Goal: Information Seeking & Learning: Learn about a topic

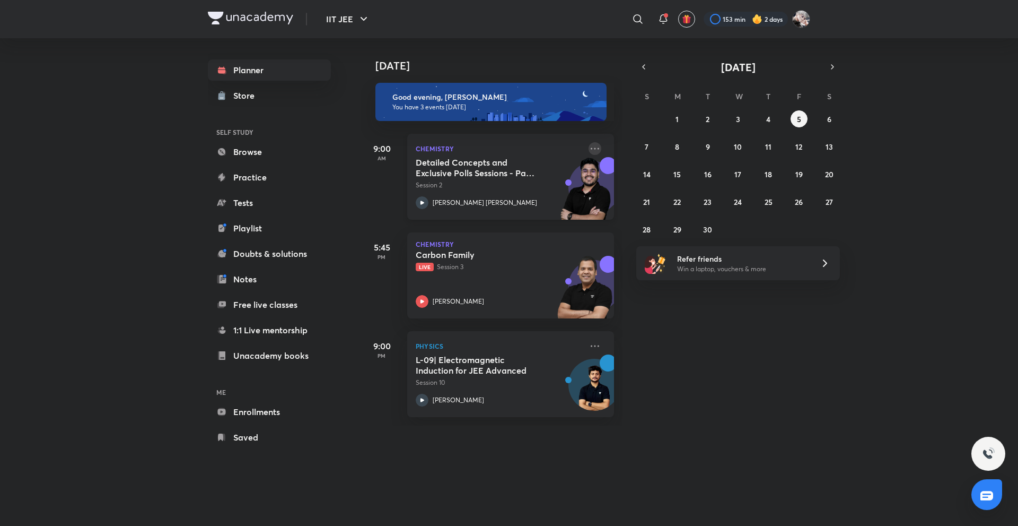
click at [589, 146] on icon at bounding box center [595, 148] width 13 height 13
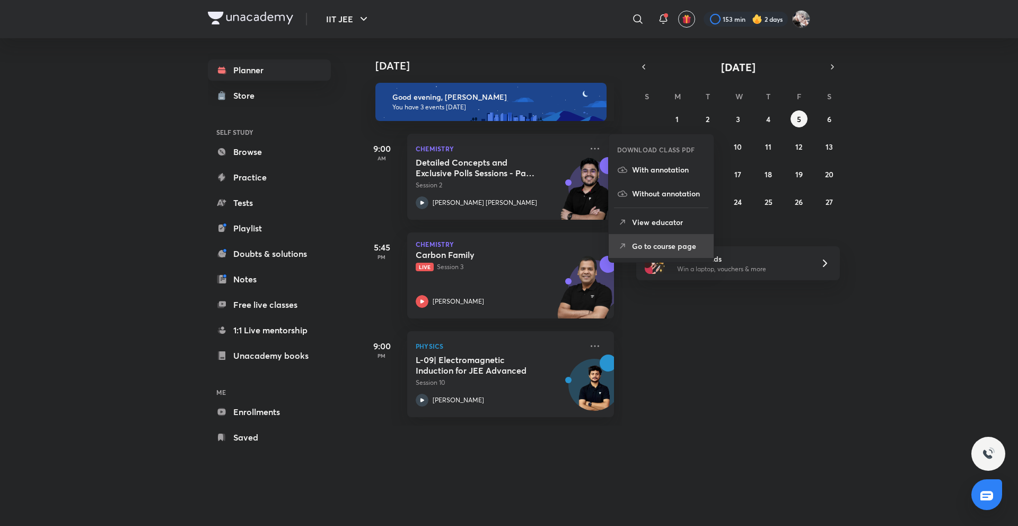
click at [660, 244] on p "Go to course page" at bounding box center [668, 245] width 73 height 11
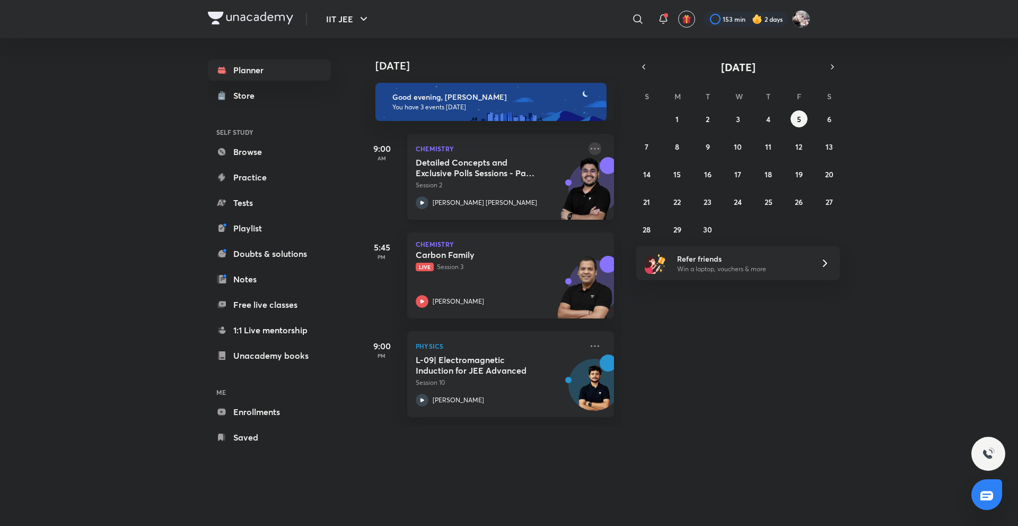
click at [589, 154] on icon at bounding box center [595, 148] width 13 height 13
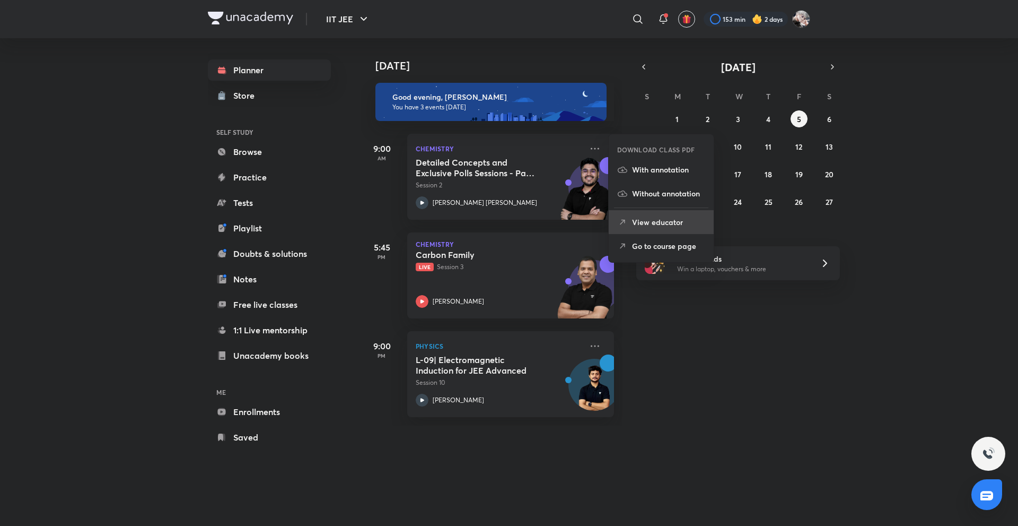
click at [669, 223] on p "View educator" at bounding box center [668, 221] width 73 height 11
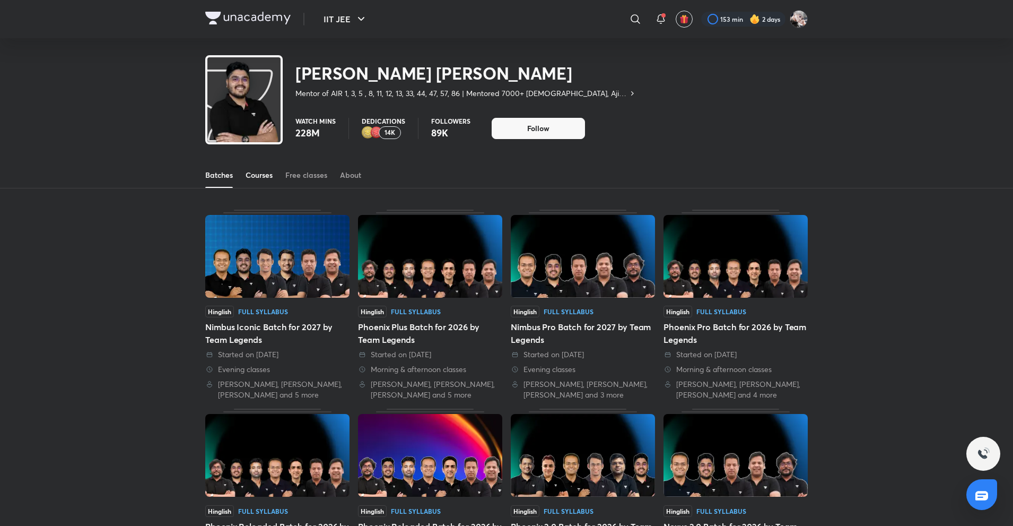
click at [259, 179] on div "Courses" at bounding box center [259, 175] width 27 height 11
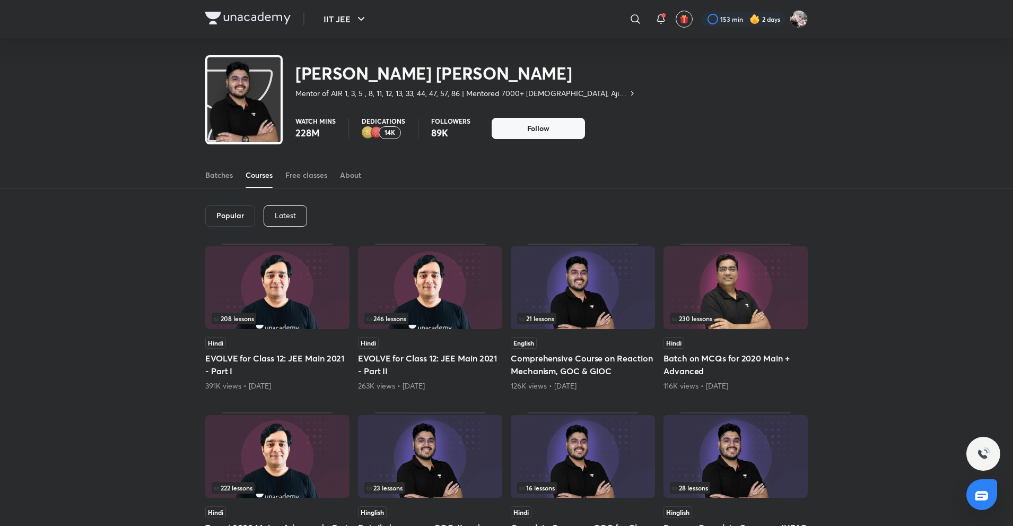
click at [281, 205] on div "Popular Latest" at bounding box center [506, 215] width 603 height 55
click at [296, 212] on div "Latest" at bounding box center [285, 215] width 43 height 21
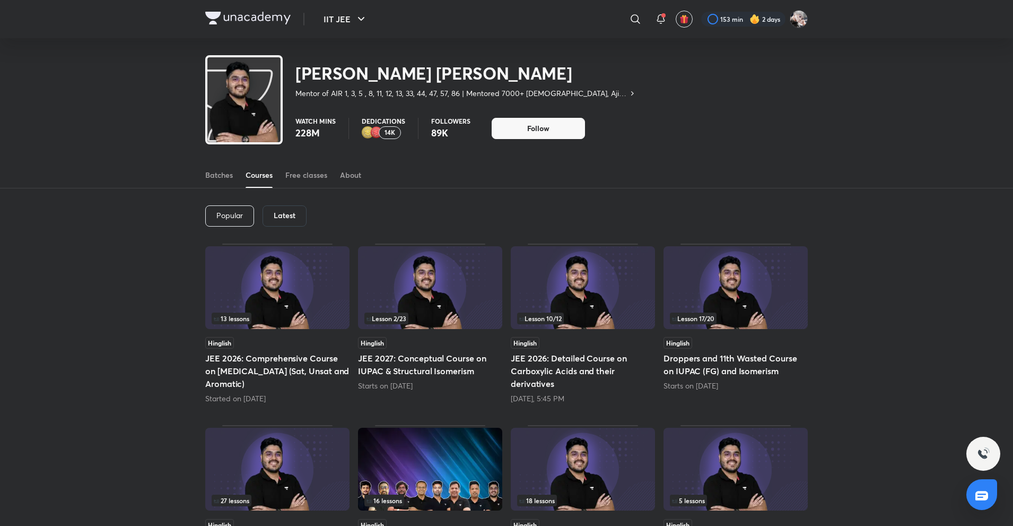
click at [133, 236] on div "Popular Latest 13 lessons Hinglish JEE 2026: Comprehensive Course on Hydrocarbo…" at bounding box center [506, 506] width 1013 height 637
click at [181, 333] on div "Popular Latest 13 lessons Hinglish JEE 2026: Comprehensive Course on Hydrocarbo…" at bounding box center [506, 506] width 1013 height 637
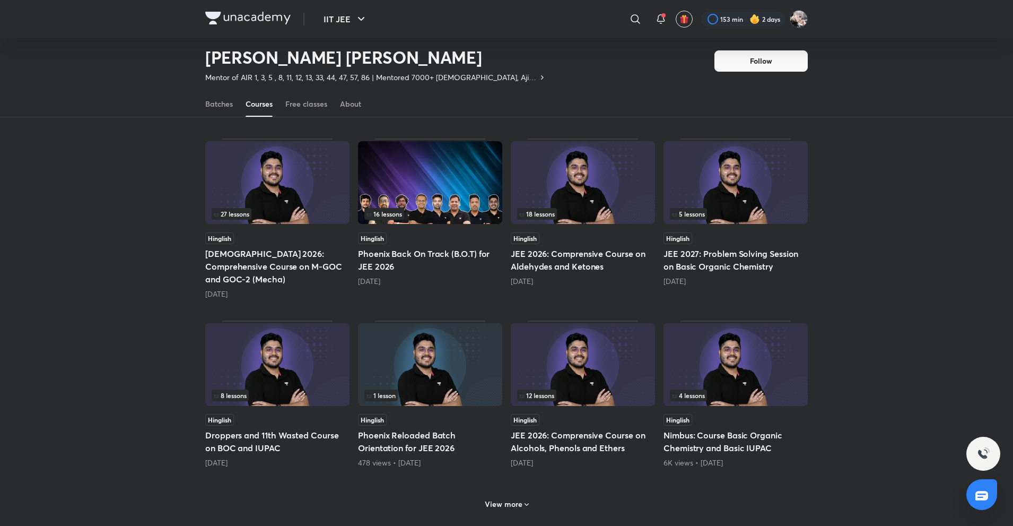
scroll to position [258, 0]
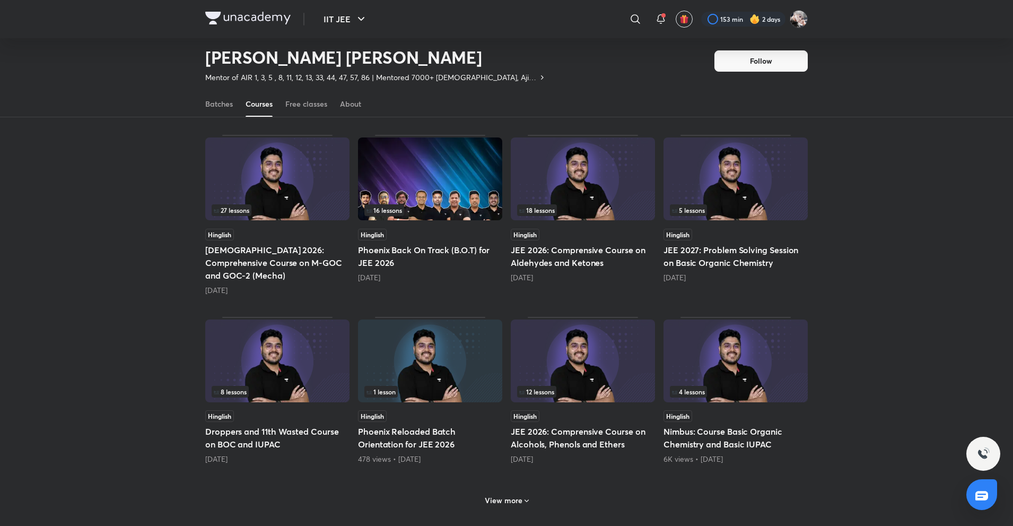
click at [528, 492] on div "View more" at bounding box center [507, 500] width 53 height 17
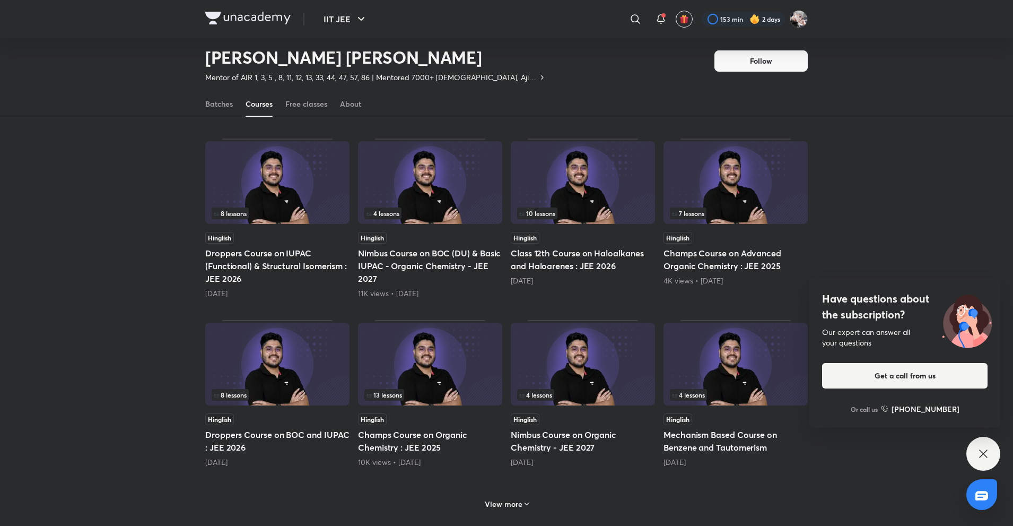
scroll to position [789, 0]
click at [589, 245] on h5 "Class 12th Course on Haloalkanes and Haloarenes : JEE 2026" at bounding box center [583, 257] width 144 height 25
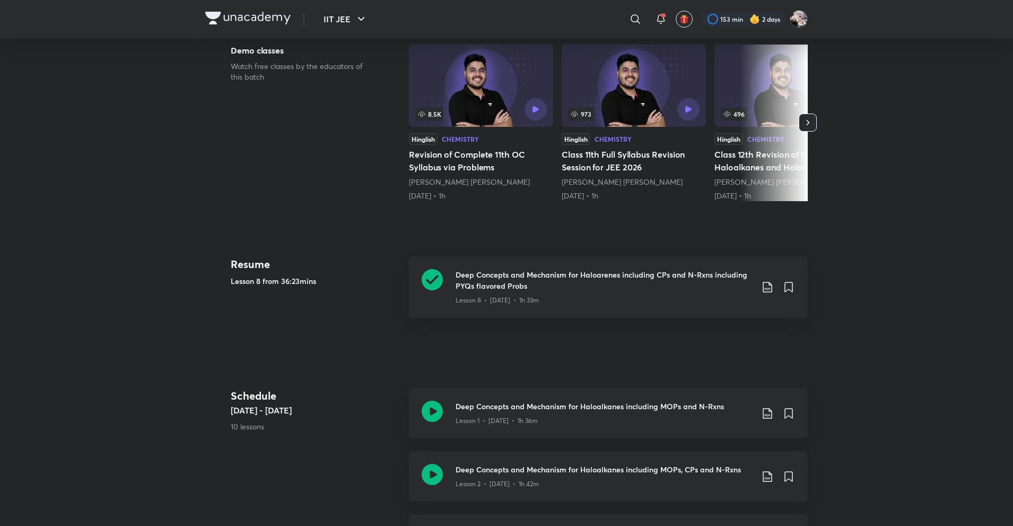
scroll to position [318, 0]
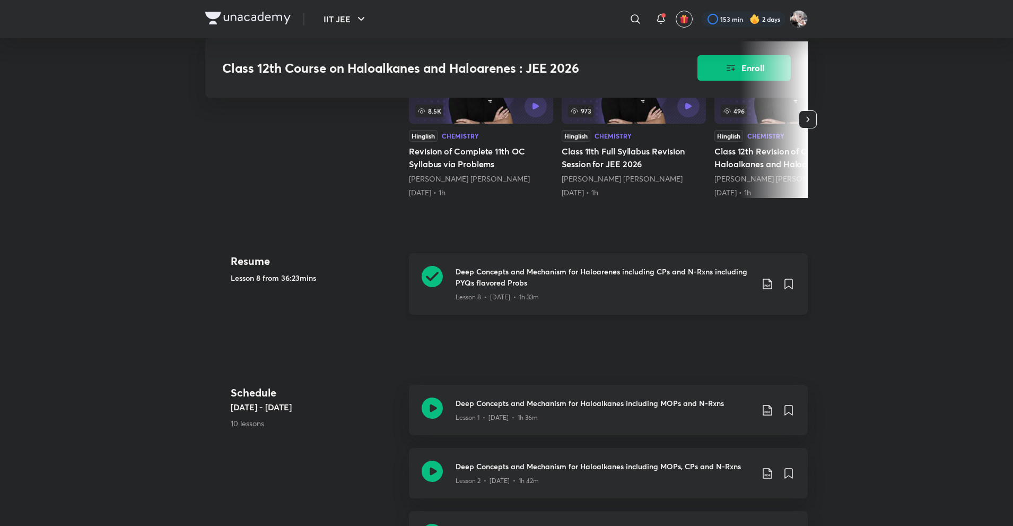
click at [480, 311] on div "Deep Concepts and Mechanism for Haloarenes including CPs and N-Rxns including P…" at bounding box center [608, 284] width 399 height 62
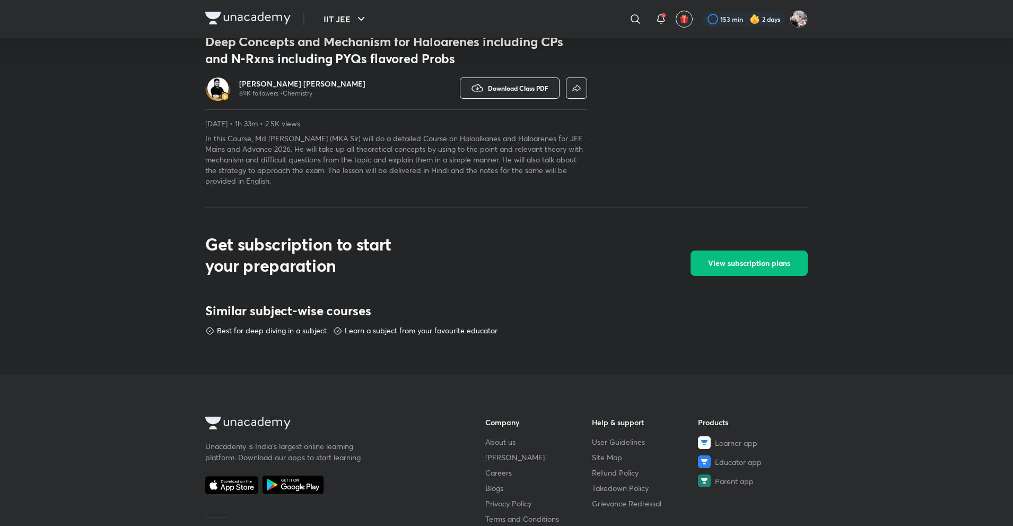
scroll to position [318, 0]
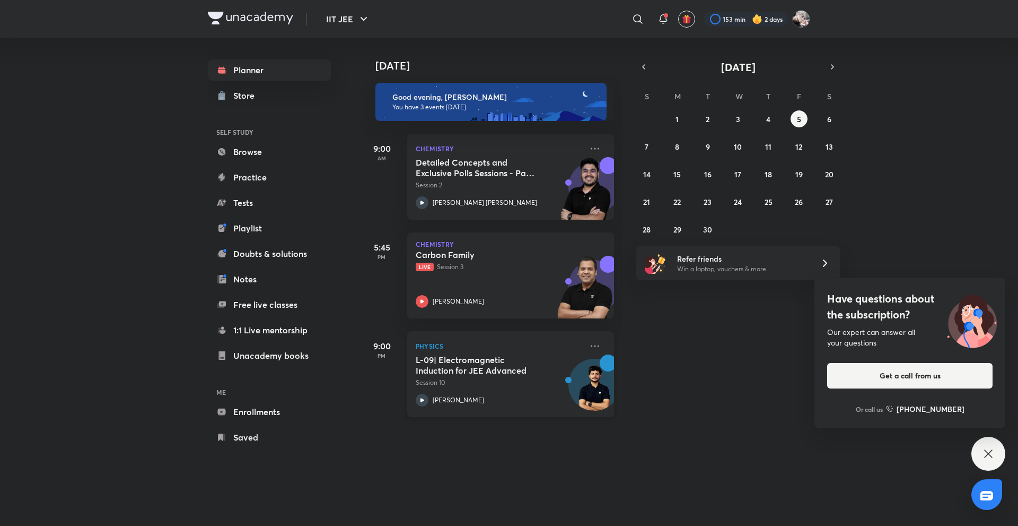
click at [448, 411] on div "Physics L-09| Electromagnetic Induction for JEE Advanced Session 10 Vaibhav Sin…" at bounding box center [510, 374] width 207 height 86
click at [253, 415] on link "Enrollments" at bounding box center [269, 411] width 123 height 21
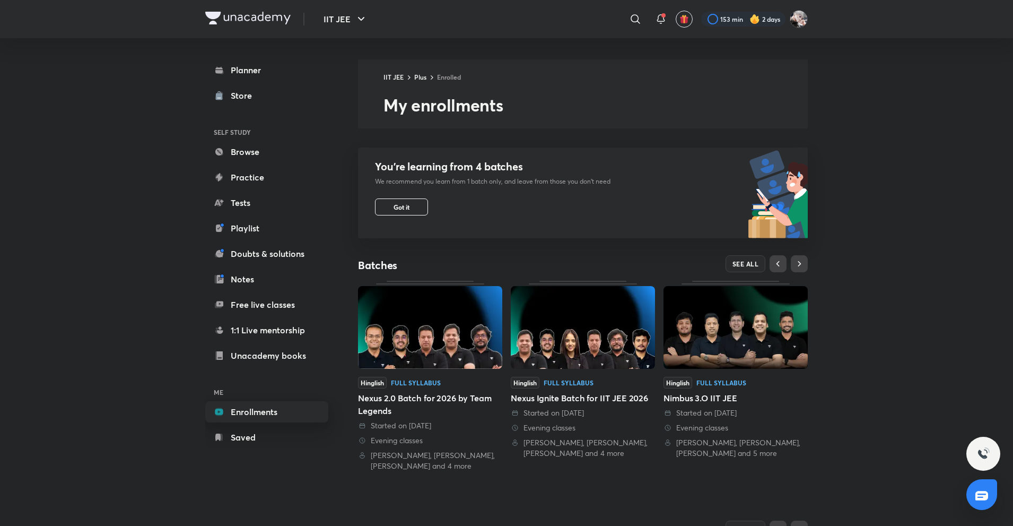
click at [253, 413] on link "Enrollments" at bounding box center [266, 411] width 123 height 21
click at [384, 211] on button "Got it" at bounding box center [401, 206] width 53 height 17
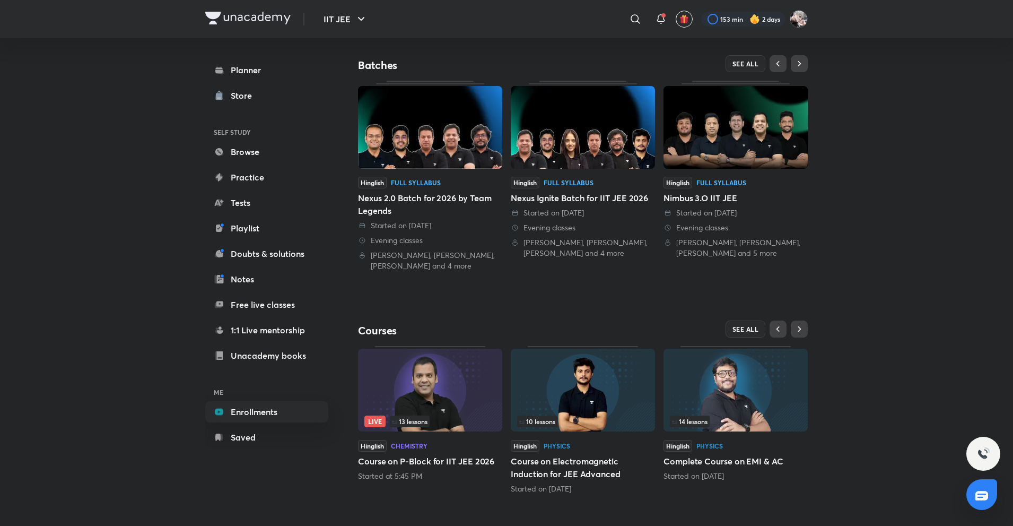
scroll to position [97, 0]
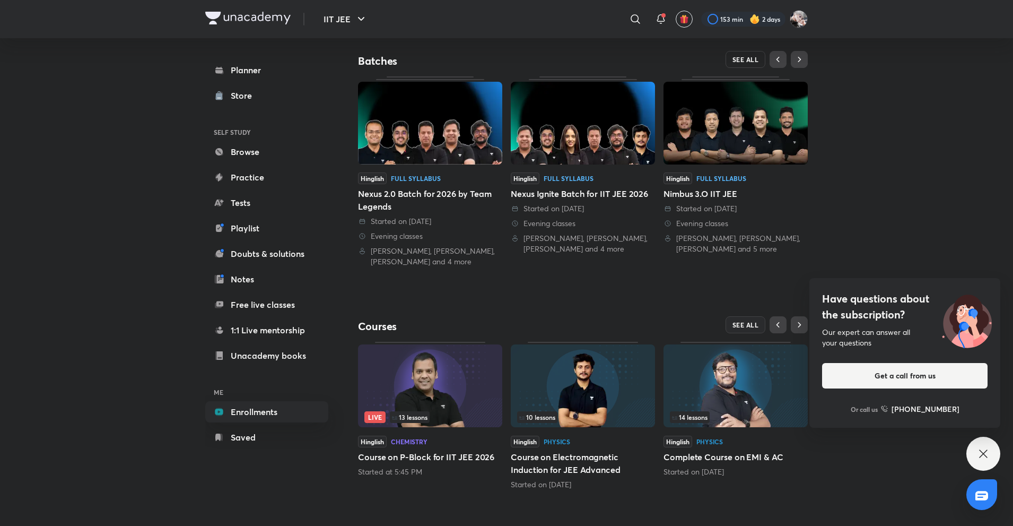
click at [751, 58] on span "SEE ALL" at bounding box center [746, 59] width 27 height 7
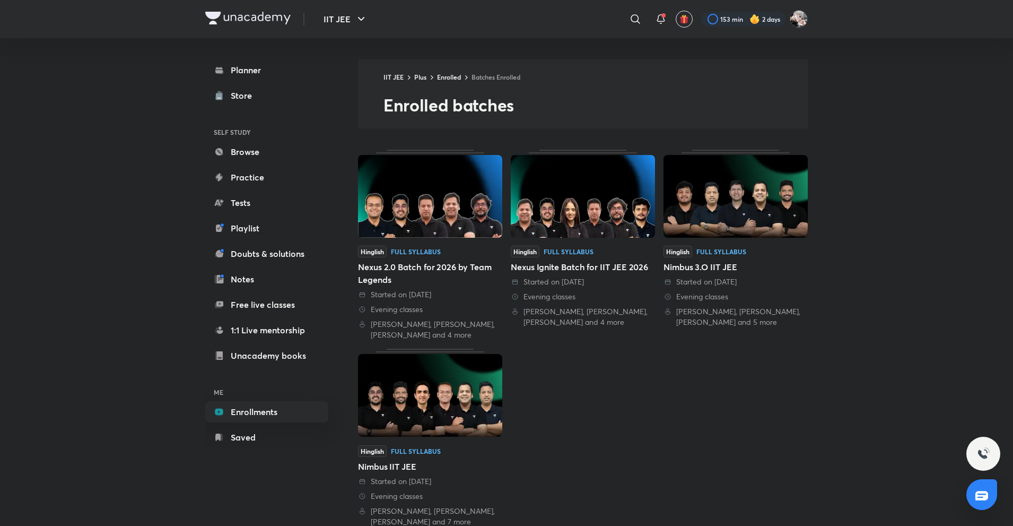
click at [604, 430] on div "Hinglish Full Syllabus Nexus 2.0 Batch for 2026 by Team Legends Started on 8 Ma…" at bounding box center [583, 338] width 450 height 377
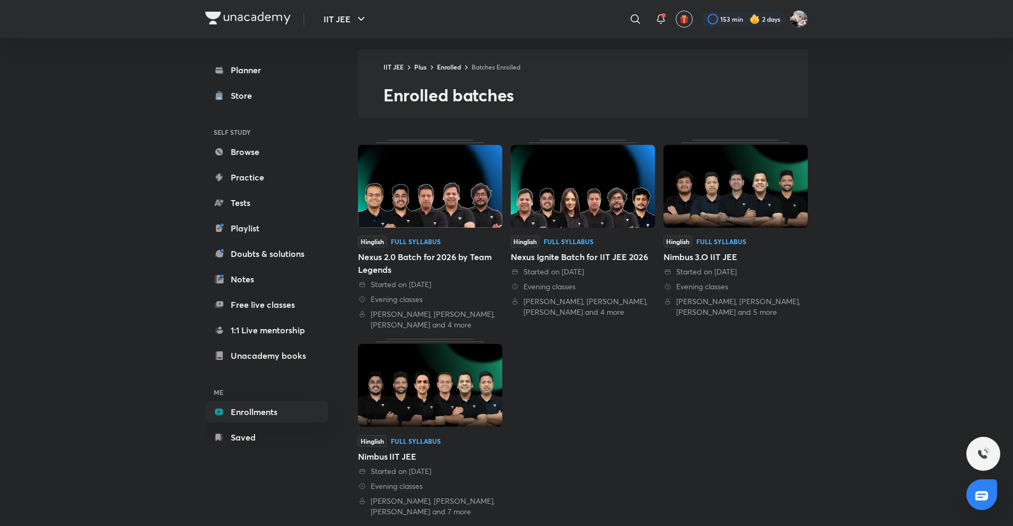
scroll to position [20, 0]
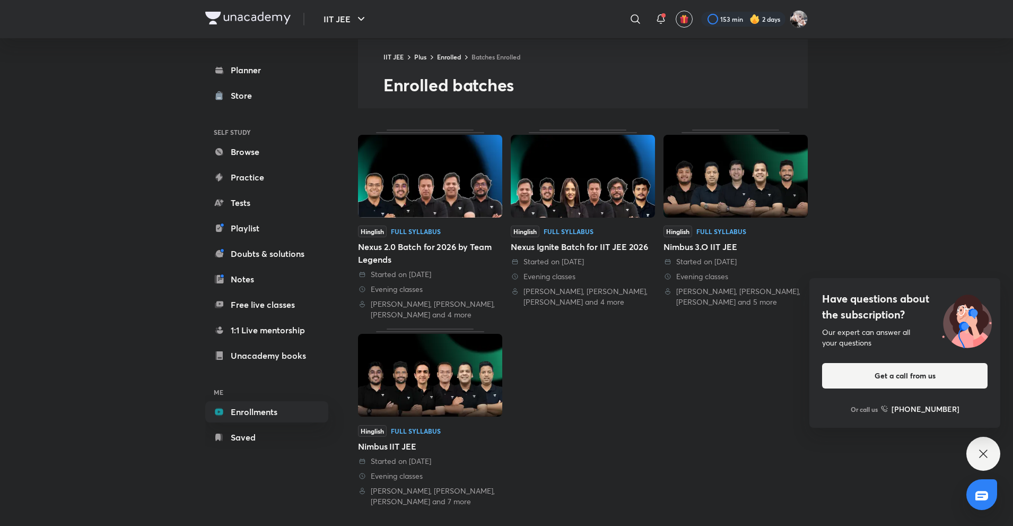
click at [572, 393] on div "Hinglish Full Syllabus Nexus 2.0 Batch for 2026 by Team Legends Started on 8 Ma…" at bounding box center [583, 317] width 450 height 377
click at [744, 223] on link "Hinglish Full Syllabus Nimbus 3.O IIT JEE Started on 7 May 2024 Evening classes…" at bounding box center [736, 224] width 144 height 190
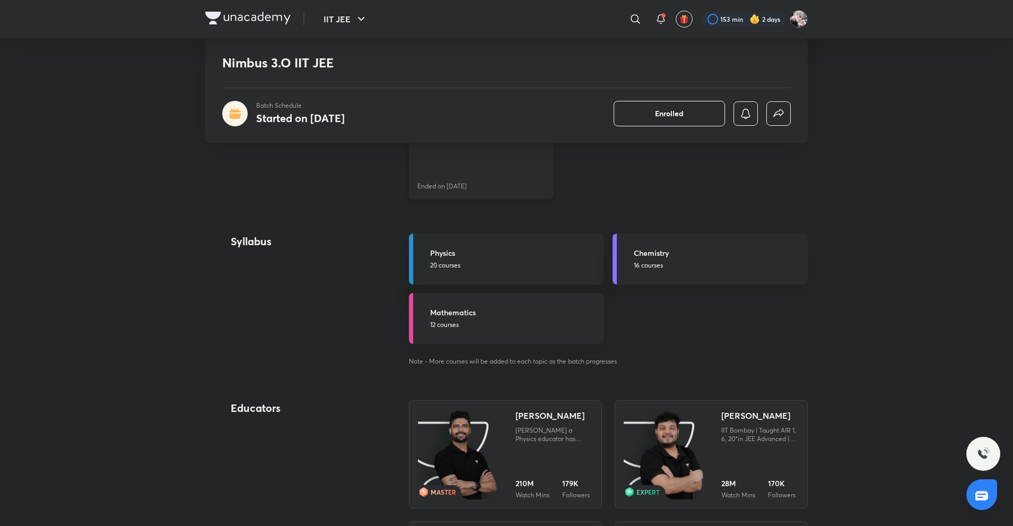
scroll to position [530, 0]
click at [506, 275] on link "Physics 20 courses" at bounding box center [506, 261] width 195 height 51
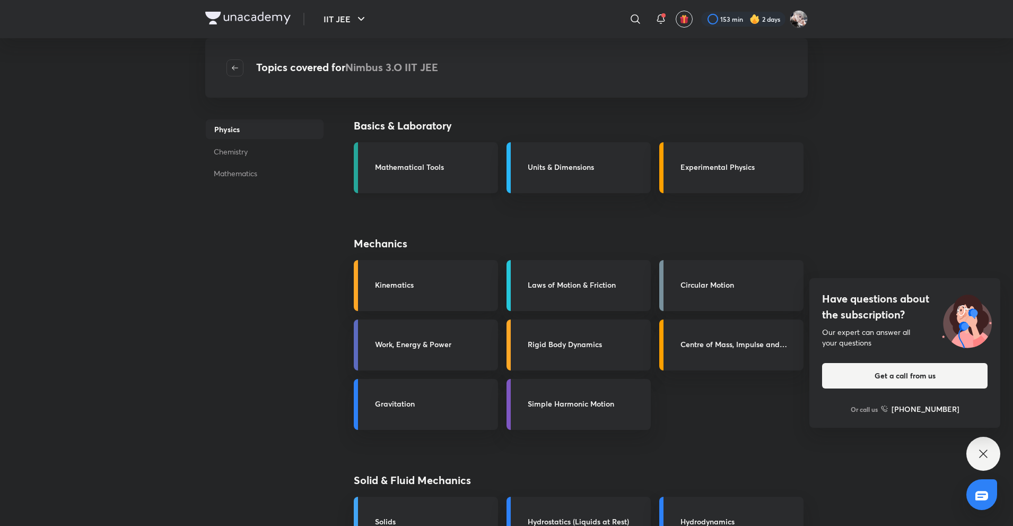
click at [448, 173] on div "Mathematical Tools" at bounding box center [433, 167] width 117 height 13
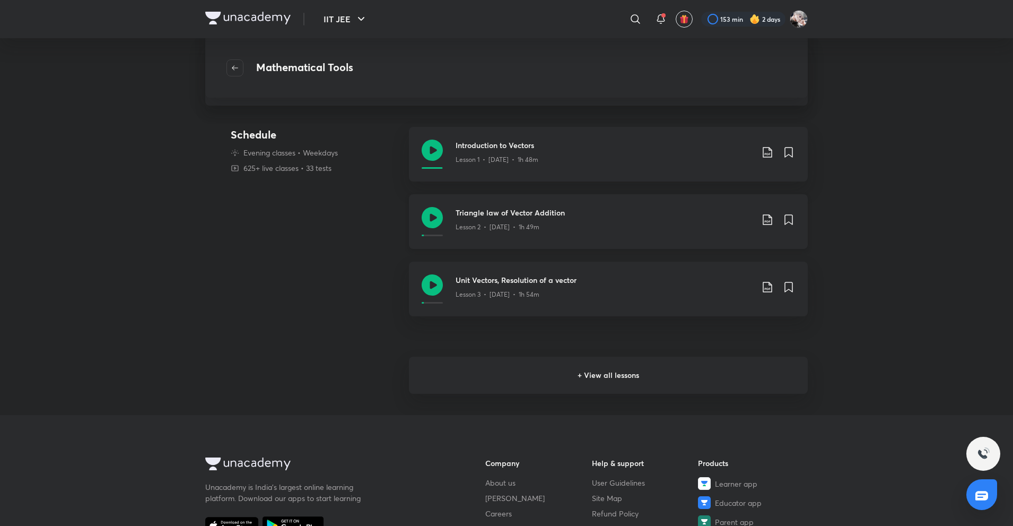
scroll to position [212, 0]
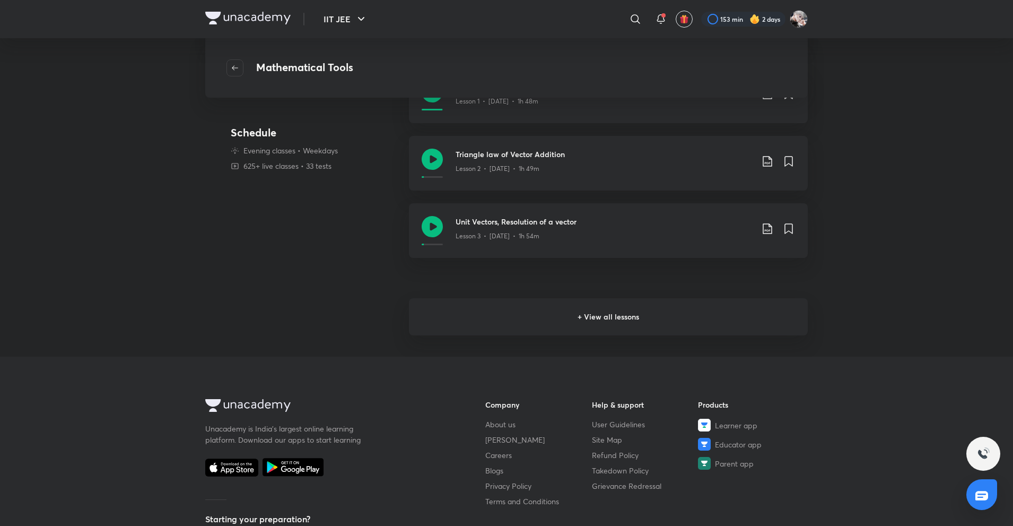
click at [473, 314] on h6 "+ View all lessons" at bounding box center [608, 316] width 399 height 37
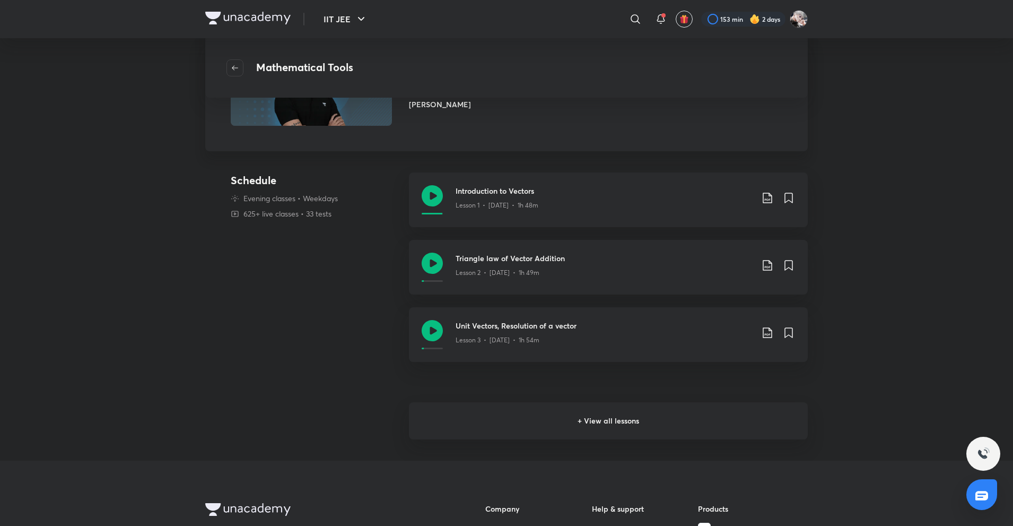
scroll to position [106, 0]
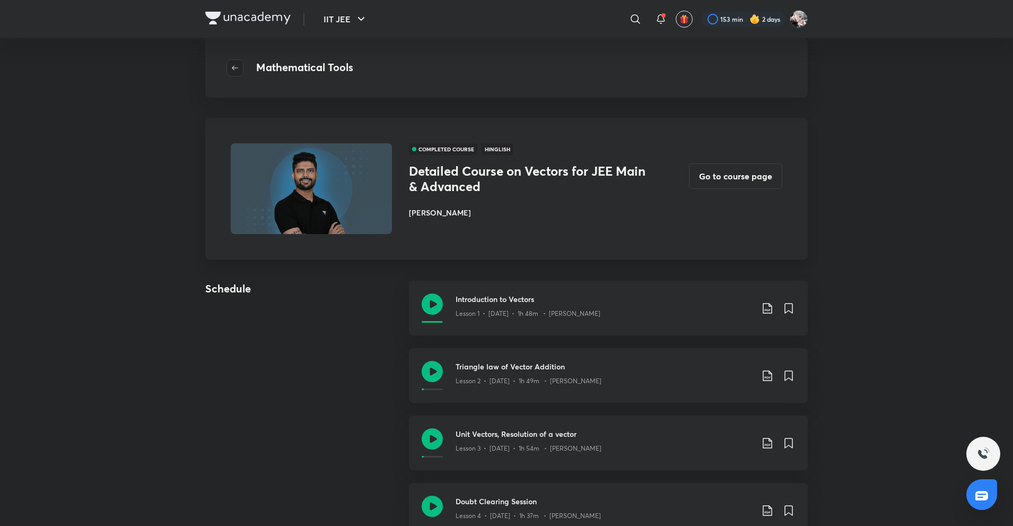
click at [237, 65] on icon "button" at bounding box center [235, 68] width 8 height 8
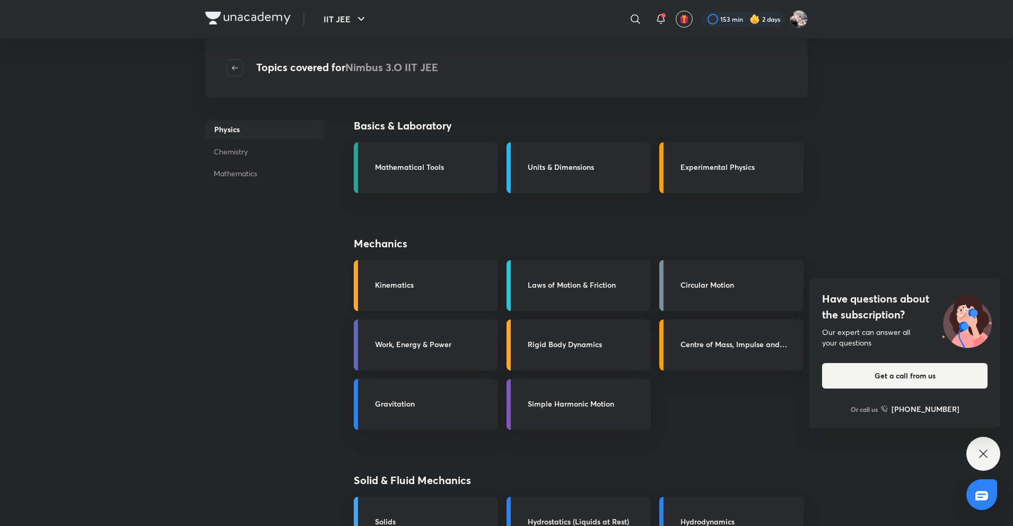
click at [409, 297] on link "Kinematics" at bounding box center [426, 285] width 144 height 51
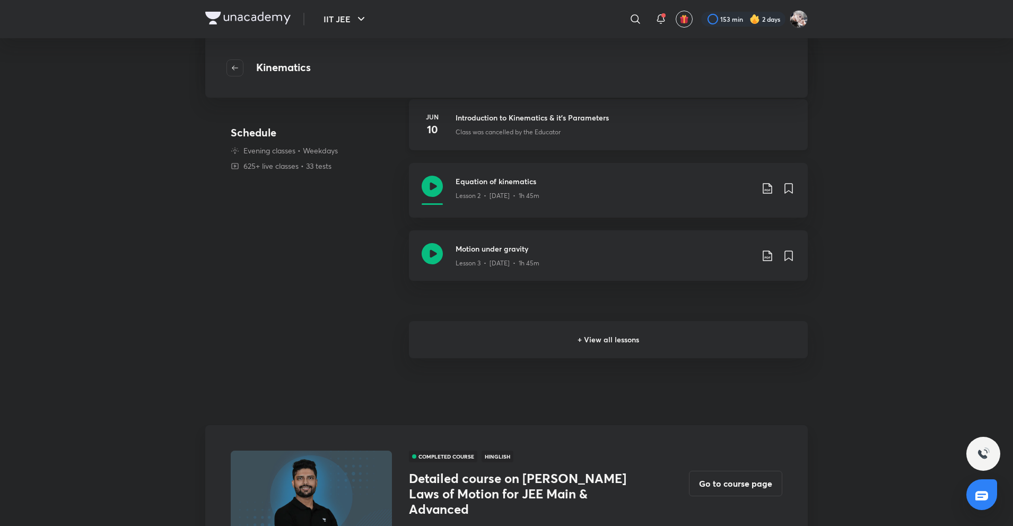
scroll to position [212, 0]
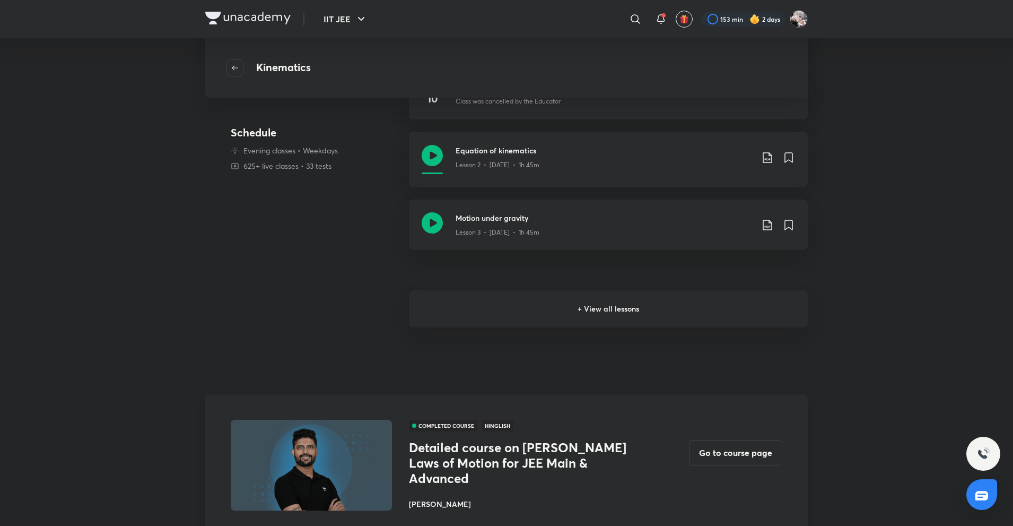
click at [493, 299] on h6 "+ View all lessons" at bounding box center [608, 308] width 399 height 37
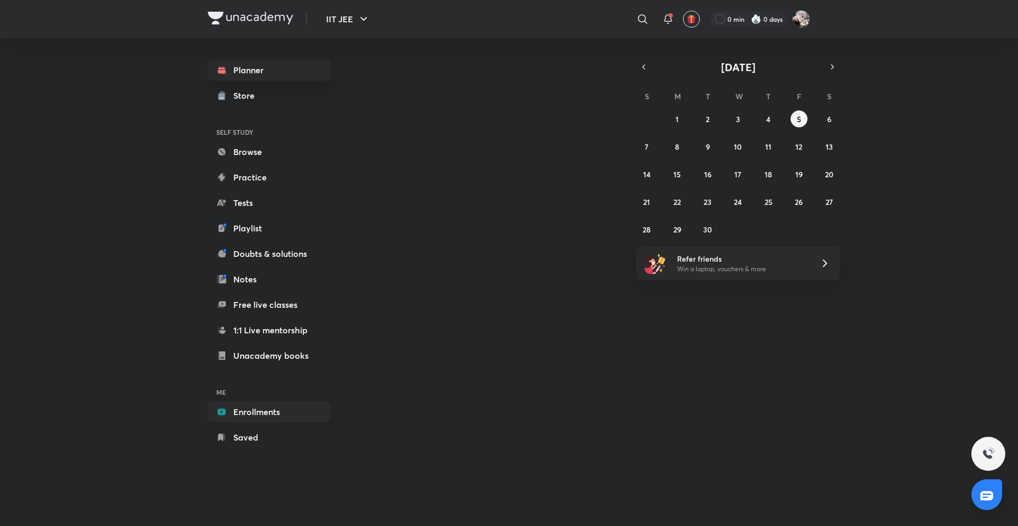
click at [275, 412] on link "Enrollments" at bounding box center [269, 411] width 123 height 21
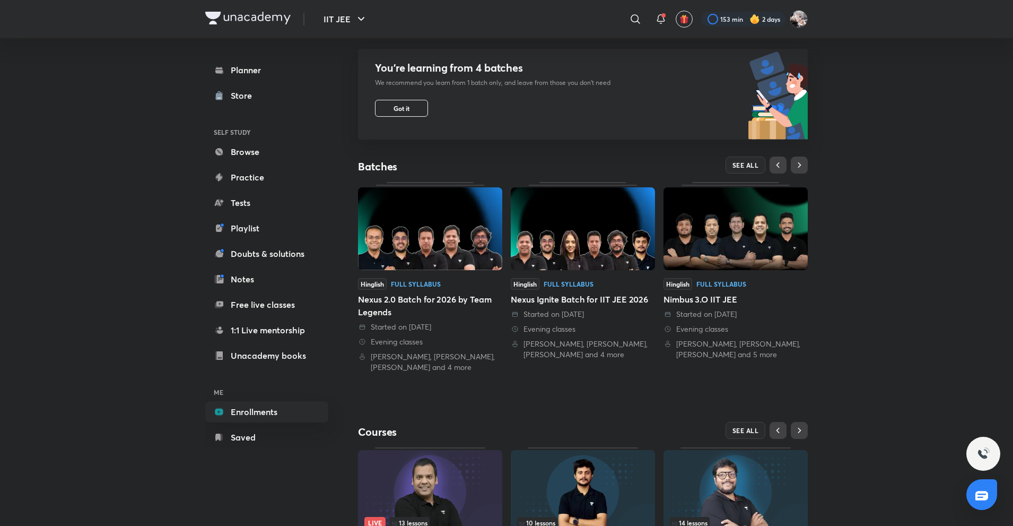
scroll to position [106, 0]
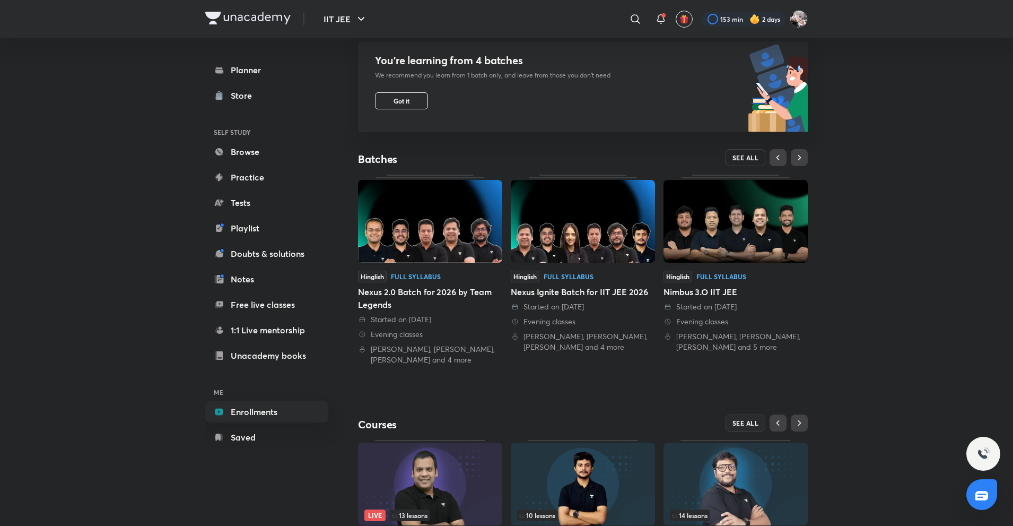
click at [755, 156] on span "SEE ALL" at bounding box center [746, 157] width 27 height 7
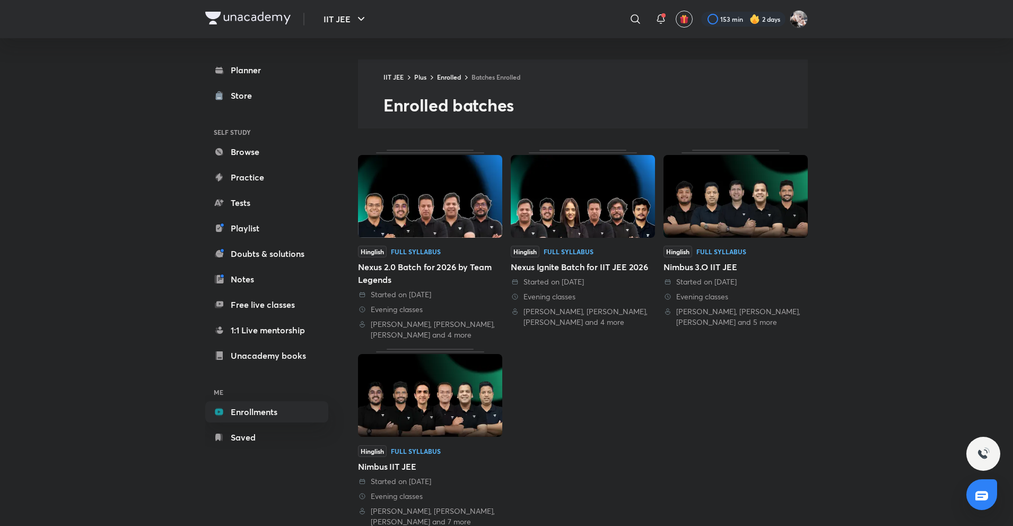
click at [703, 234] on img at bounding box center [736, 196] width 144 height 83
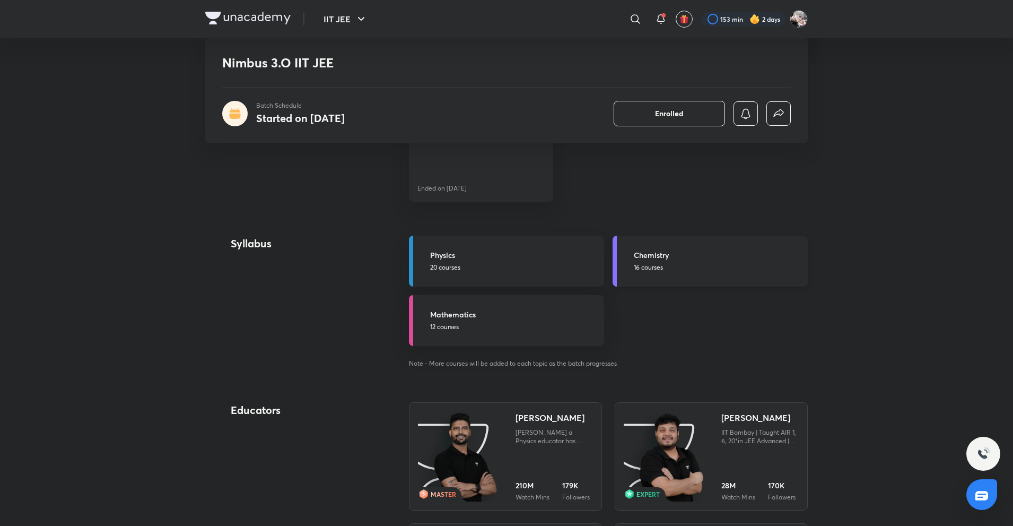
click at [647, 258] on h5 "Chemistry" at bounding box center [718, 254] width 168 height 11
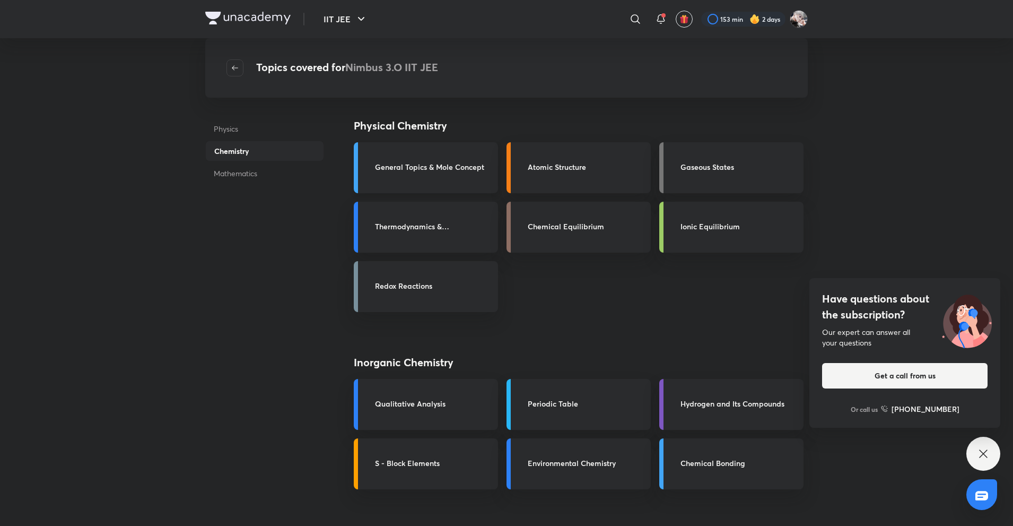
click at [419, 163] on h3 "General Topics & Mole Concept" at bounding box center [433, 166] width 117 height 11
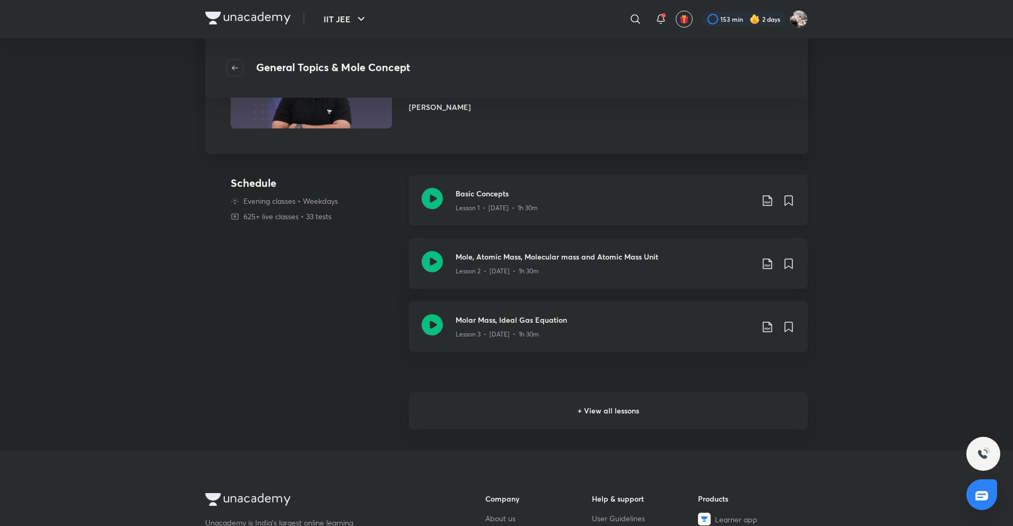
scroll to position [106, 0]
click at [515, 403] on h6 "+ View all lessons" at bounding box center [608, 409] width 399 height 37
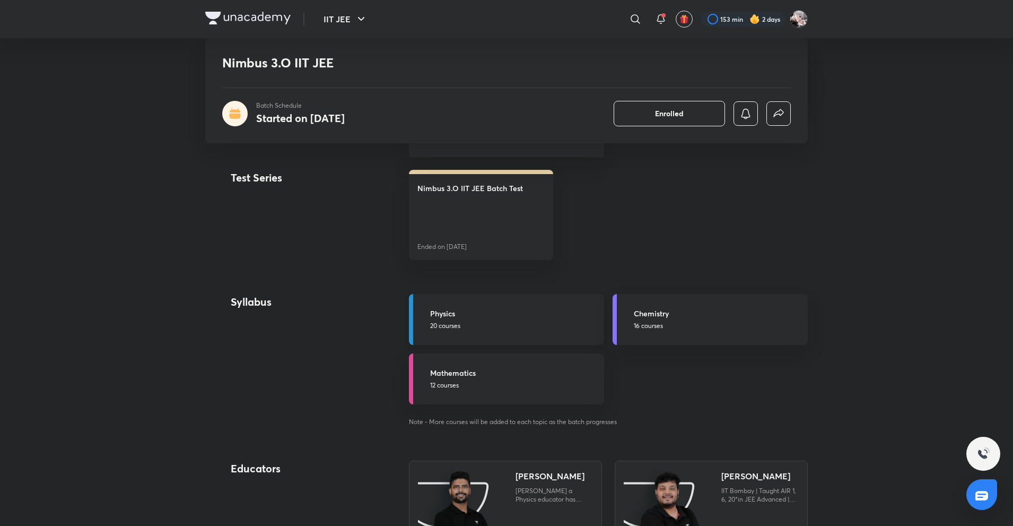
scroll to position [530, 0]
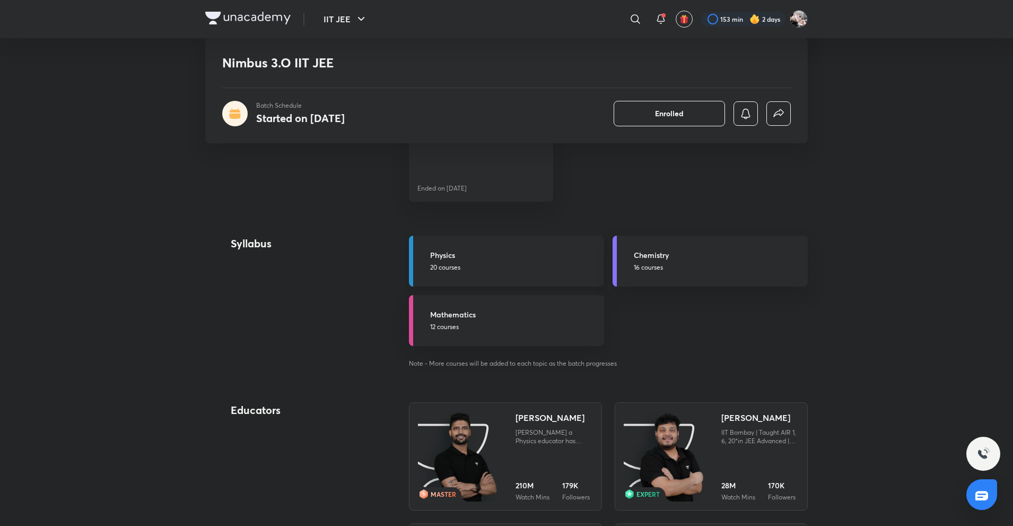
click at [493, 257] on h5 "Physics" at bounding box center [514, 254] width 168 height 11
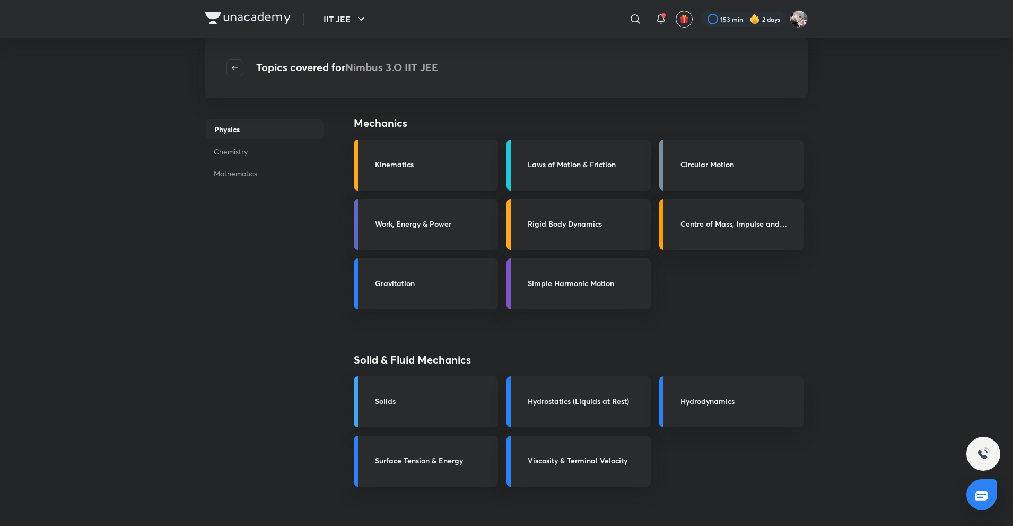
scroll to position [123, 0]
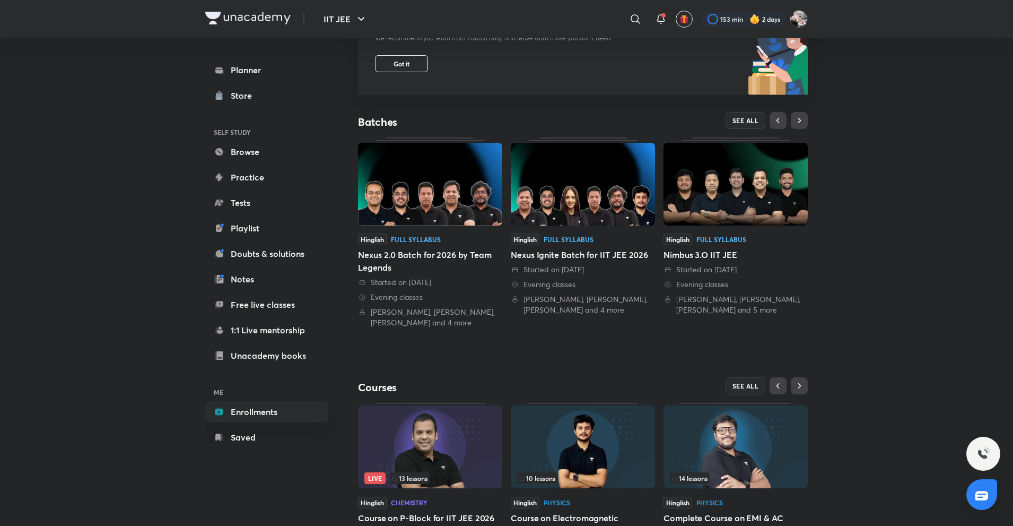
scroll to position [204, 0]
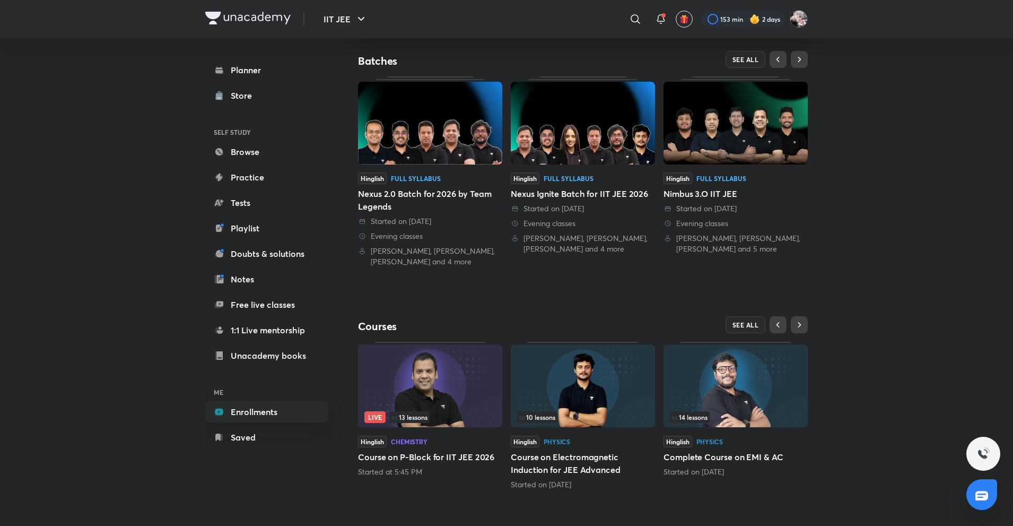
click at [693, 168] on link "Hinglish Full Syllabus Nimbus 3.O IIT JEE Started on [DATE] Evening classes [PE…" at bounding box center [736, 165] width 144 height 178
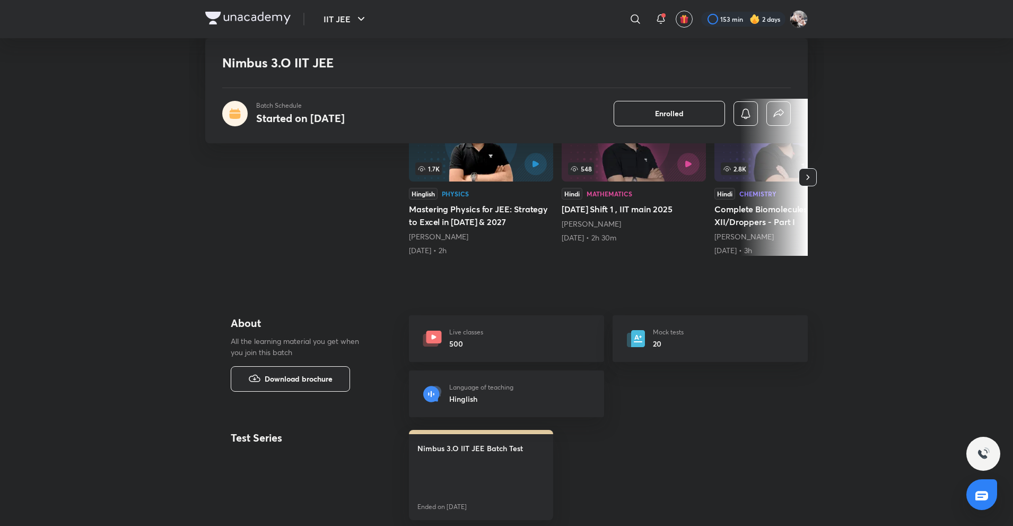
scroll to position [424, 0]
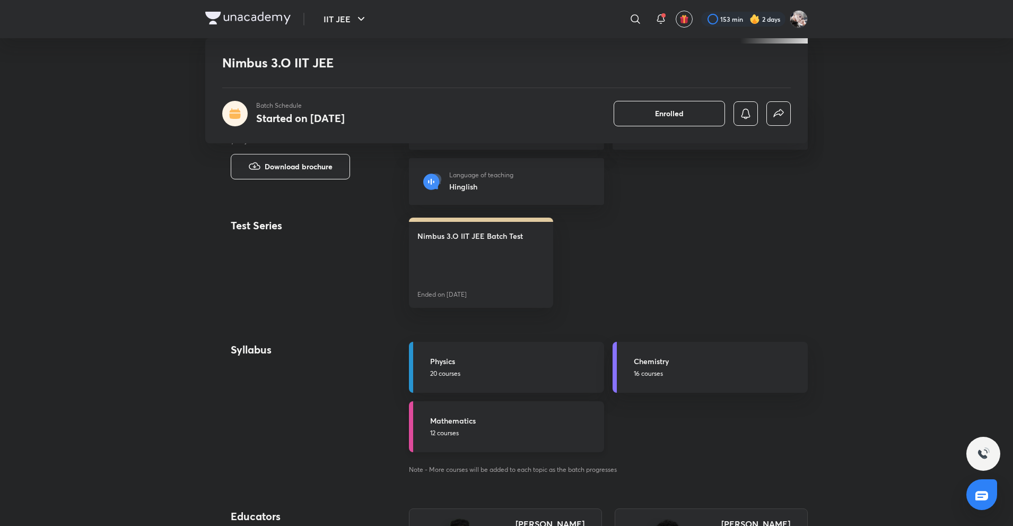
click at [506, 425] on h5 "Mathematics" at bounding box center [514, 420] width 168 height 11
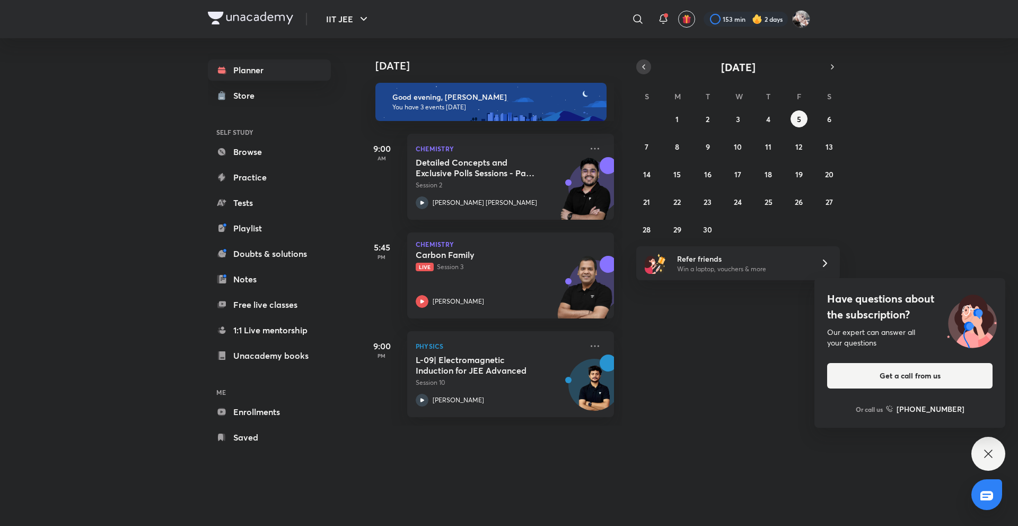
click at [639, 71] on button "button" at bounding box center [644, 66] width 15 height 15
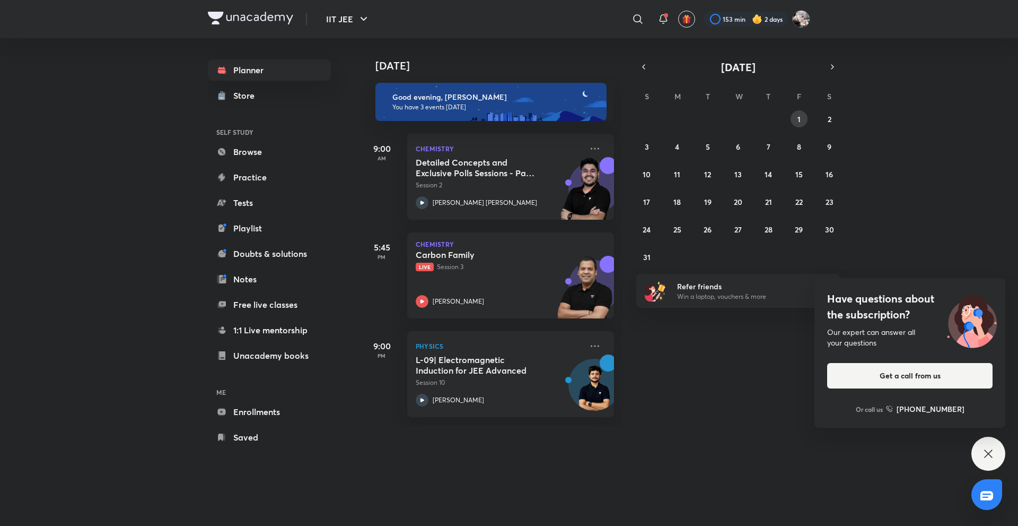
click at [806, 114] on button "1" at bounding box center [799, 118] width 17 height 17
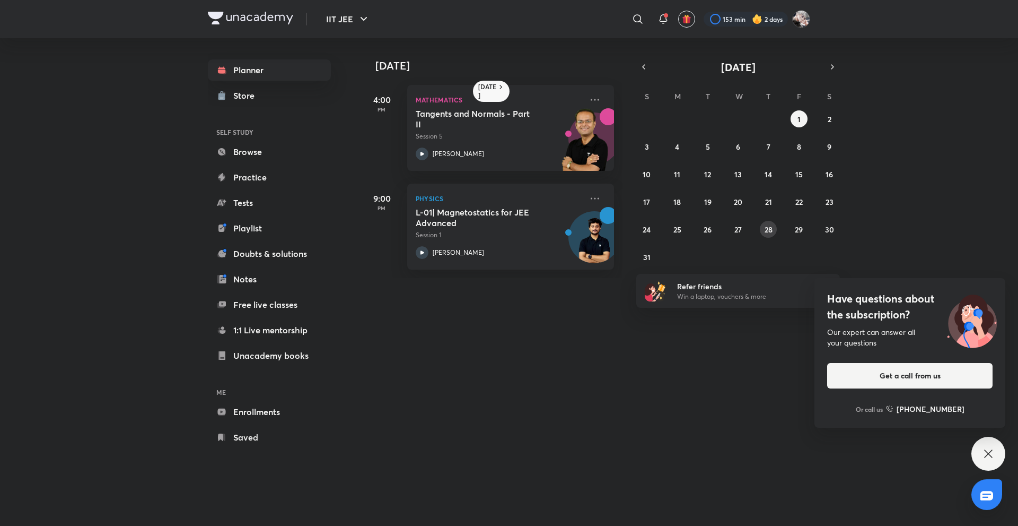
click at [764, 230] on button "28" at bounding box center [768, 229] width 17 height 17
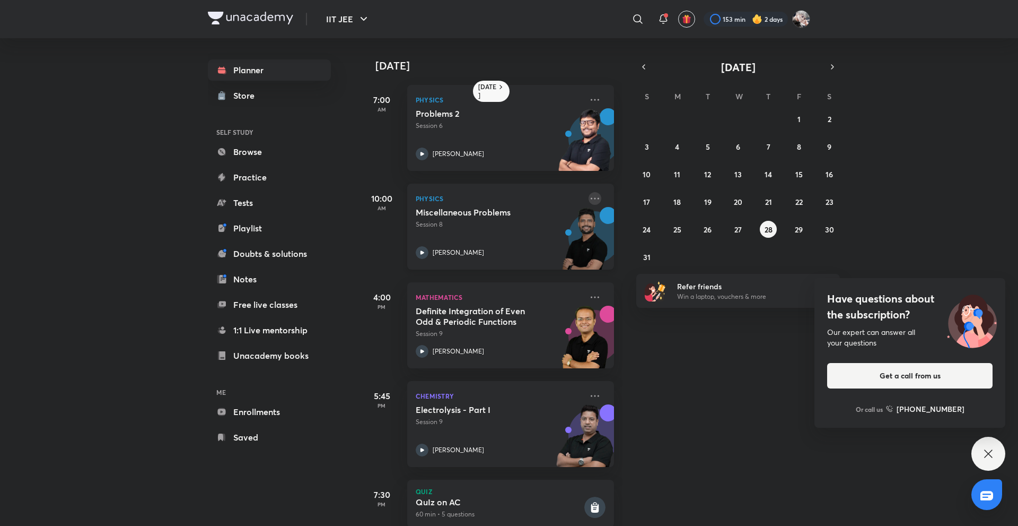
click at [589, 199] on icon at bounding box center [595, 198] width 13 height 13
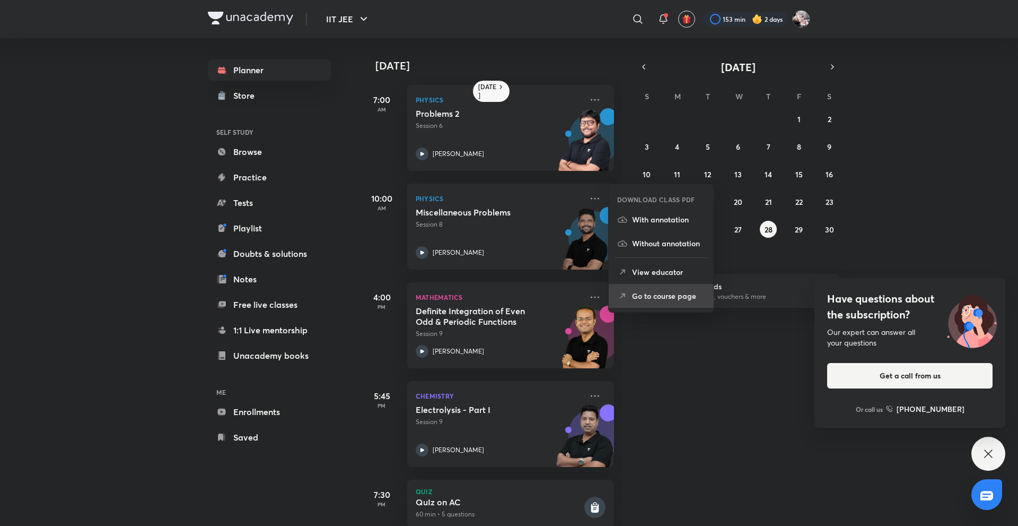
click at [634, 290] on li "Go to course page" at bounding box center [661, 296] width 105 height 24
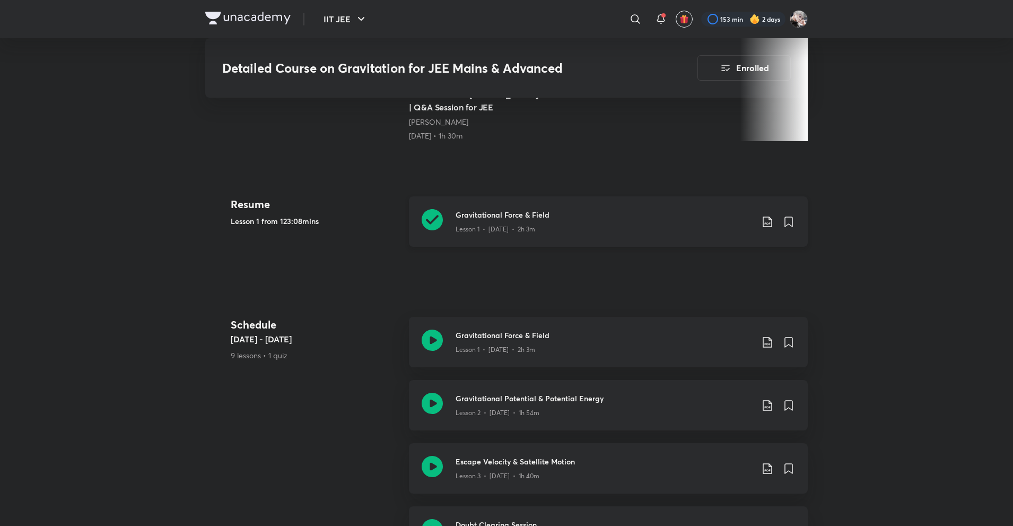
scroll to position [424, 0]
click at [513, 409] on div "Gravitational Potential & Potential Energy Lesson 2 • Jul 12 • 1h 54m" at bounding box center [608, 403] width 399 height 50
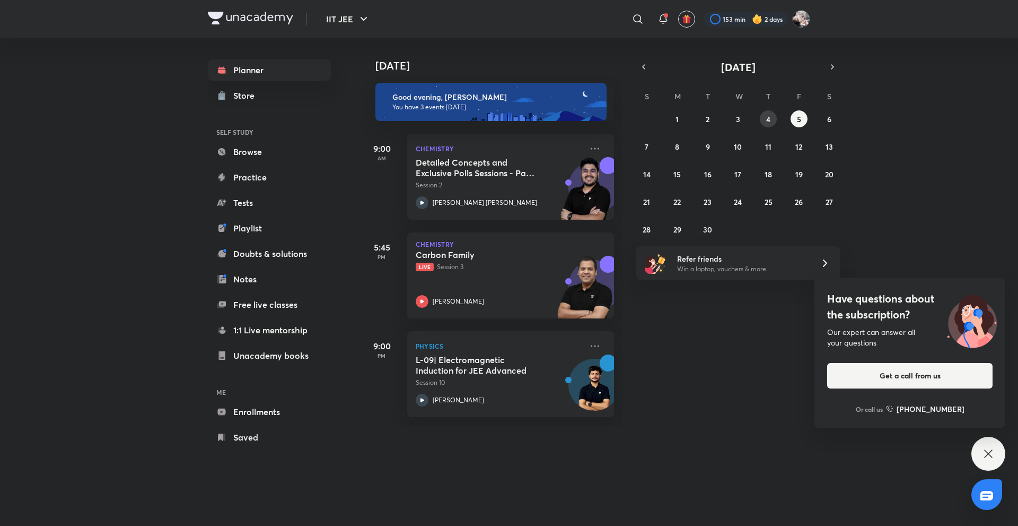
click at [768, 117] on abbr "4" at bounding box center [768, 119] width 4 height 10
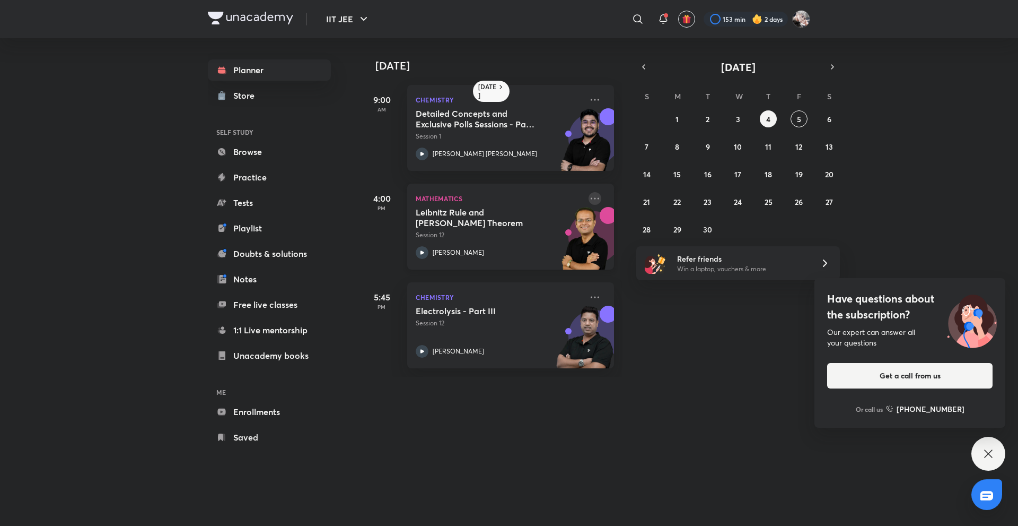
click at [589, 197] on icon at bounding box center [595, 198] width 13 height 13
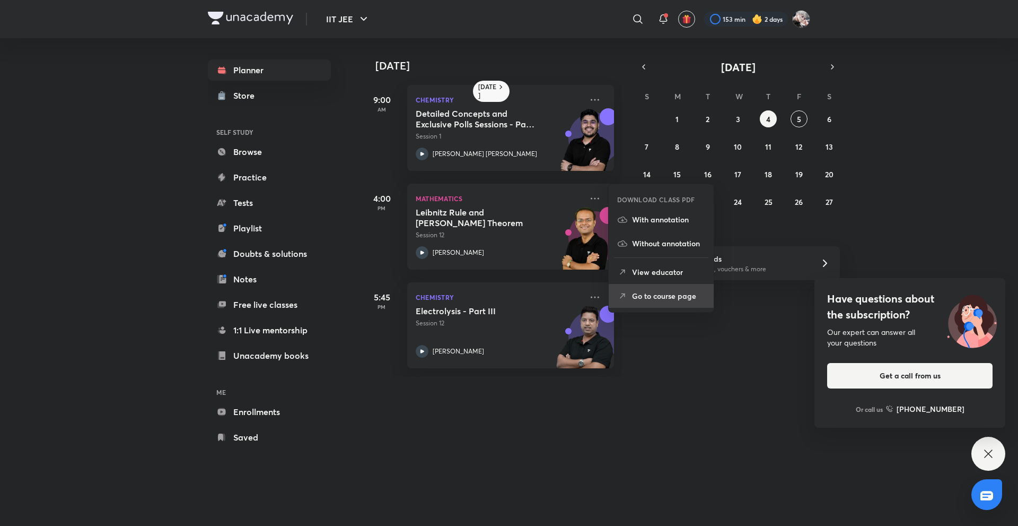
click at [642, 286] on li "Go to course page" at bounding box center [661, 296] width 105 height 24
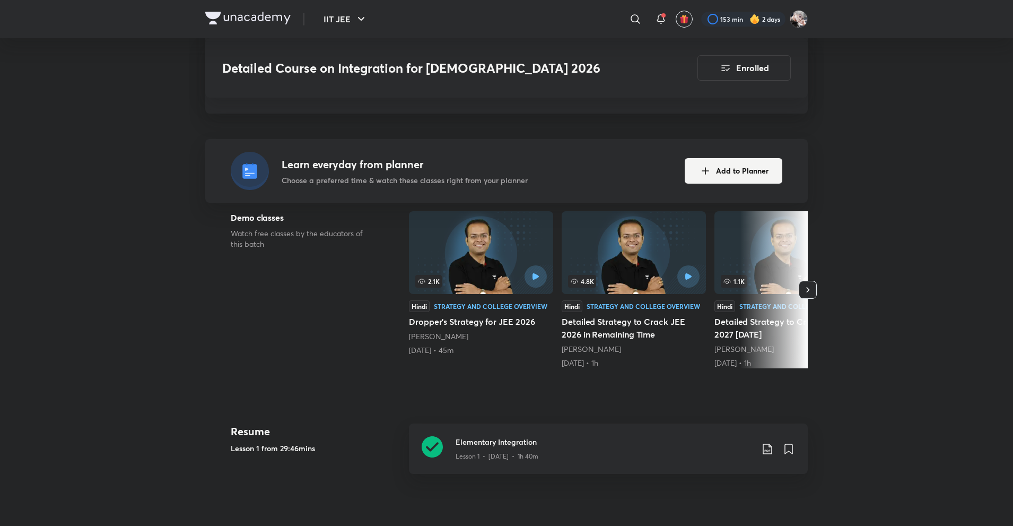
scroll to position [212, 0]
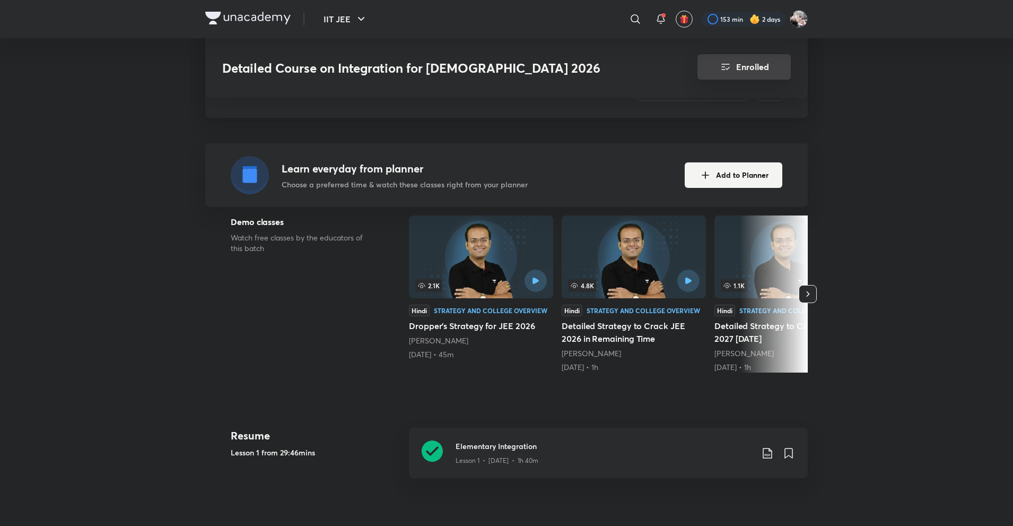
click at [738, 59] on button "Enrolled" at bounding box center [744, 66] width 93 height 25
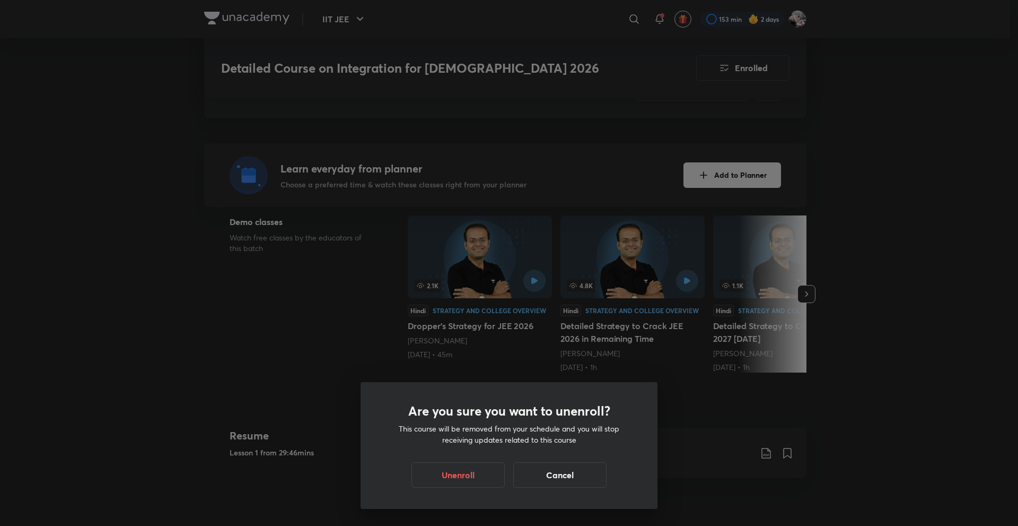
click at [469, 362] on div "Are you sure you want to unenroll? This course will be removed from your schedu…" at bounding box center [509, 263] width 1018 height 526
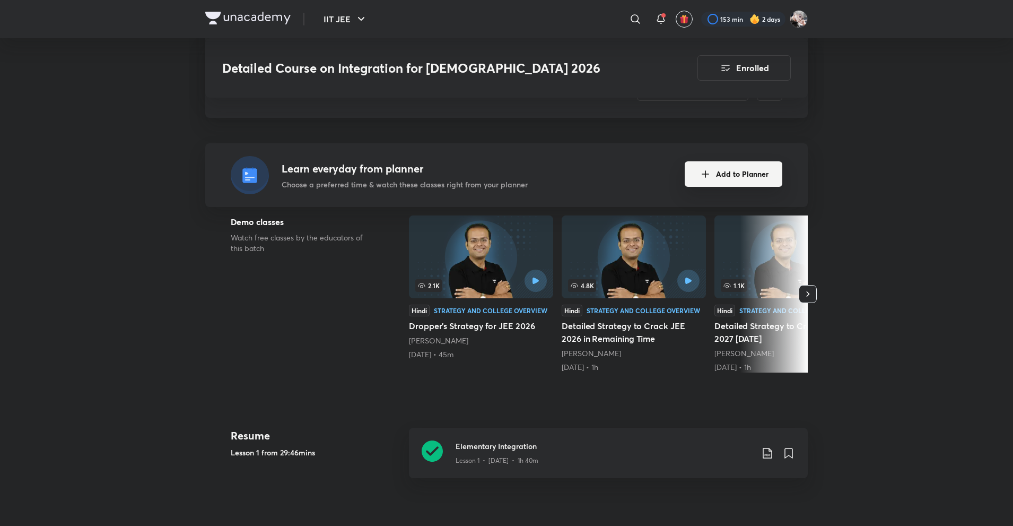
click at [701, 161] on button "Add to Planner" at bounding box center [734, 173] width 98 height 25
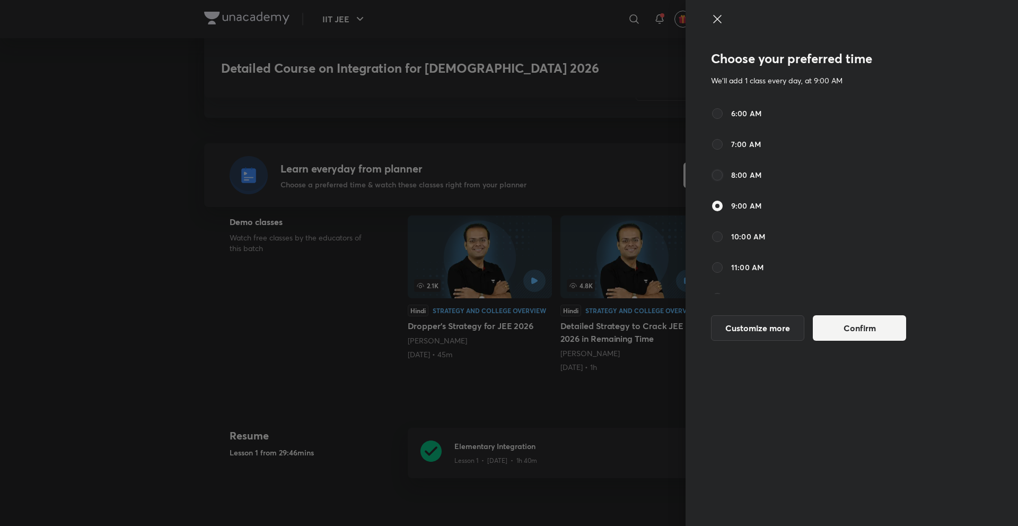
click at [714, 171] on input "8:00 AM" at bounding box center [717, 175] width 13 height 13
radio input "true"
radio input "false"
click at [883, 343] on div "Choose your preferred time We'll add 1 class every day, at 8:00 AM 6:00 AM 7:00…" at bounding box center [821, 199] width 221 height 309
click at [873, 338] on button "Confirm" at bounding box center [859, 326] width 93 height 25
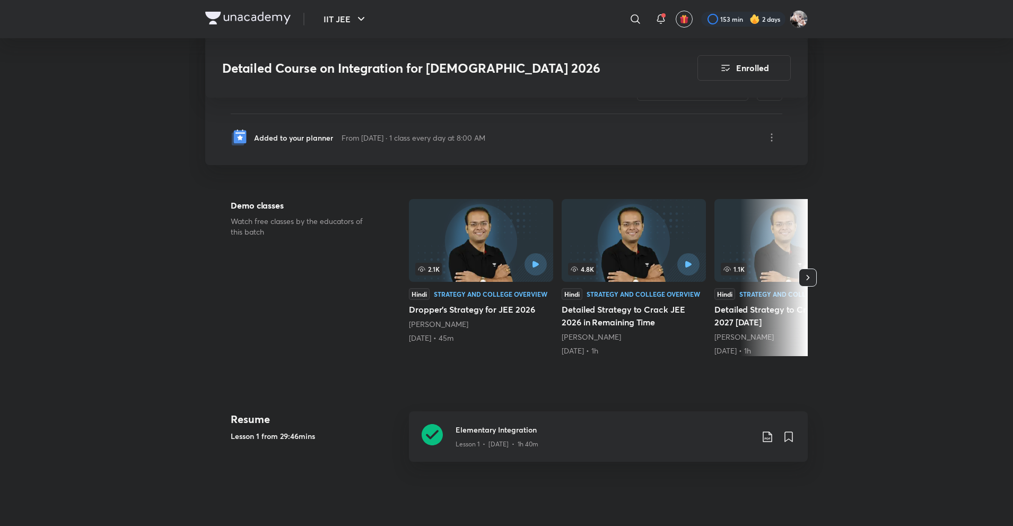
click at [265, 284] on div "Demo classes Watch free classes by the educators of this batch" at bounding box center [303, 279] width 144 height 161
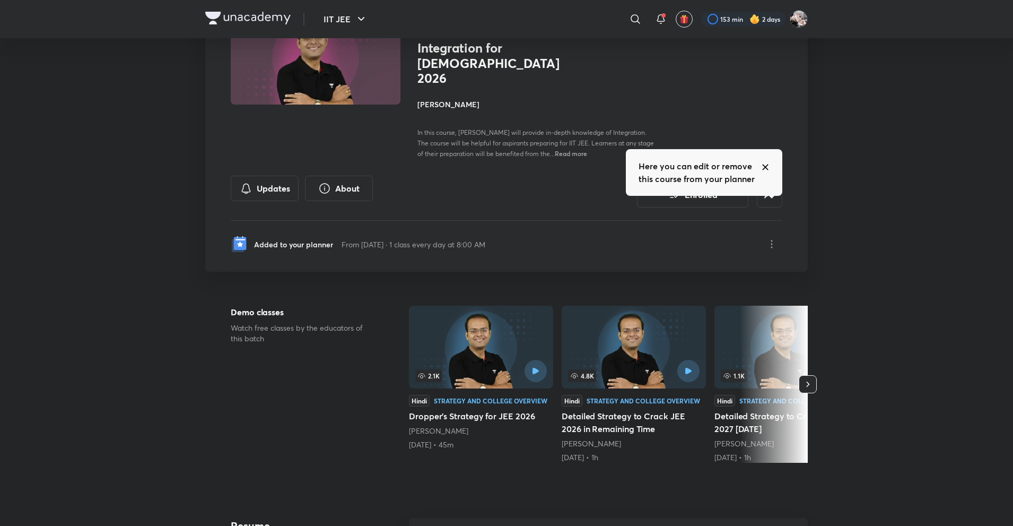
scroll to position [0, 0]
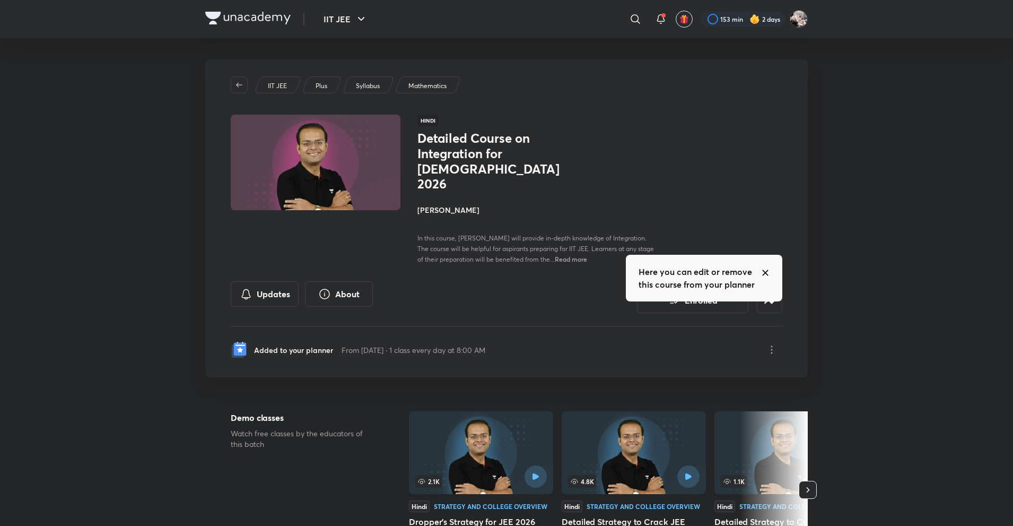
click at [443, 204] on h4 "Vineet Loomba" at bounding box center [536, 209] width 238 height 11
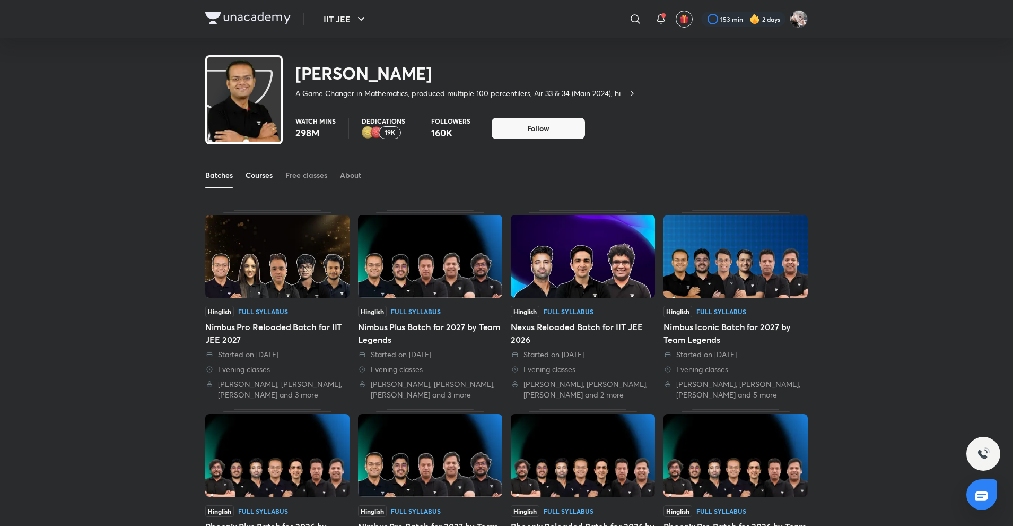
click at [260, 171] on div "Courses" at bounding box center [259, 175] width 27 height 11
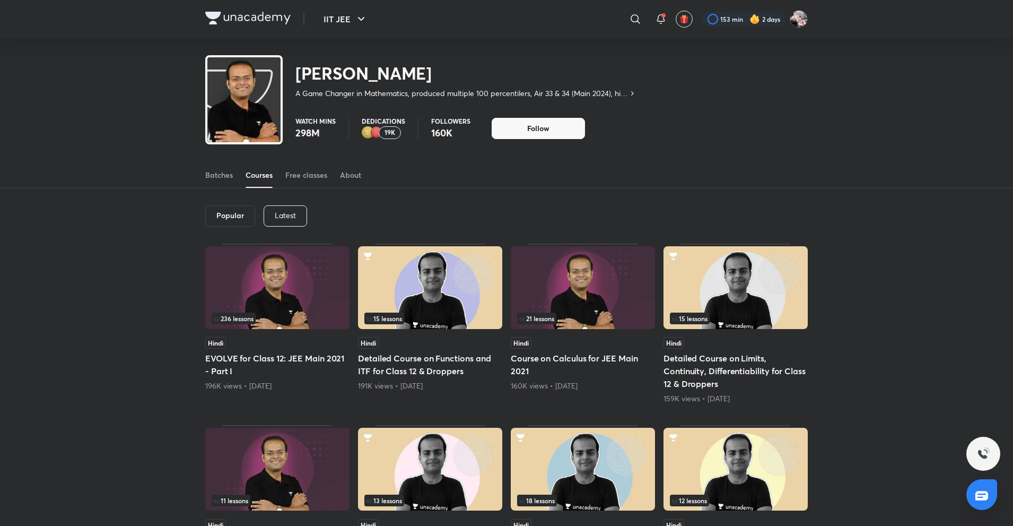
click at [284, 211] on p "Latest" at bounding box center [285, 215] width 21 height 8
click at [284, 211] on h6 "Latest" at bounding box center [285, 215] width 22 height 8
click at [284, 212] on h6 "Latest" at bounding box center [285, 215] width 22 height 8
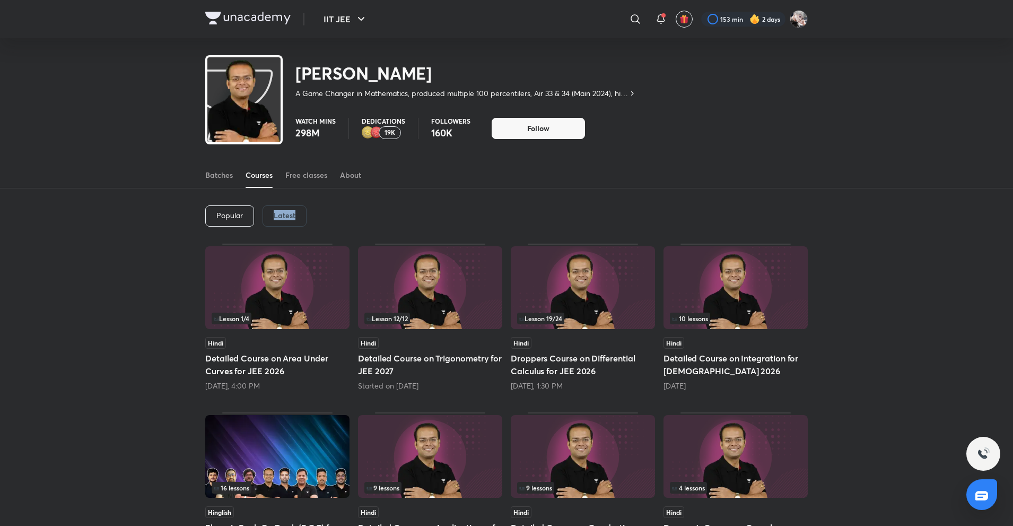
drag, startPoint x: 297, startPoint y: 212, endPoint x: 250, endPoint y: 217, distance: 46.5
click at [250, 217] on div "Popular Latest" at bounding box center [506, 215] width 603 height 55
click at [152, 238] on div "Popular Latest Lesson 1 / 4 Hindi Detailed Course on Area Under Curves for JEE …" at bounding box center [506, 500] width 1013 height 624
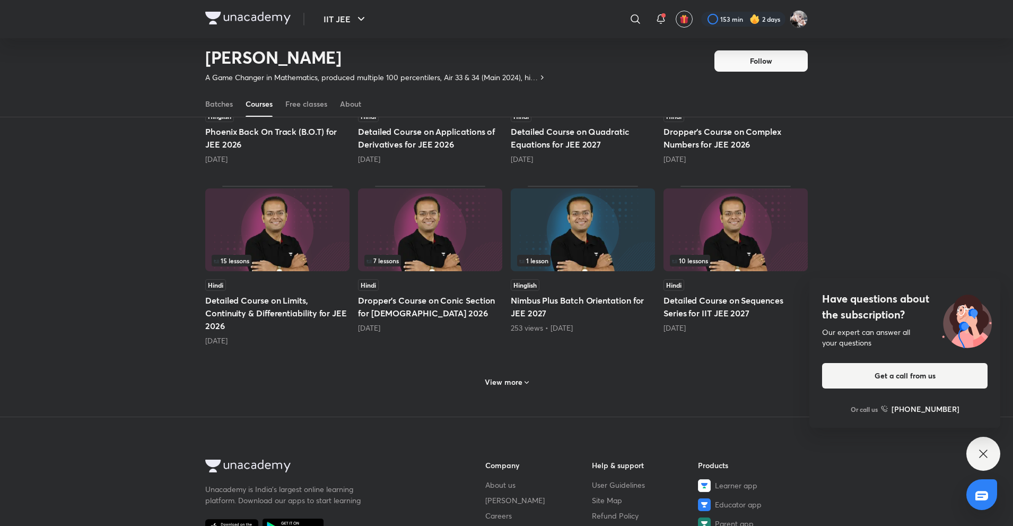
scroll to position [364, 0]
click at [529, 392] on div "View more" at bounding box center [506, 381] width 603 height 28
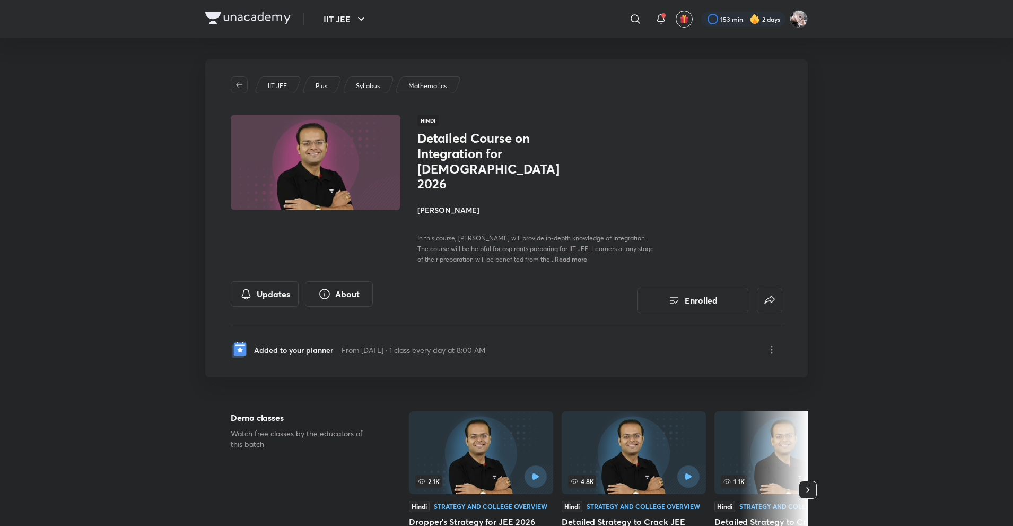
click at [219, 26] on div at bounding box center [247, 19] width 85 height 15
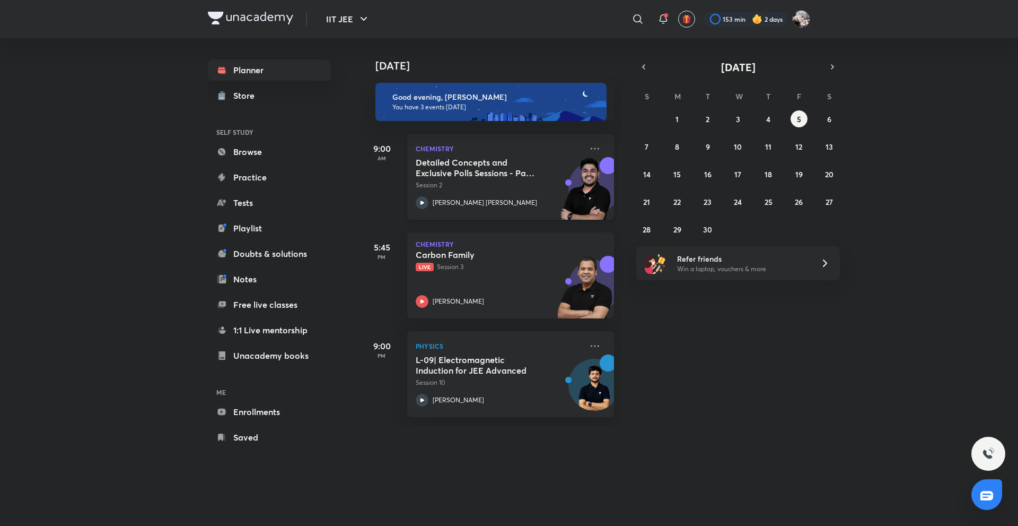
click at [533, 167] on h5 "Detailed Concepts and Exclusive Polls Sessions - Part 2" at bounding box center [482, 167] width 132 height 21
click at [589, 146] on icon at bounding box center [595, 148] width 13 height 13
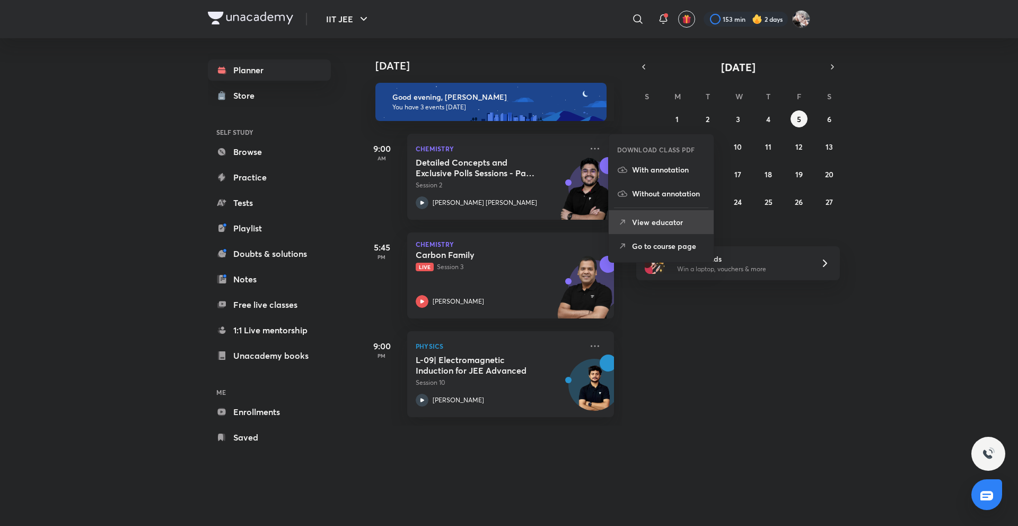
click at [642, 230] on li "View educator" at bounding box center [661, 222] width 105 height 24
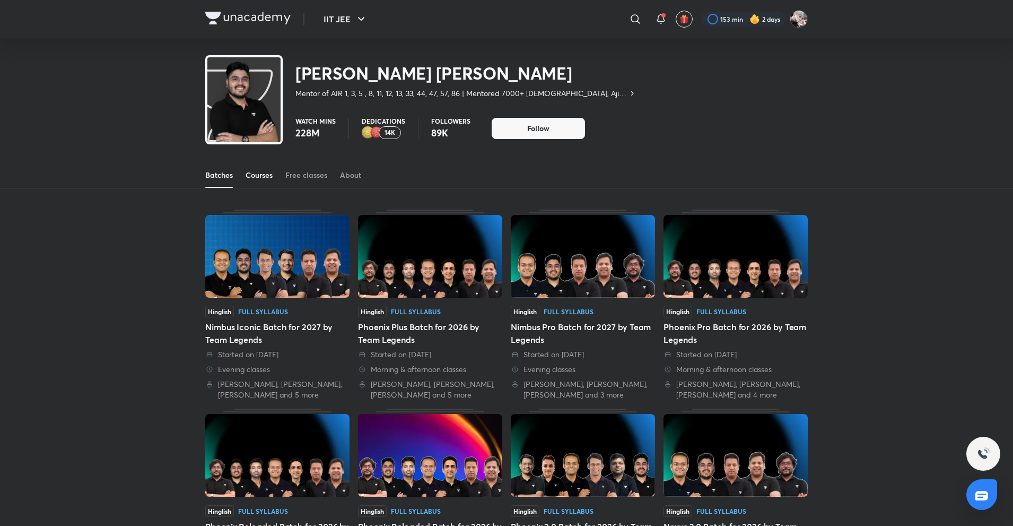
click at [256, 175] on div "Courses" at bounding box center [259, 175] width 27 height 11
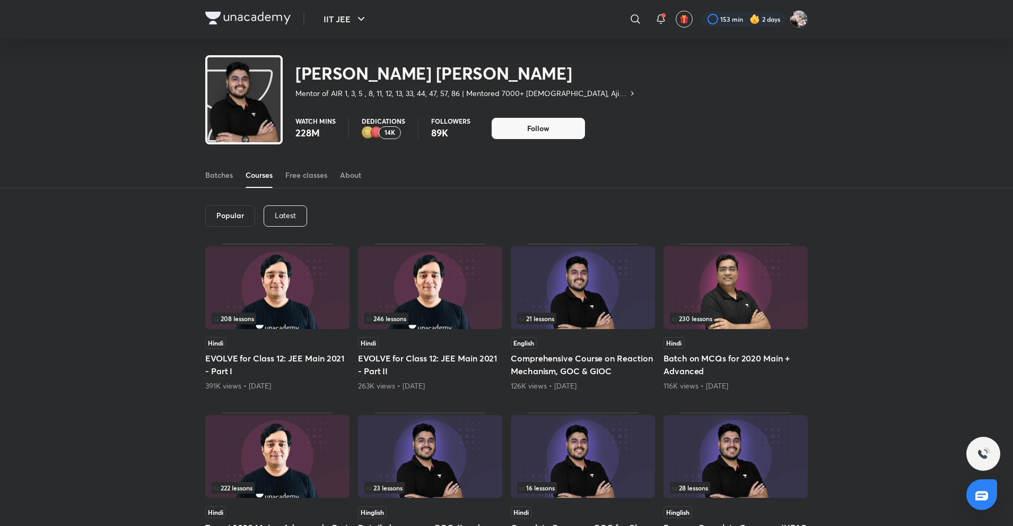
click at [291, 228] on div "Popular Latest" at bounding box center [506, 215] width 603 height 55
click at [280, 219] on p "Latest" at bounding box center [285, 215] width 21 height 8
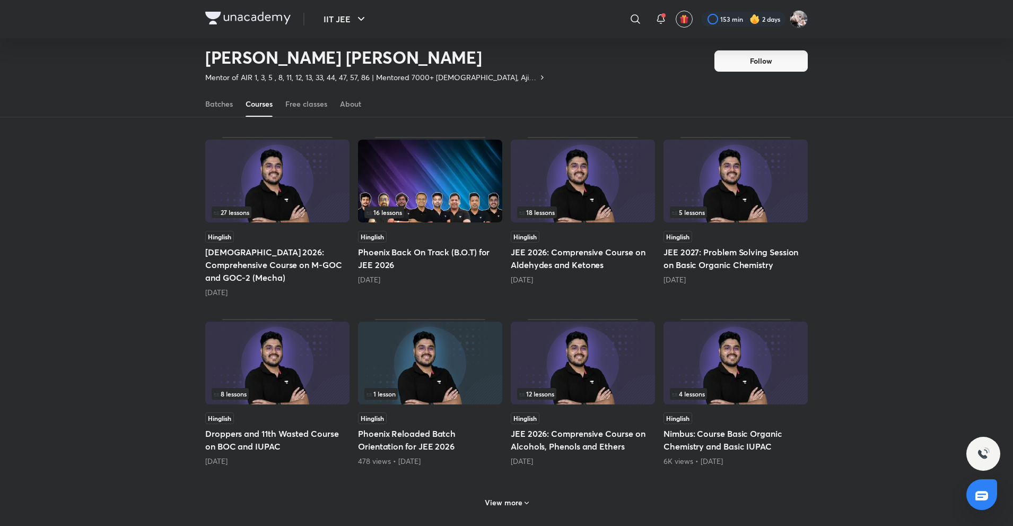
scroll to position [258, 0]
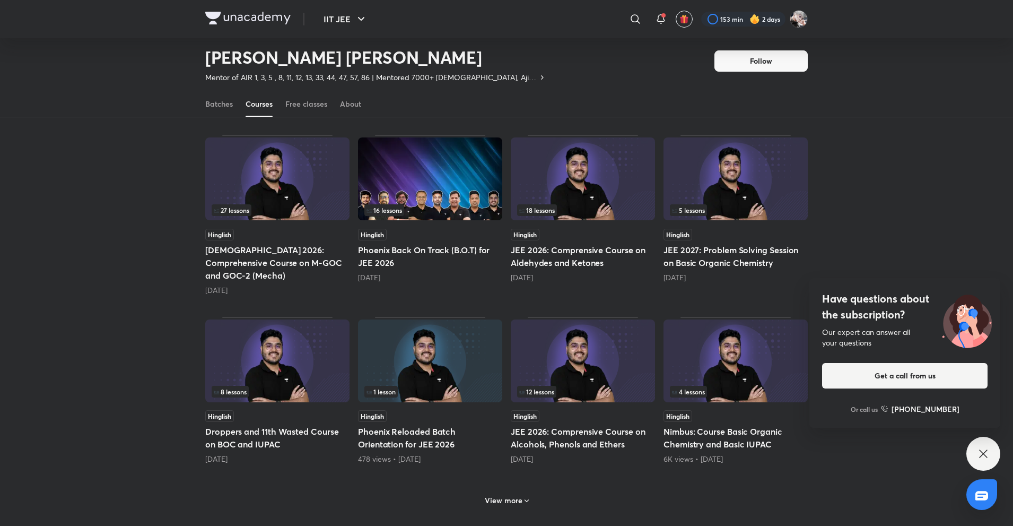
click at [256, 236] on div "Hinglish" at bounding box center [277, 235] width 144 height 12
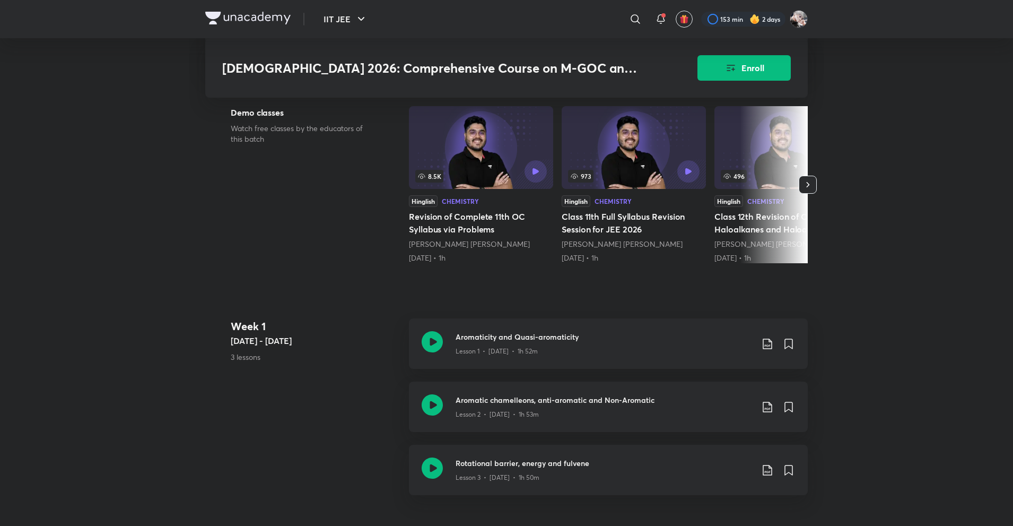
scroll to position [424, 0]
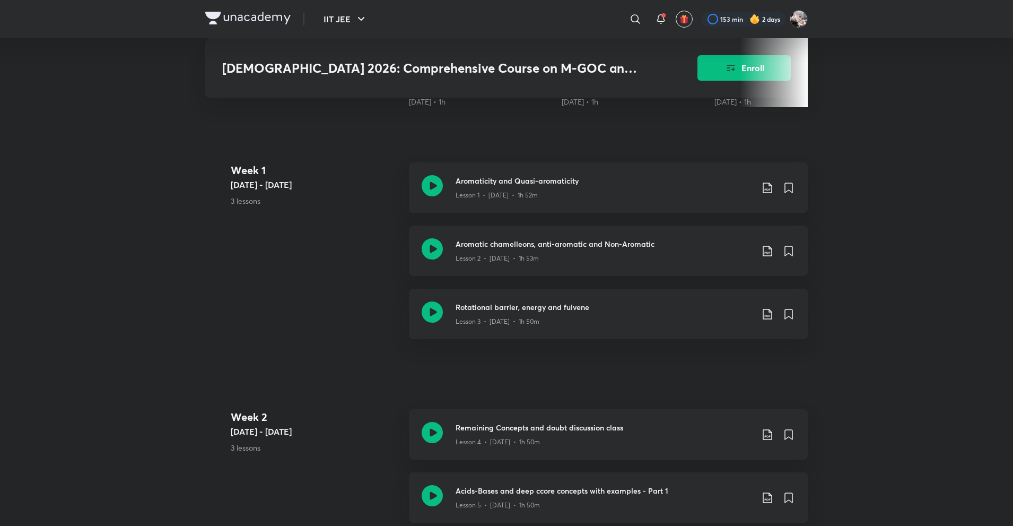
scroll to position [258, 0]
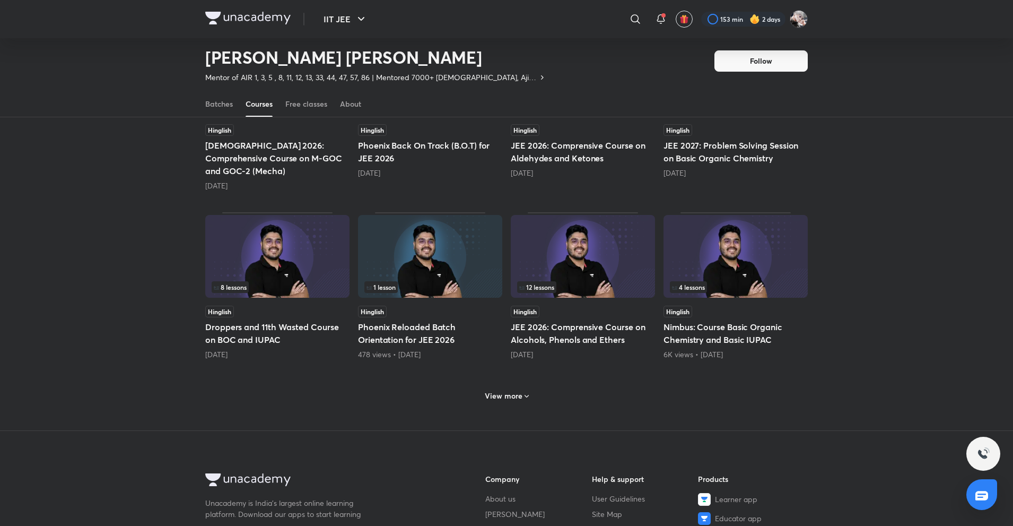
scroll to position [364, 0]
click at [493, 386] on div "View more" at bounding box center [507, 394] width 53 height 17
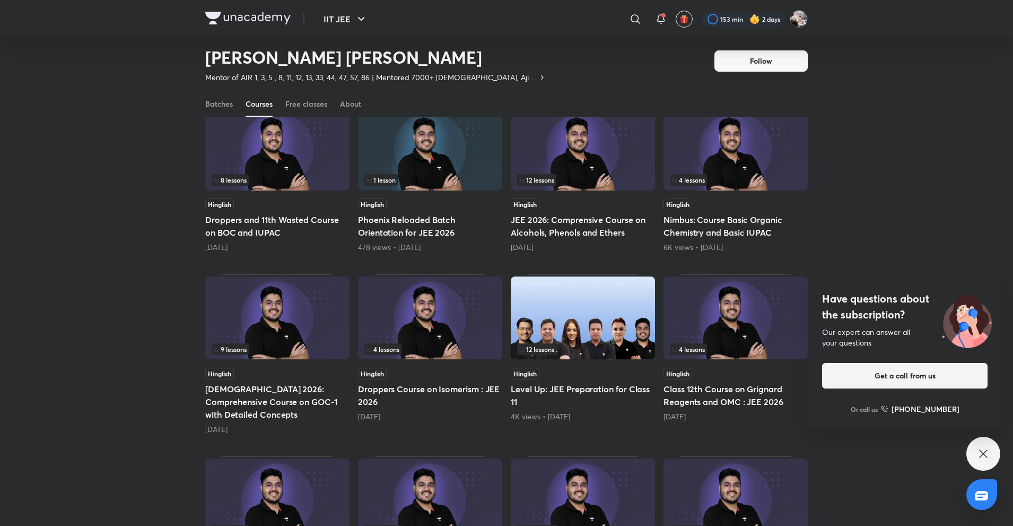
scroll to position [470, 0]
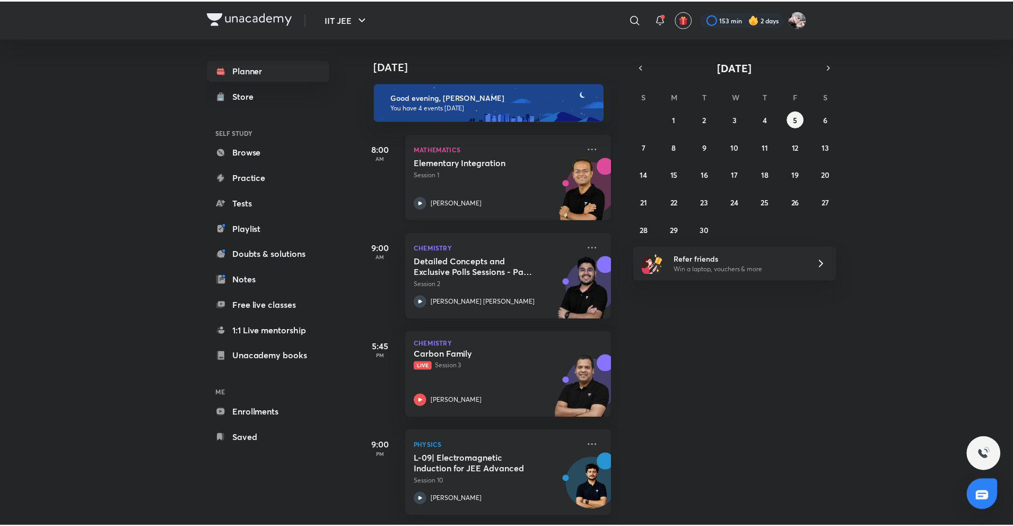
scroll to position [6, 0]
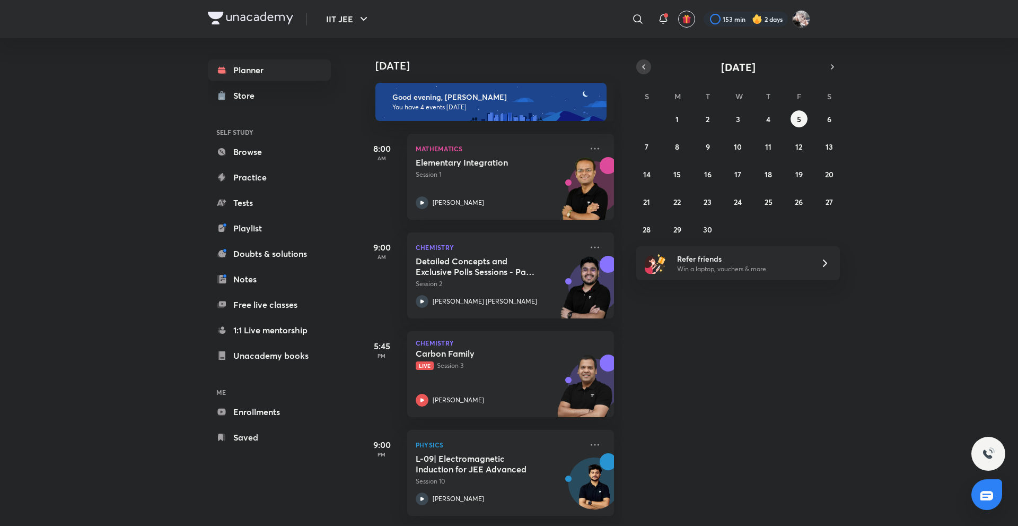
click at [646, 69] on icon "button" at bounding box center [644, 67] width 8 height 10
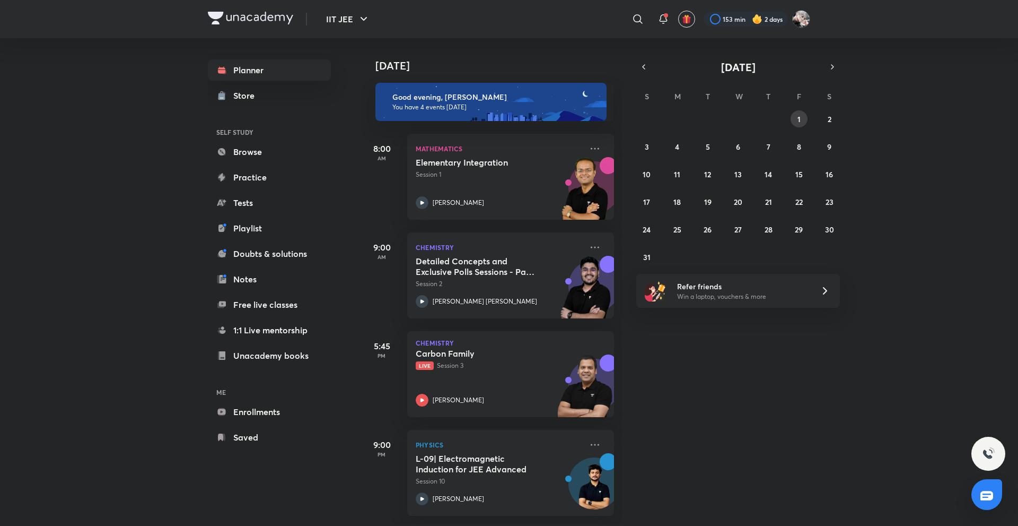
click at [804, 121] on button "1" at bounding box center [799, 118] width 17 height 17
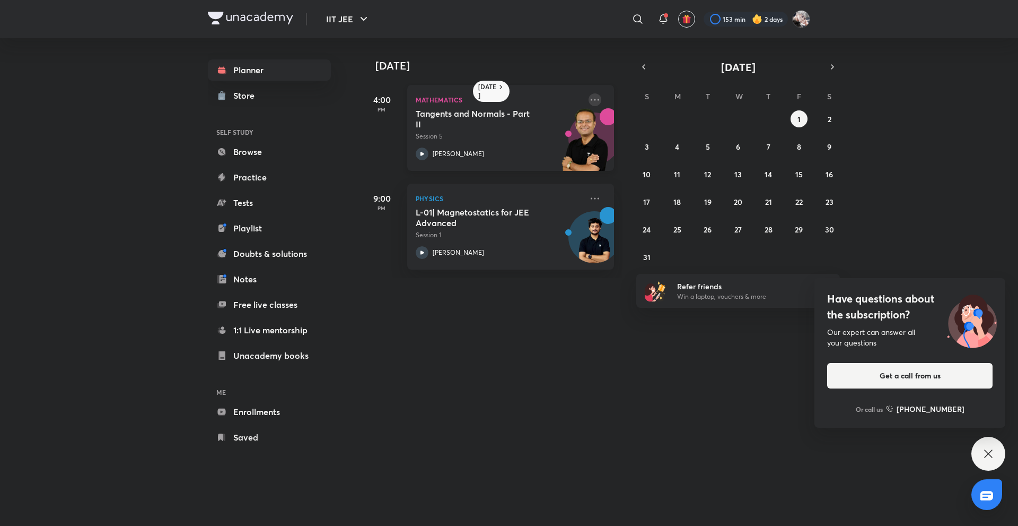
click at [589, 99] on icon at bounding box center [595, 99] width 13 height 13
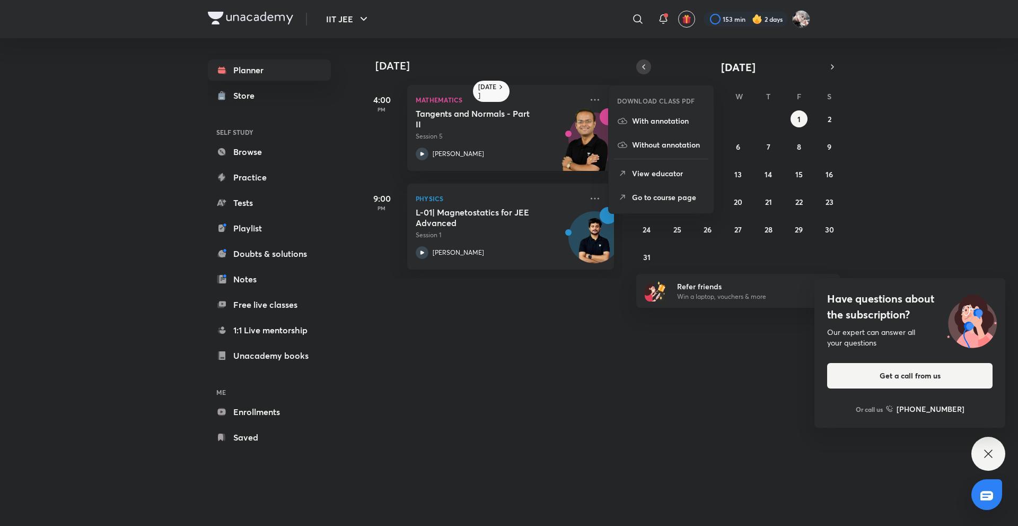
click at [637, 64] on button "button" at bounding box center [644, 66] width 15 height 15
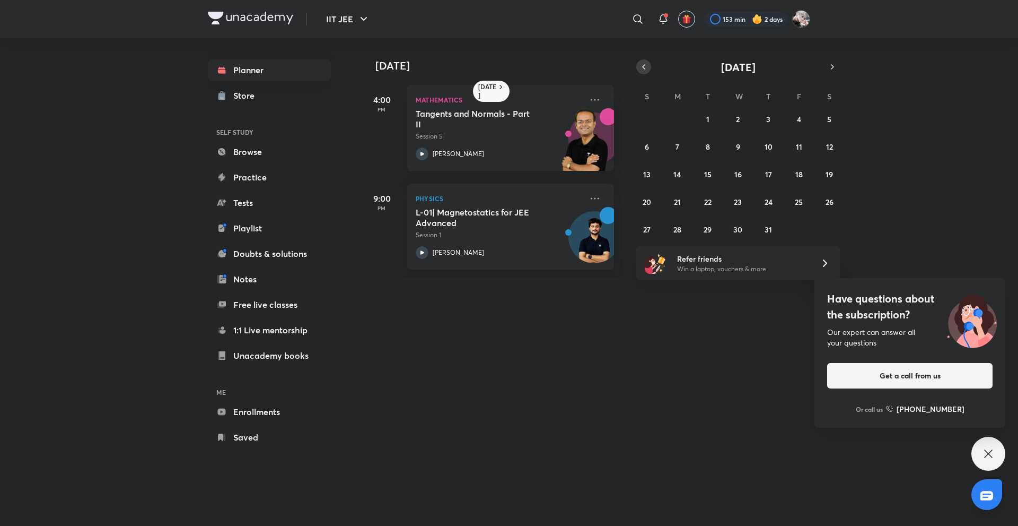
click at [646, 69] on icon "button" at bounding box center [644, 67] width 8 height 10
click at [657, 117] on div "1 2 3 4 5 6 7 8 9 10 11 12 13 14 15 16 17 18 19 20 21 22 23 24 25 26 27 28 29 3…" at bounding box center [739, 173] width 204 height 127
click at [633, 115] on div "1 August 4:00 PM Mathematics Tangents and Normals - Part II Session 5 Vineet Lo…" at bounding box center [689, 158] width 656 height 240
click at [651, 117] on button "1" at bounding box center [647, 118] width 17 height 17
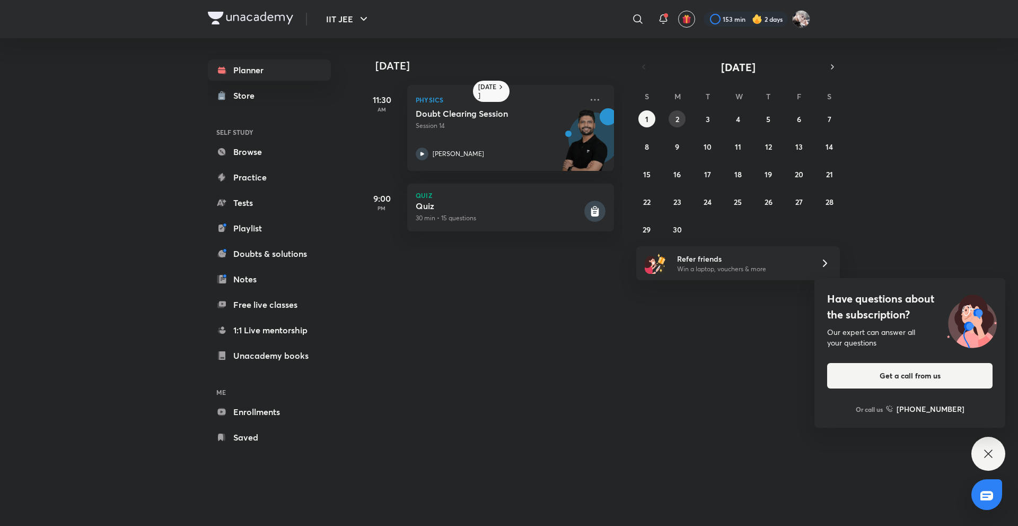
click at [672, 117] on button "2" at bounding box center [677, 118] width 17 height 17
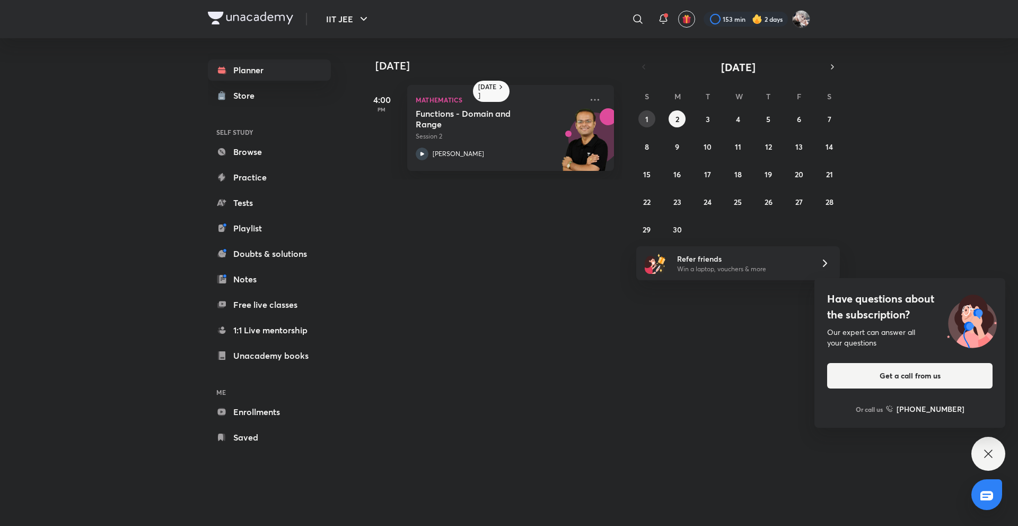
click at [640, 119] on button "1" at bounding box center [647, 118] width 17 height 17
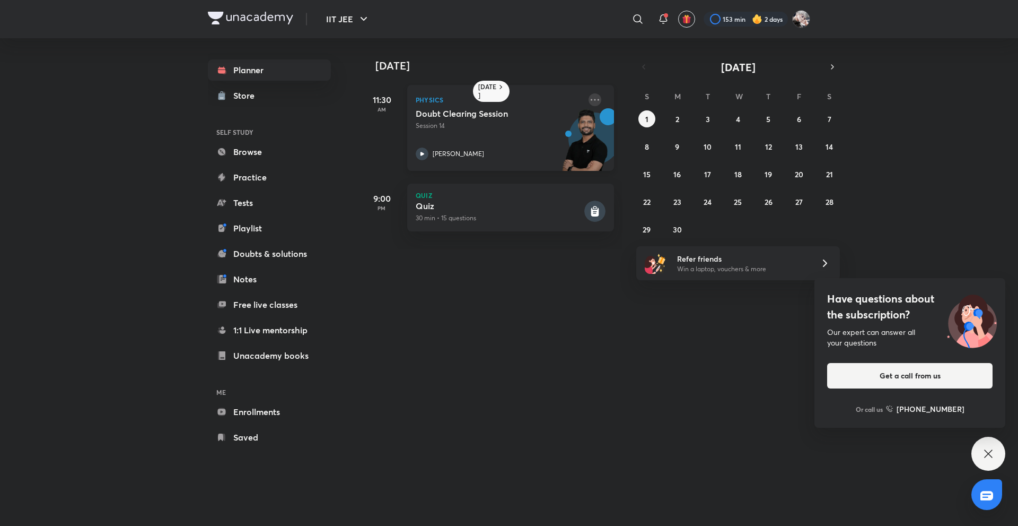
click at [592, 99] on icon at bounding box center [595, 99] width 13 height 13
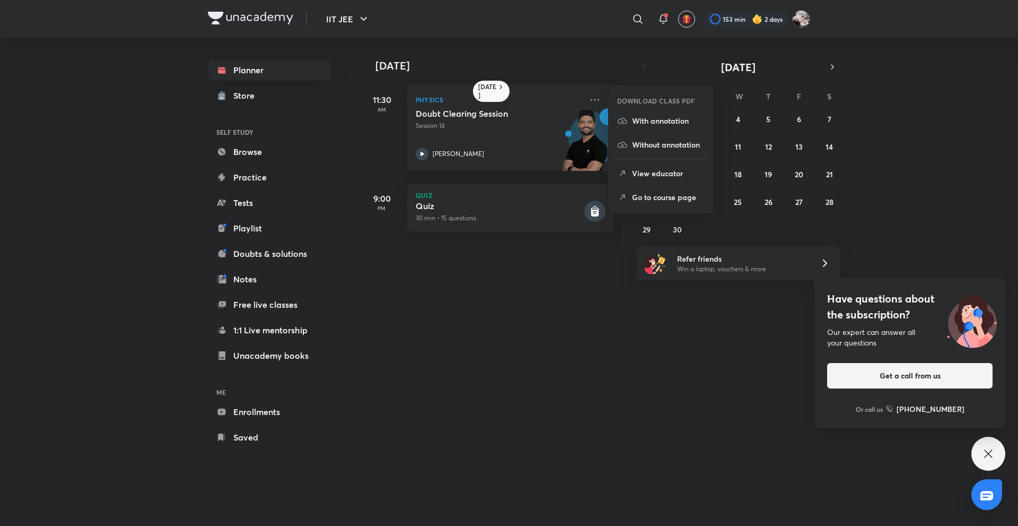
click at [660, 197] on p "Go to course page" at bounding box center [668, 196] width 73 height 11
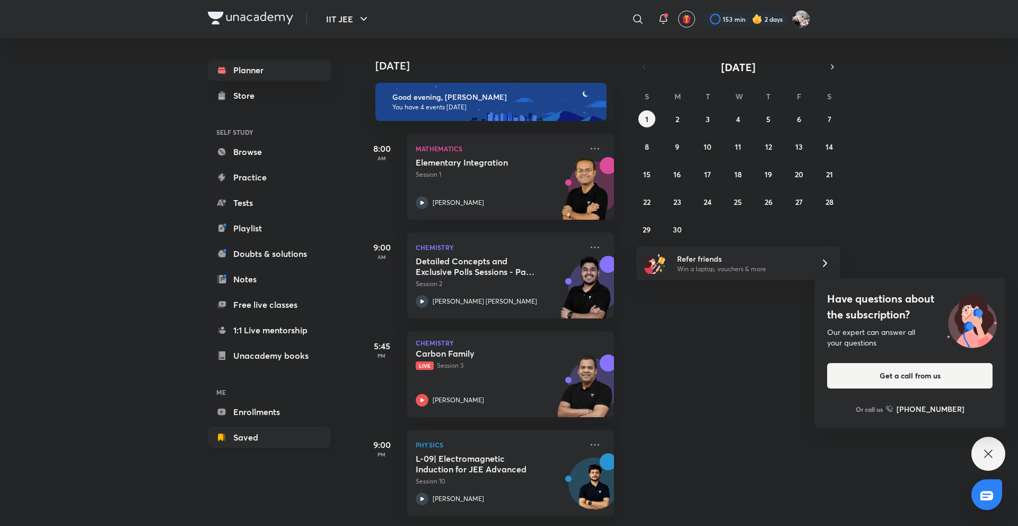
click at [284, 432] on link "Saved" at bounding box center [269, 436] width 123 height 21
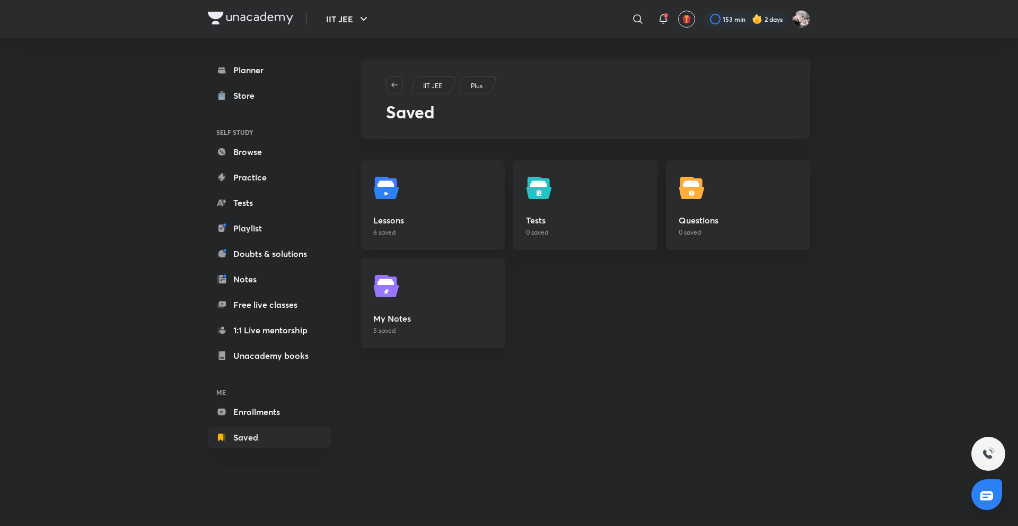
click at [412, 204] on link "Lessons 6 saved" at bounding box center [433, 205] width 144 height 90
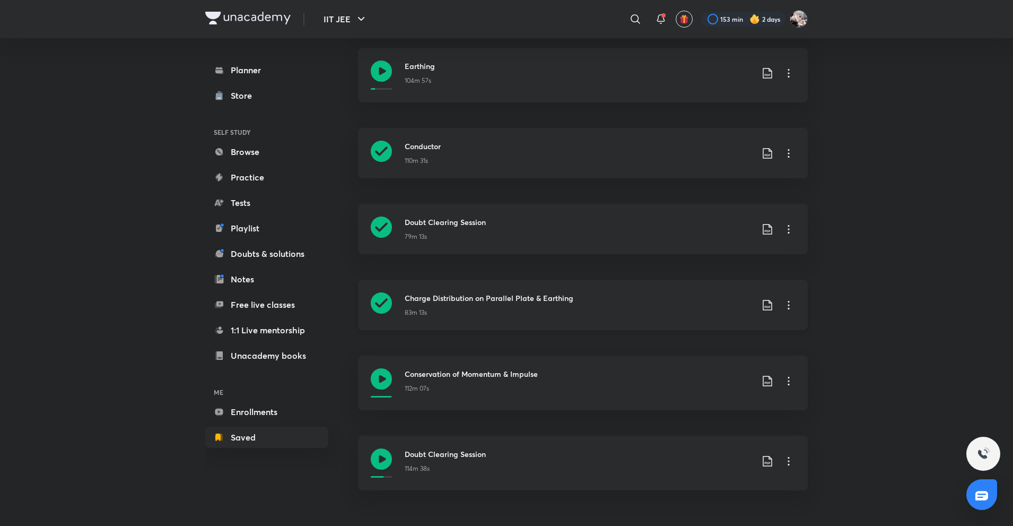
scroll to position [127, 0]
click at [939, 413] on div "IIT JEE ​ 153 min 2 days Planner Store SELF STUDY Browse Practice Tests Playlis…" at bounding box center [506, 199] width 1013 height 653
click at [535, 458] on h3 "Doubt Clearing Session" at bounding box center [579, 453] width 348 height 11
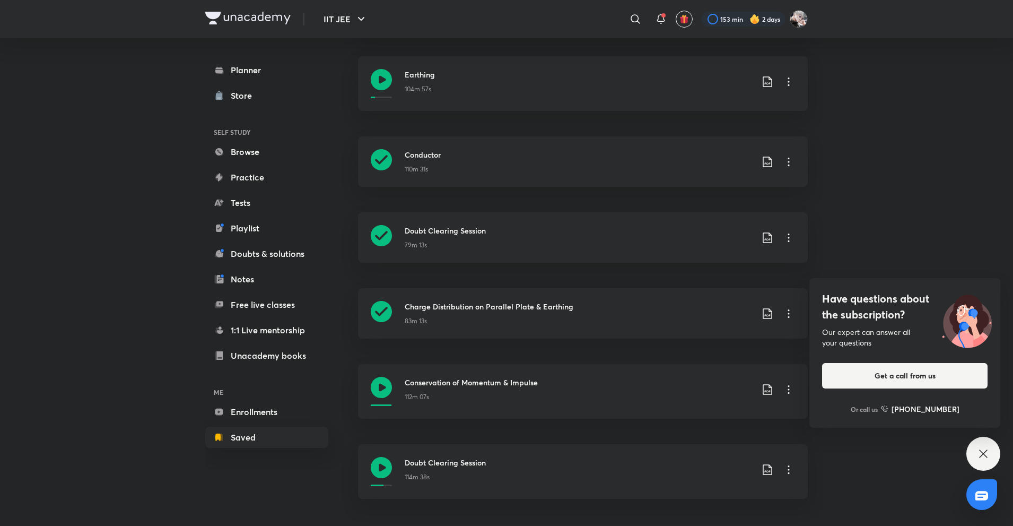
scroll to position [127, 0]
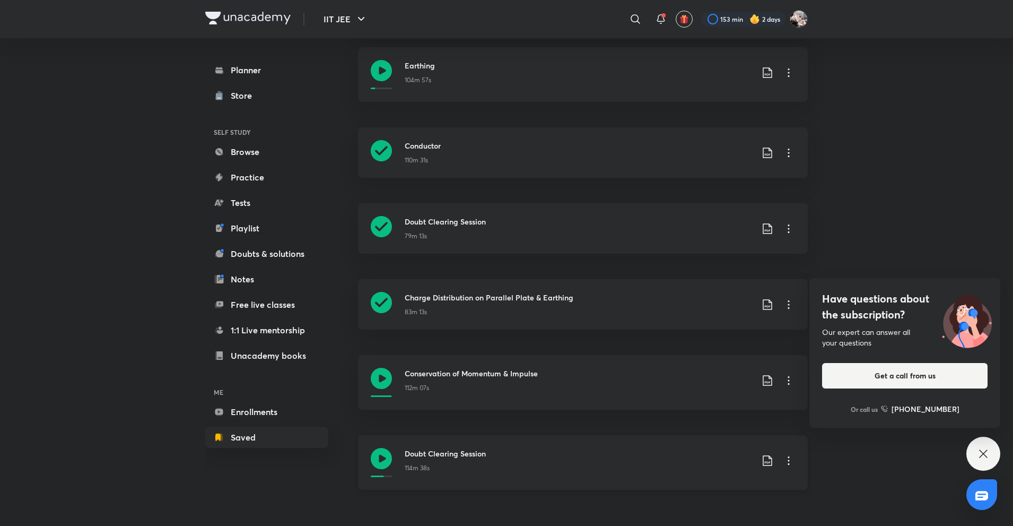
click at [790, 465] on icon at bounding box center [788, 460] width 13 height 13
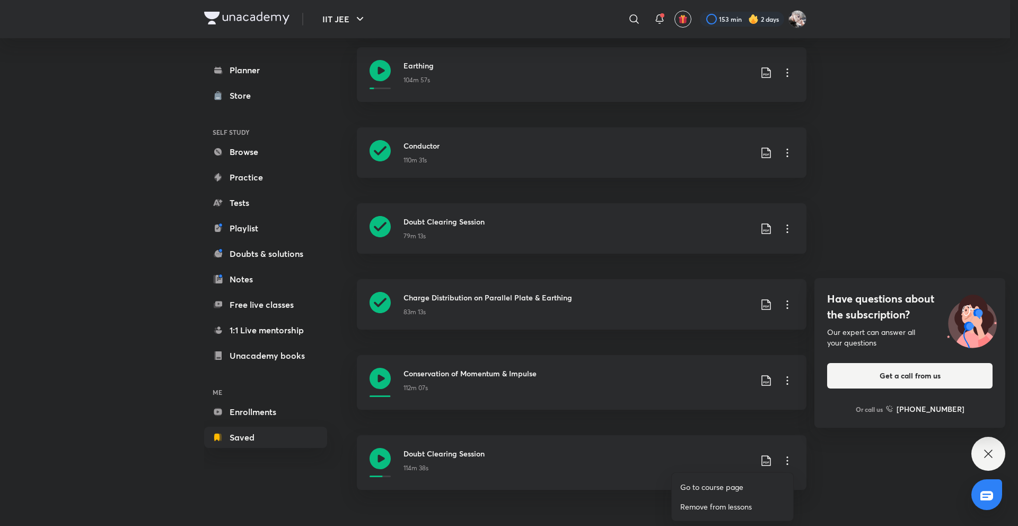
click at [739, 510] on p "Remove from lessons" at bounding box center [717, 506] width 72 height 11
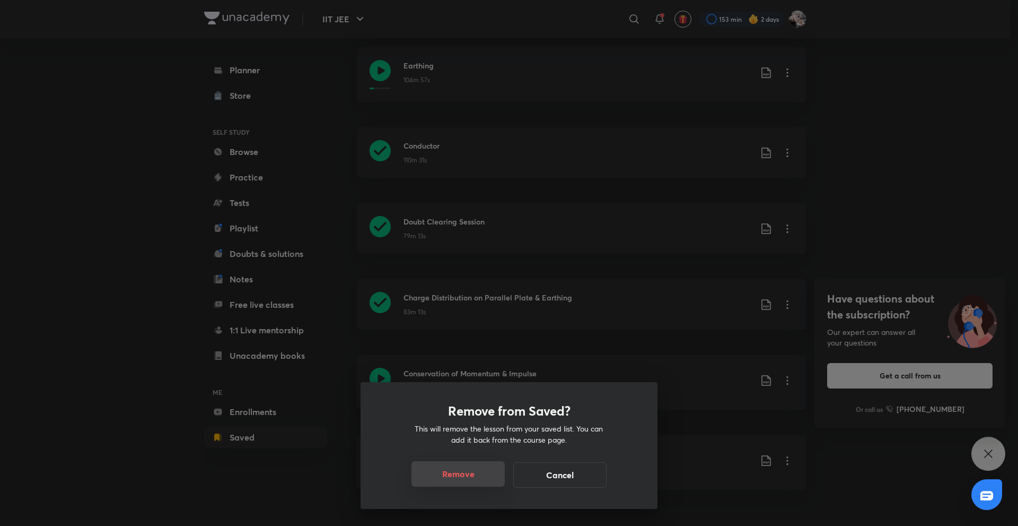
click at [466, 484] on button "Remove" at bounding box center [458, 473] width 93 height 25
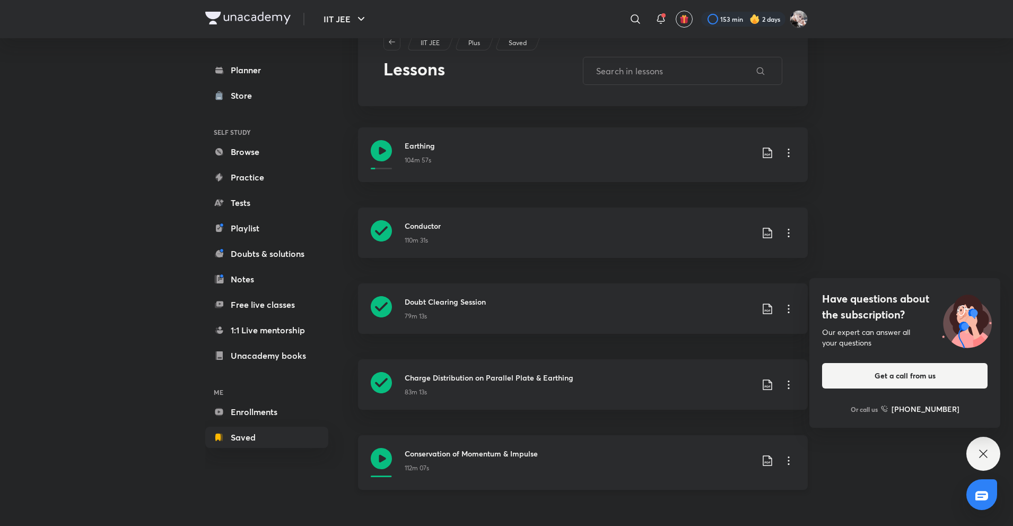
scroll to position [47, 0]
click at [787, 465] on icon at bounding box center [788, 460] width 13 height 13
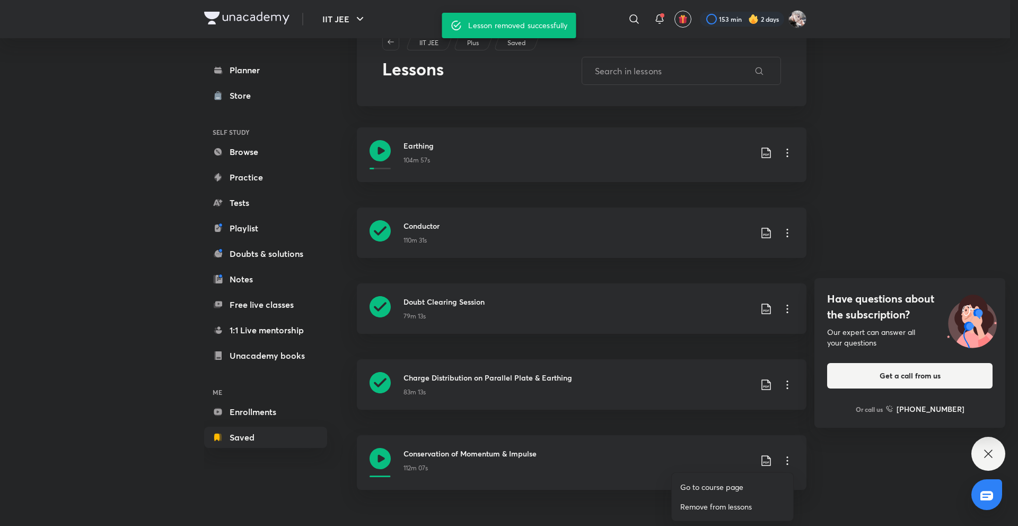
click at [711, 510] on p "Remove from lessons" at bounding box center [717, 506] width 72 height 11
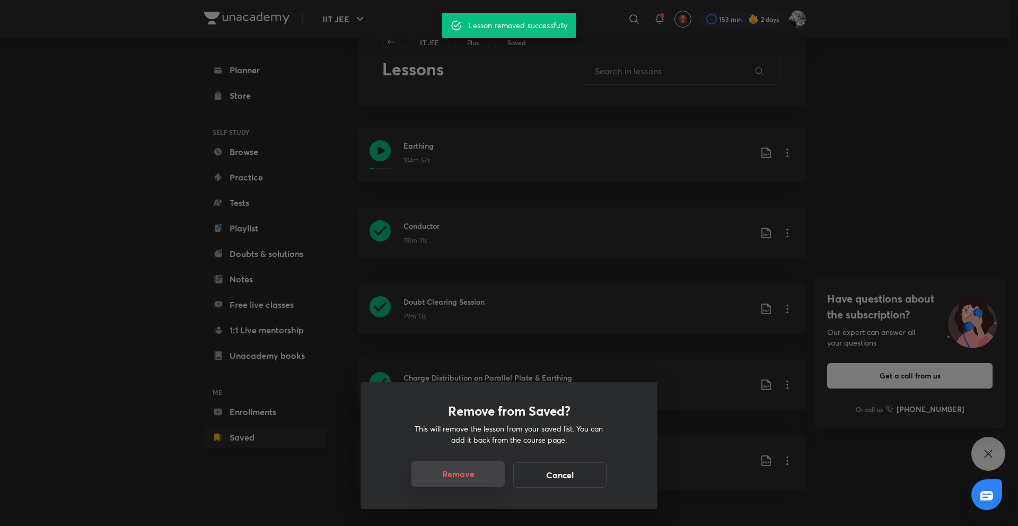
click at [477, 478] on button "Remove" at bounding box center [458, 473] width 93 height 25
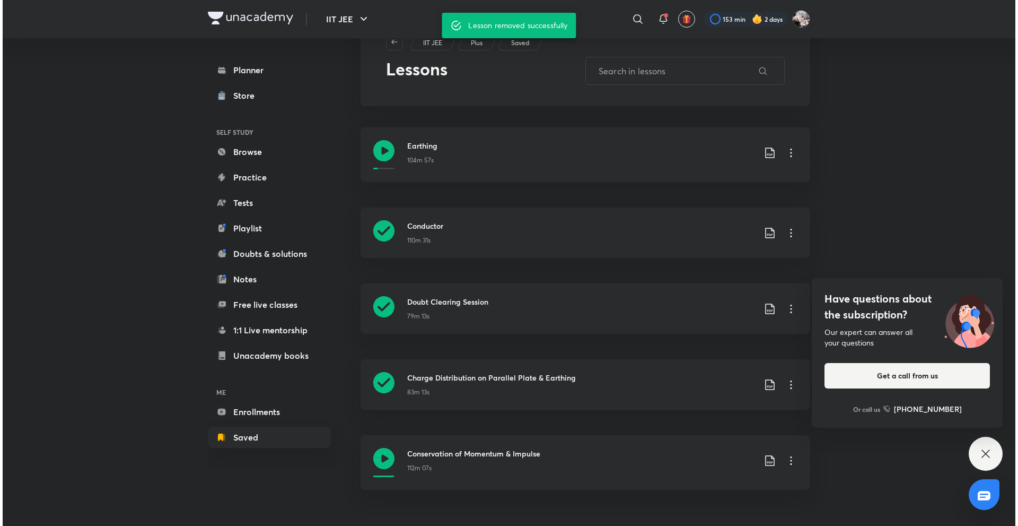
scroll to position [0, 0]
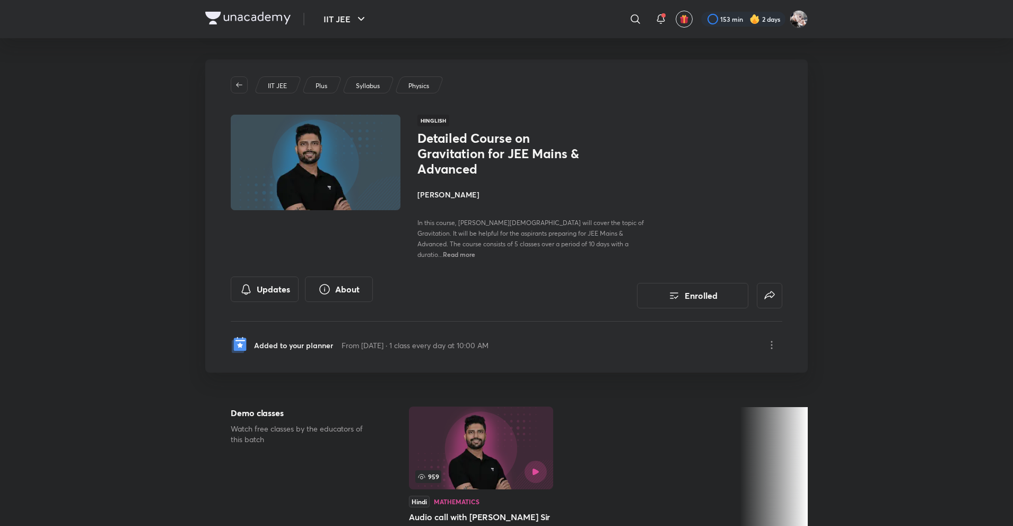
click at [714, 297] on div "Enrolled" at bounding box center [692, 292] width 179 height 32
click at [702, 290] on button "Enrolled" at bounding box center [692, 294] width 111 height 25
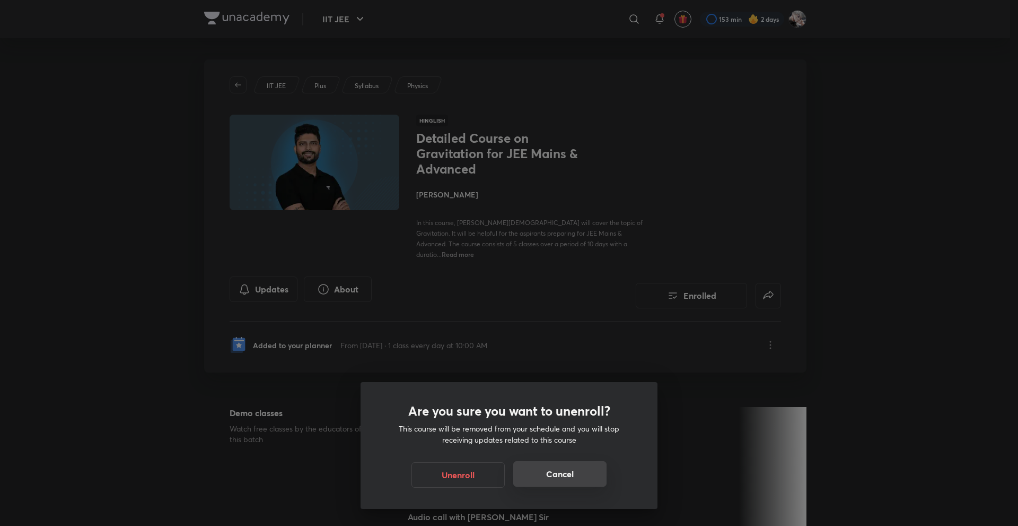
click at [562, 477] on button "Cancel" at bounding box center [559, 473] width 93 height 25
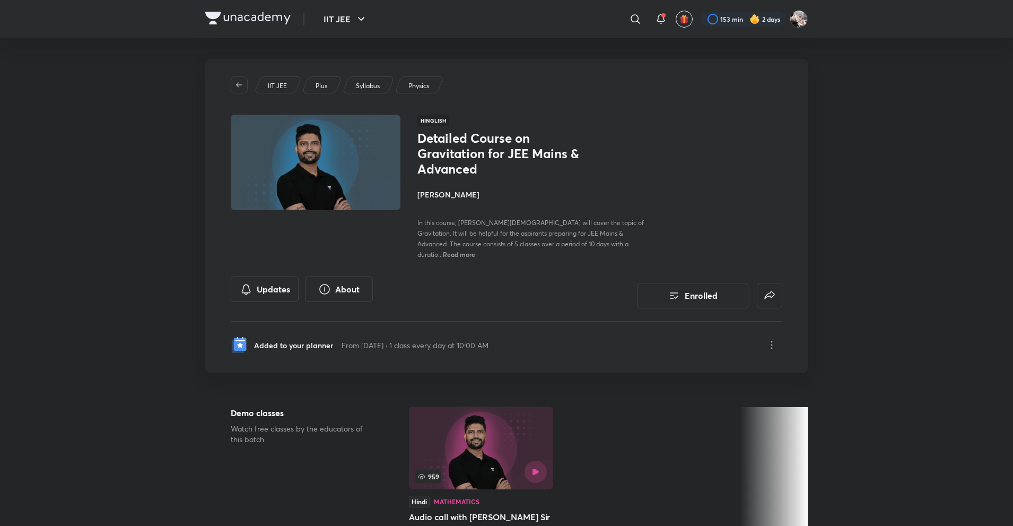
click at [518, 342] on div "Added to your planner From [DATE] · 1 class every day at 10:00 AM" at bounding box center [507, 338] width 552 height 34
click at [489, 342] on div "Added to your planner From [DATE] · 1 class every day at 10:00 AM" at bounding box center [360, 344] width 258 height 17
click at [689, 286] on button "Enrolled" at bounding box center [692, 294] width 111 height 25
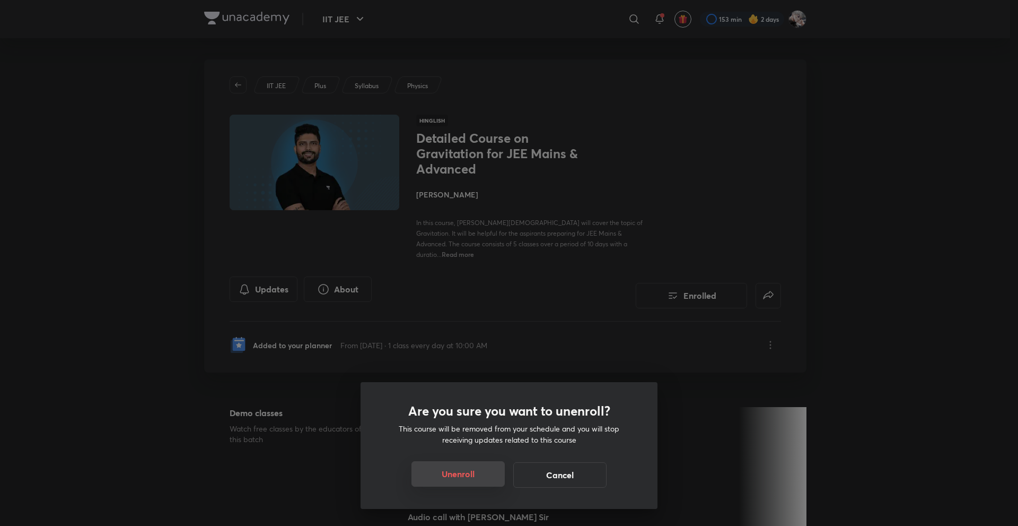
click at [466, 470] on button "Unenroll" at bounding box center [458, 473] width 93 height 25
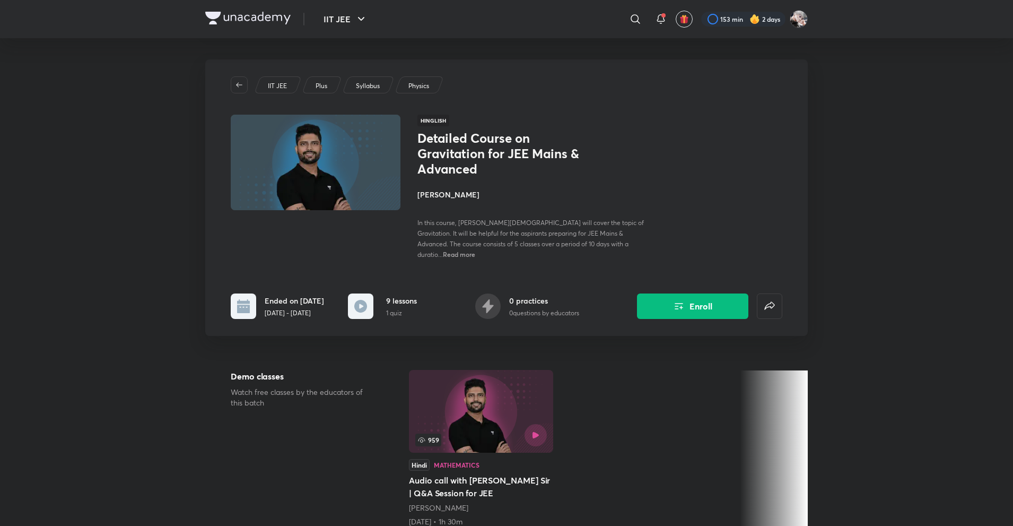
click at [681, 309] on div "IIT JEE Plus Syllabus Physics Hinglish Detailed Course on Gravitation for JEE M…" at bounding box center [506, 197] width 603 height 276
click at [677, 305] on button "Enroll" at bounding box center [692, 304] width 111 height 25
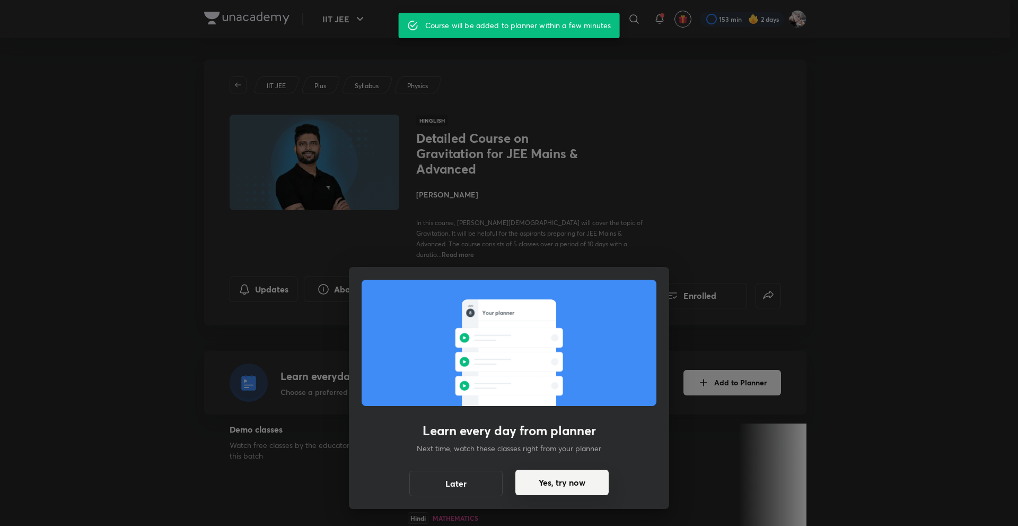
click at [542, 483] on button "Yes, try now" at bounding box center [562, 481] width 93 height 25
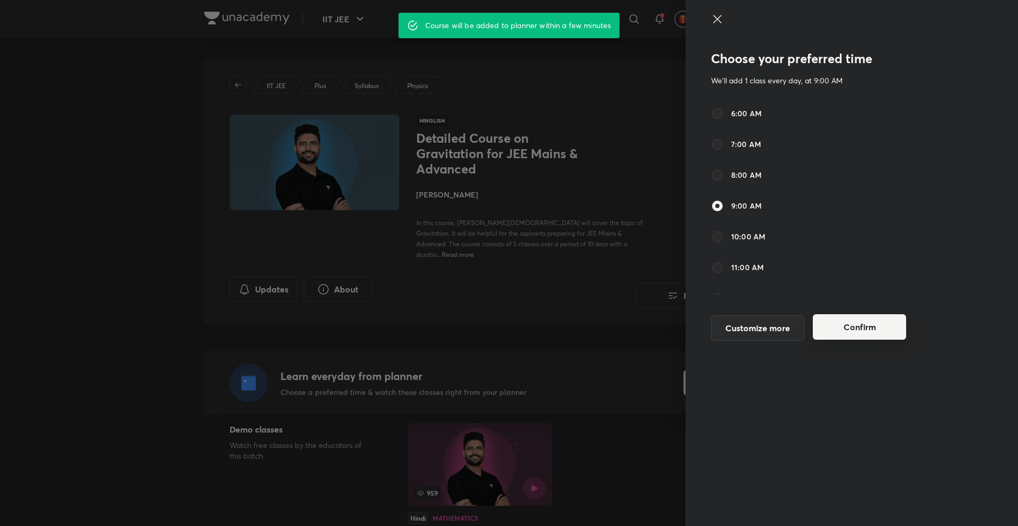
click at [857, 318] on button "Confirm" at bounding box center [859, 326] width 93 height 25
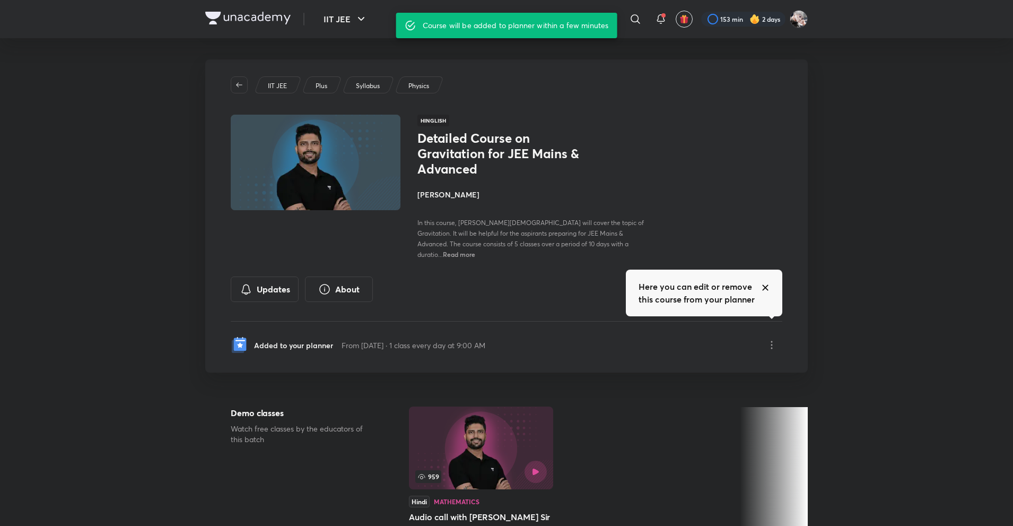
click at [766, 286] on icon at bounding box center [765, 287] width 5 height 5
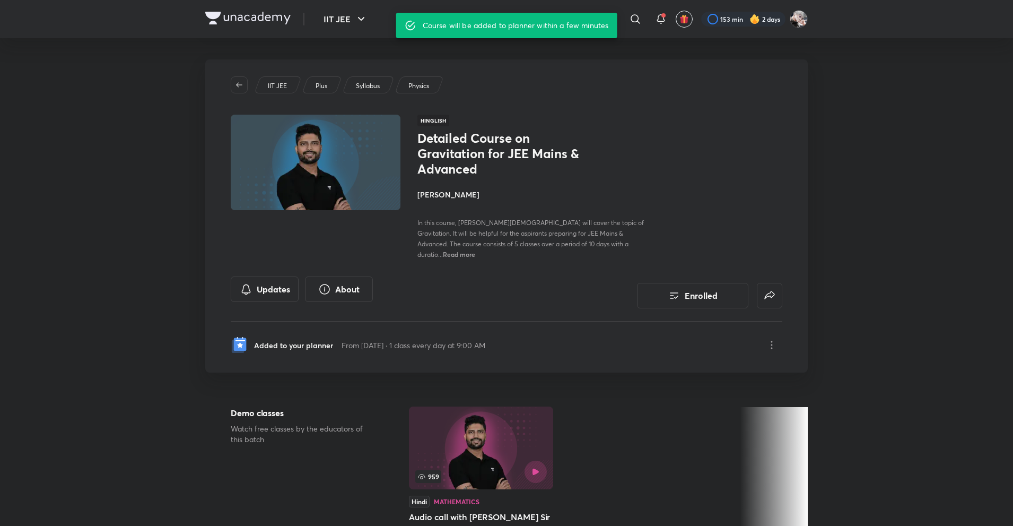
click at [602, 321] on div "Added to your planner From 5 Sep 2025 · 1 class every day at 9:00 AM" at bounding box center [507, 338] width 552 height 34
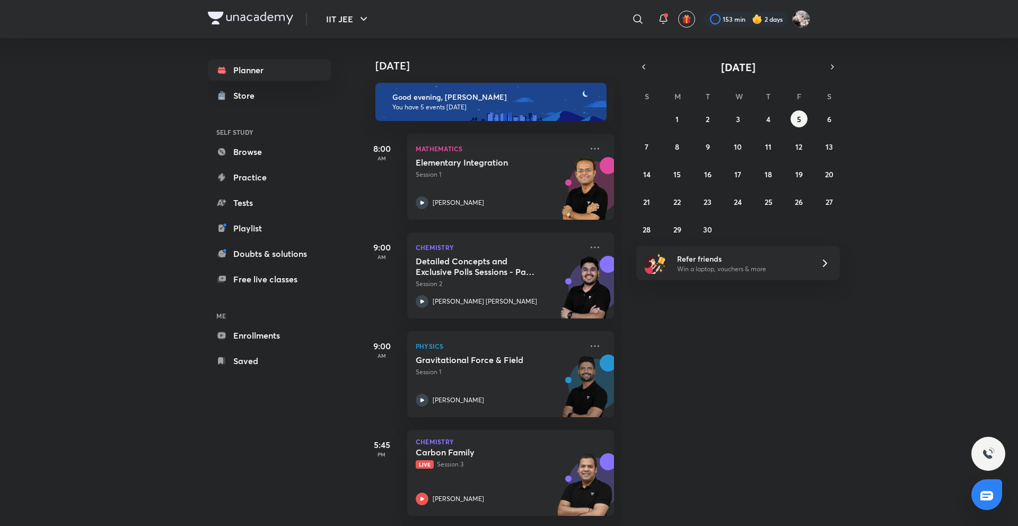
click at [363, 223] on div "9:00 AM Chemistry Detailed Concepts and Exclusive Polls Sessions - Part 2 Sessi…" at bounding box center [488, 269] width 254 height 99
click at [644, 73] on button "button" at bounding box center [644, 66] width 15 height 15
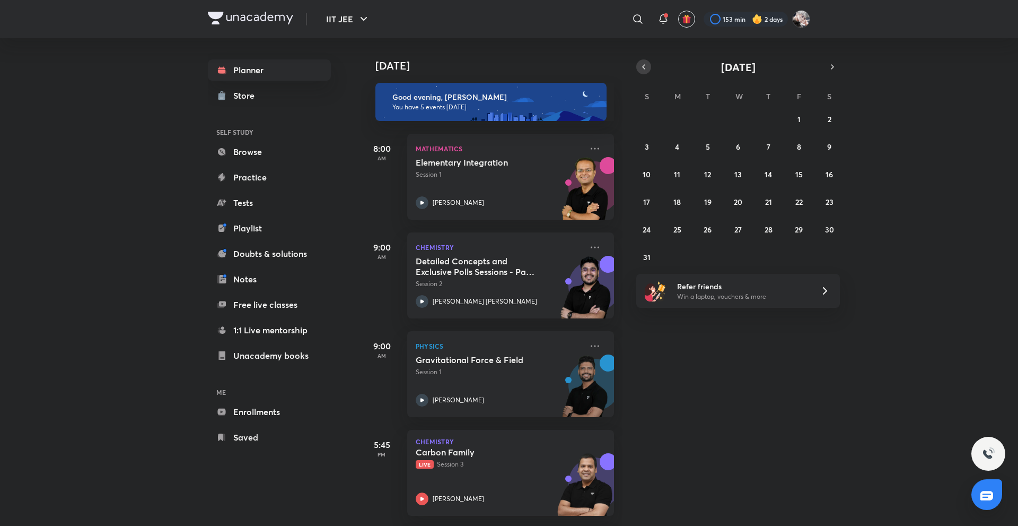
click at [644, 73] on button "button" at bounding box center [644, 66] width 15 height 15
click at [685, 208] on div "29 30 1 2 3 4 5 6 7 8 9 10 11 12 13 14 15 16 17 18 19 20 21 22 23 24 25 26 27 2…" at bounding box center [739, 173] width 204 height 127
click at [676, 201] on abbr "21" at bounding box center [677, 202] width 7 height 10
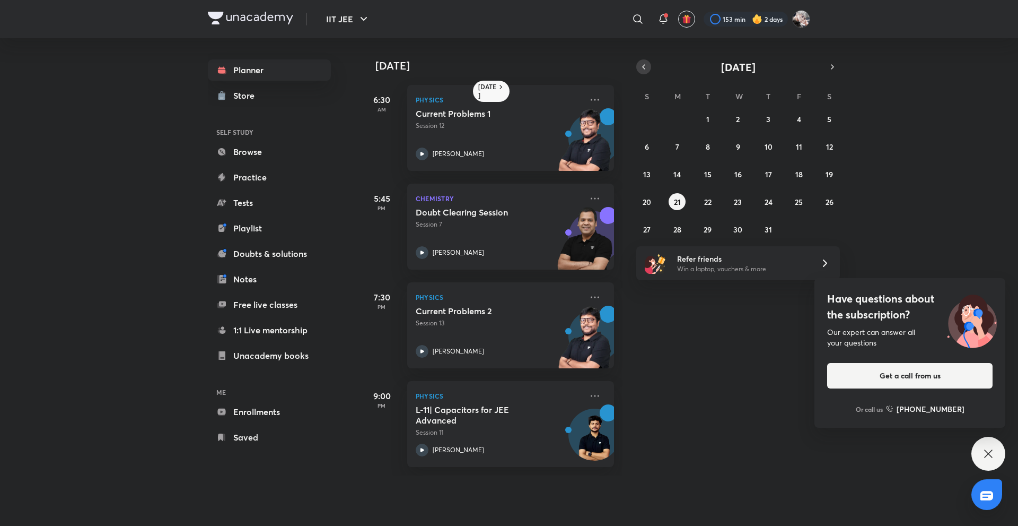
click at [648, 69] on icon "button" at bounding box center [644, 67] width 8 height 10
click at [646, 123] on button "1" at bounding box center [647, 118] width 17 height 17
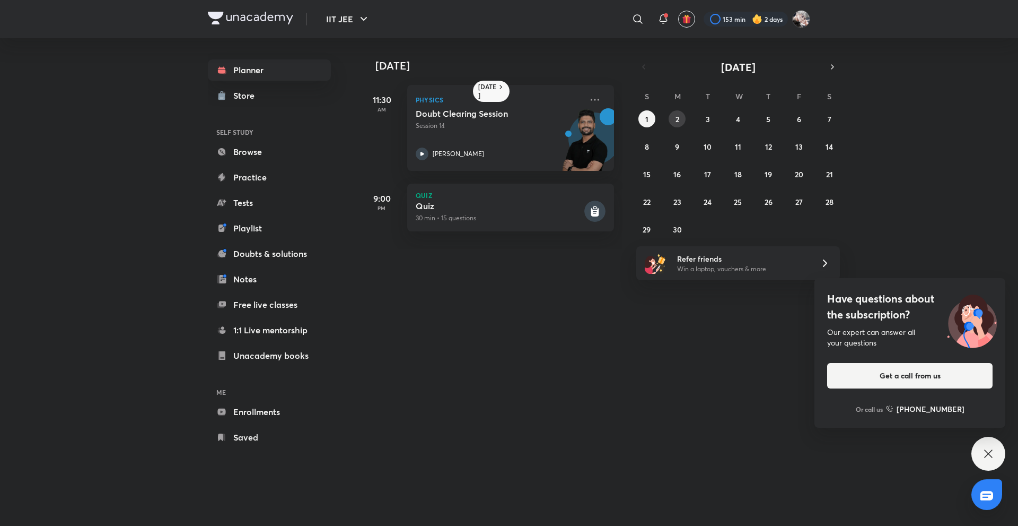
click at [672, 121] on button "2" at bounding box center [677, 118] width 17 height 17
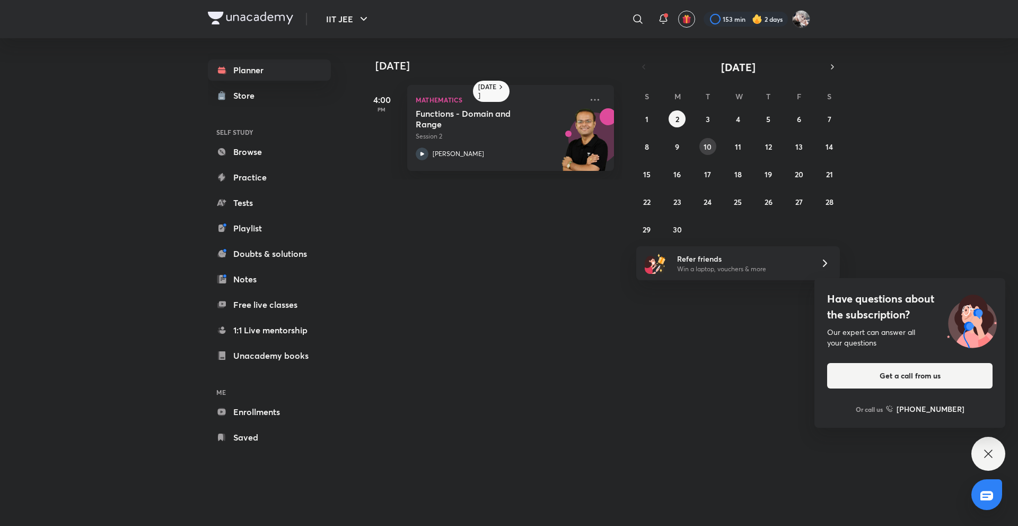
click at [700, 143] on button "10" at bounding box center [708, 146] width 17 height 17
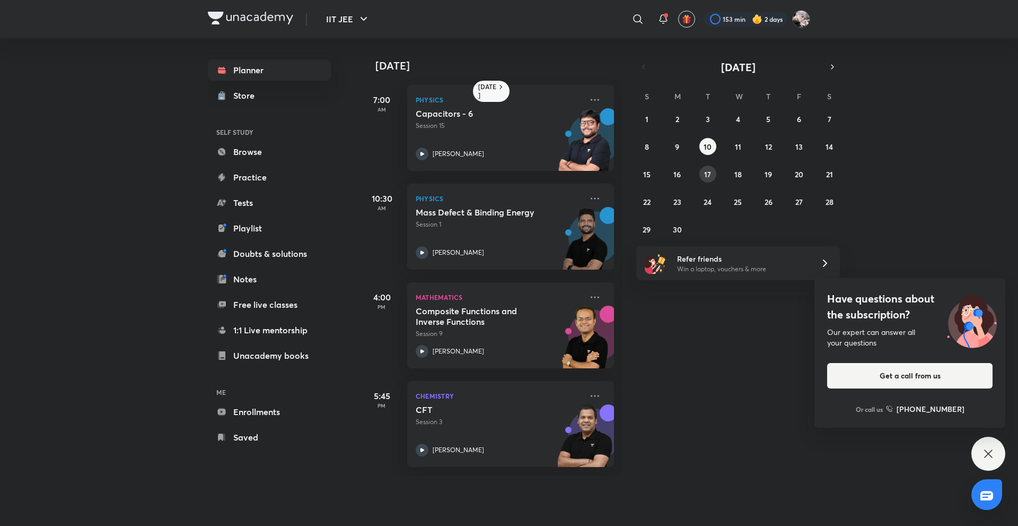
click at [698, 177] on div "1 2 3 4 5 6 7 8 9 10 11 12 13 14 15 16 17 18 19 20 21 22 23 24 25 26 27 28 29 3…" at bounding box center [739, 173] width 204 height 127
click at [705, 177] on abbr "17" at bounding box center [707, 174] width 7 height 10
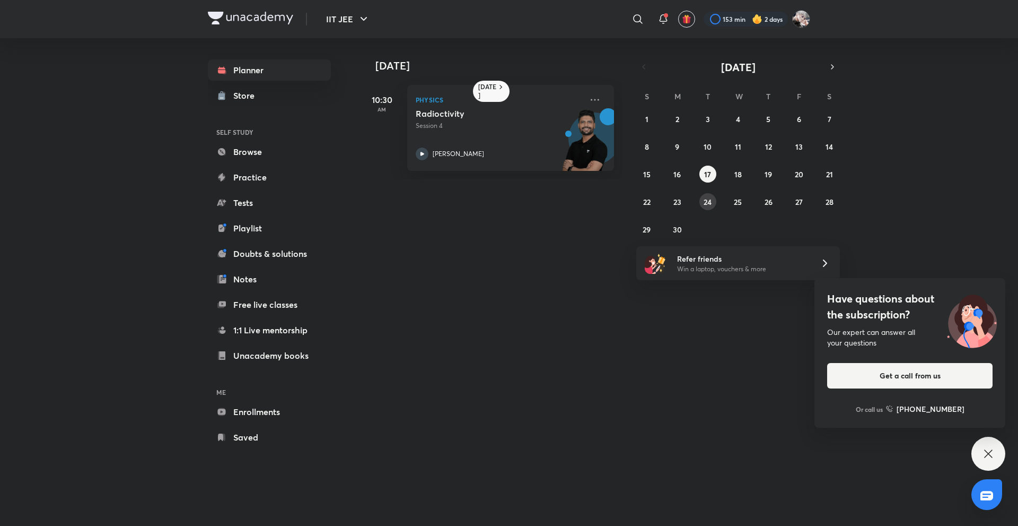
click at [707, 204] on abbr "24" at bounding box center [708, 202] width 8 height 10
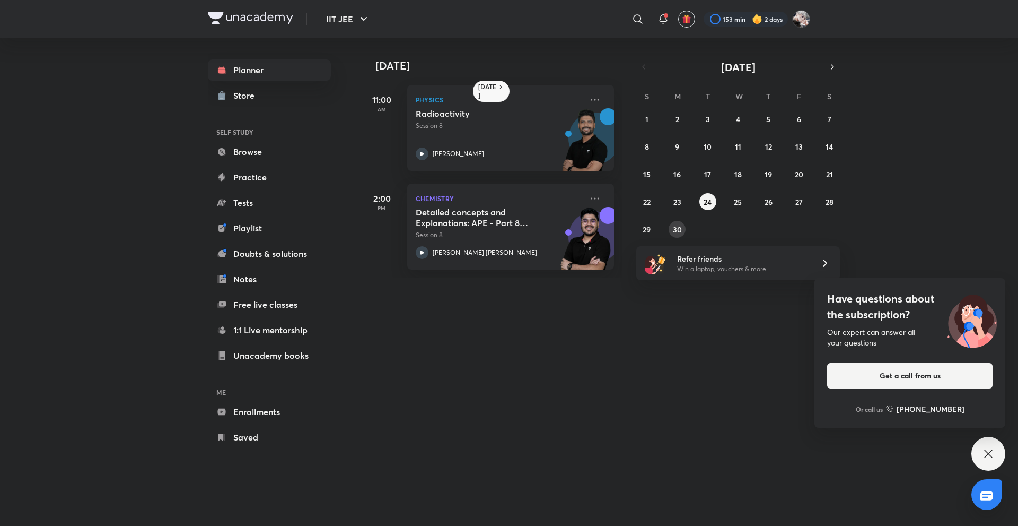
click at [677, 230] on abbr "30" at bounding box center [677, 229] width 9 height 10
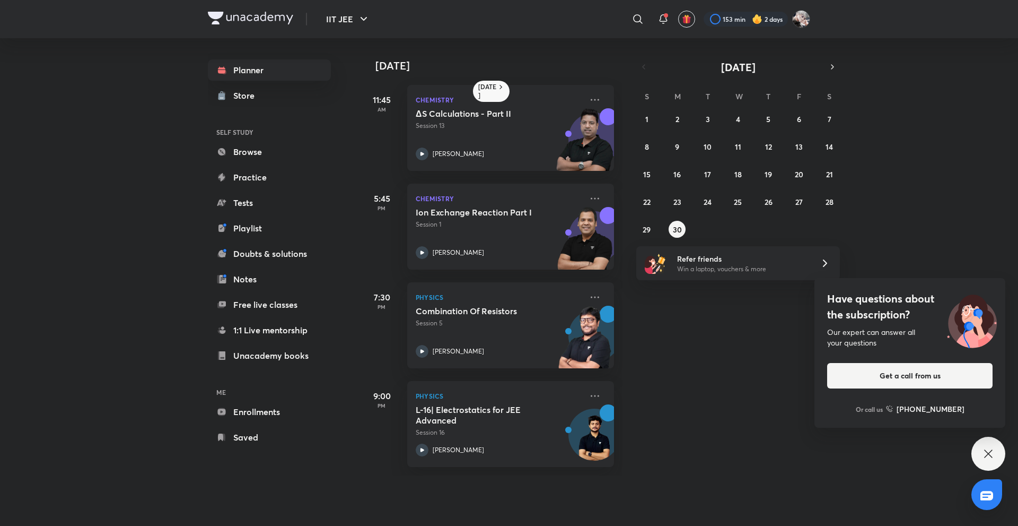
click at [830, 88] on div "S" at bounding box center [829, 93] width 13 height 13
click at [833, 45] on div "30 June 11:45 AM Chemistry ΔS Calculations - Part II Session 13 Brijesh Jindal …" at bounding box center [689, 256] width 656 height 437
click at [833, 65] on button "button" at bounding box center [832, 66] width 15 height 15
click at [711, 125] on button "1" at bounding box center [708, 118] width 17 height 17
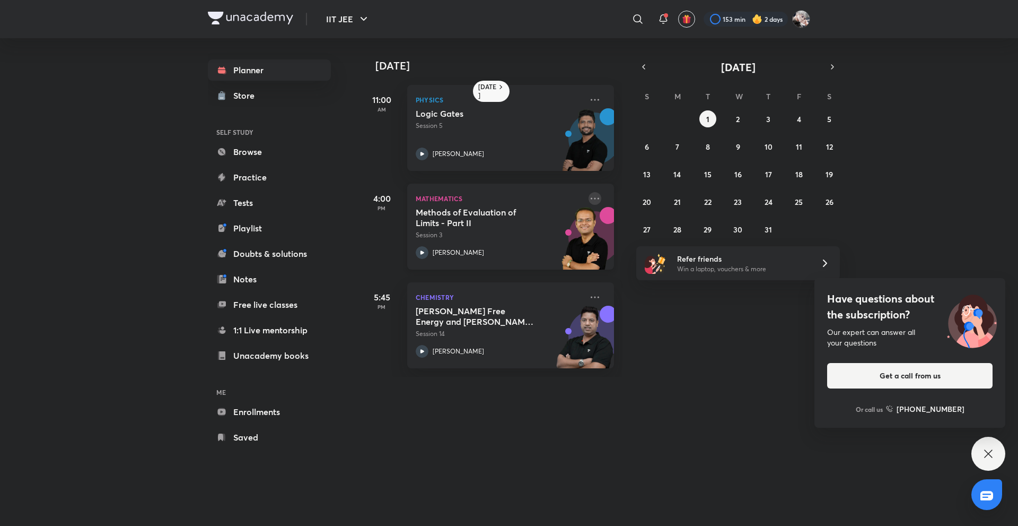
click at [589, 197] on icon at bounding box center [595, 198] width 13 height 13
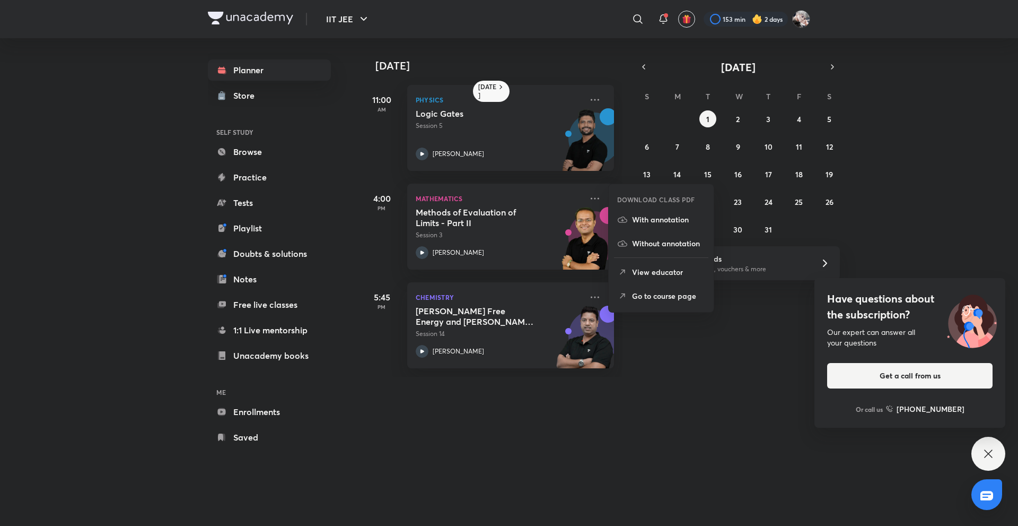
click at [648, 297] on p "Go to course page" at bounding box center [668, 295] width 73 height 11
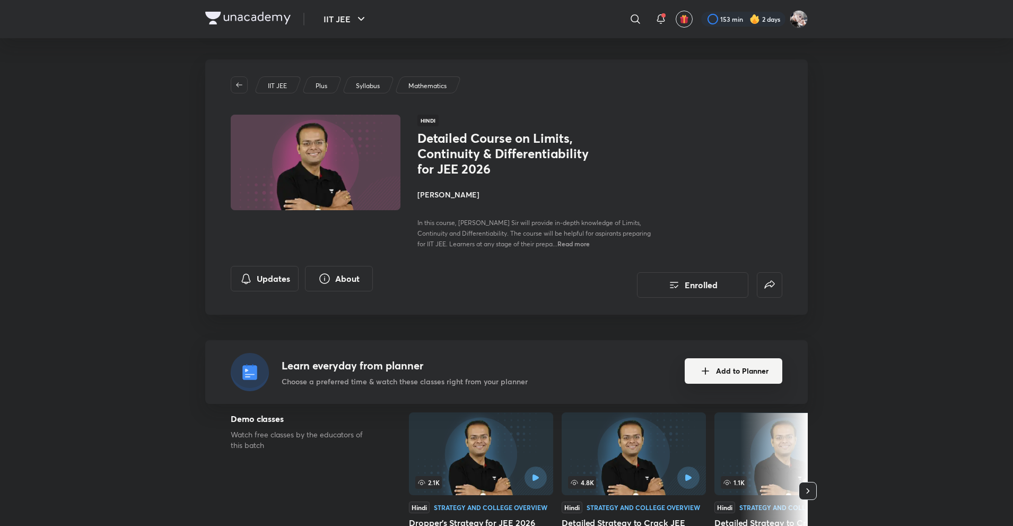
click at [731, 362] on button "Add to Planner" at bounding box center [734, 370] width 98 height 25
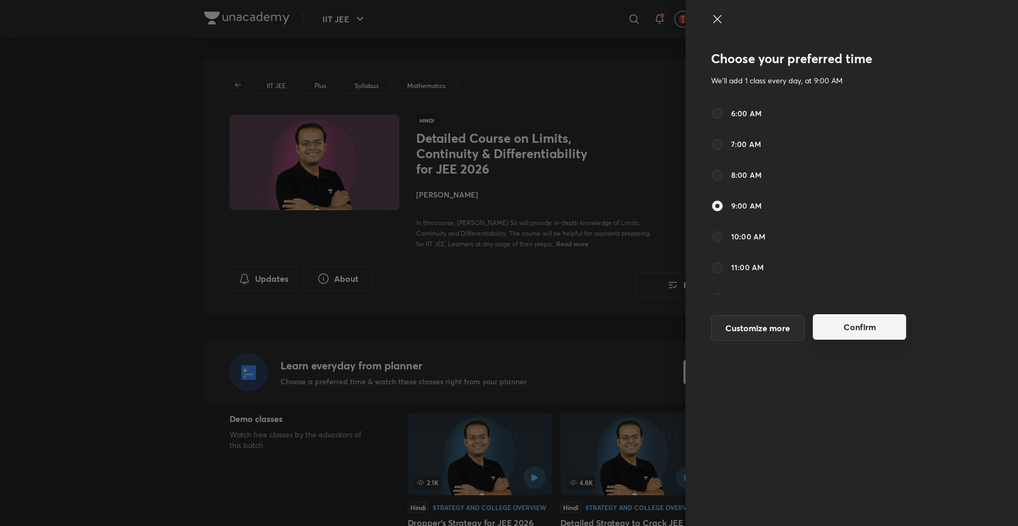
click at [884, 334] on button "Confirm" at bounding box center [859, 326] width 93 height 25
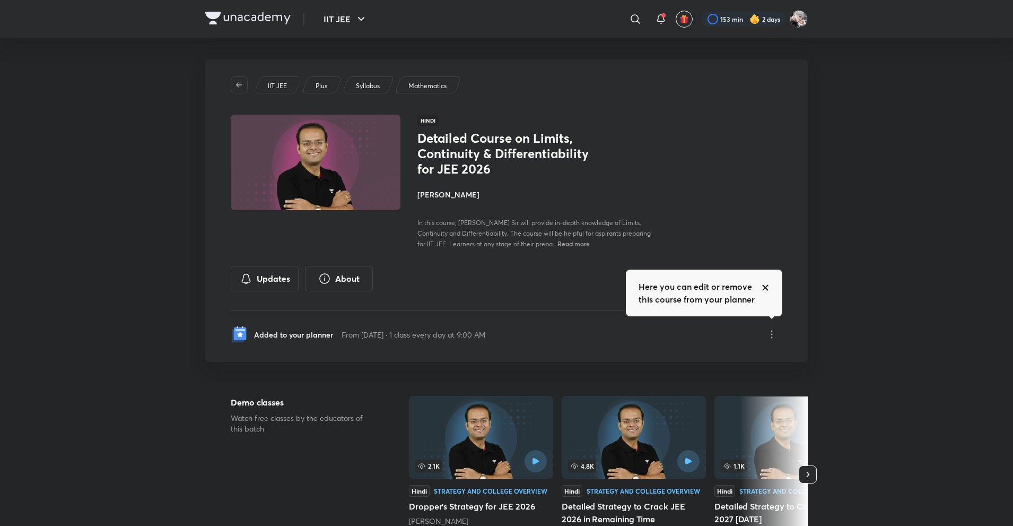
click at [766, 288] on icon at bounding box center [765, 287] width 5 height 5
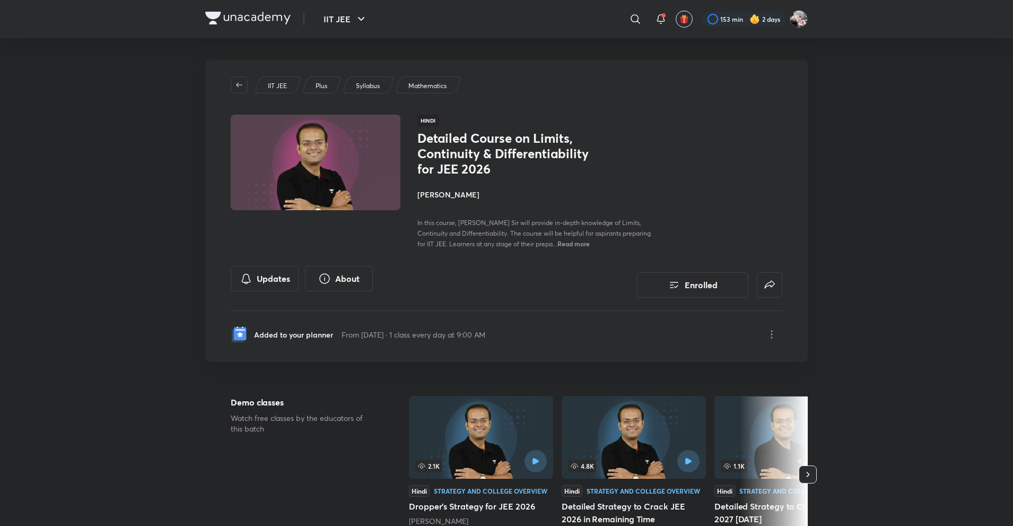
click at [583, 180] on div "Detailed Course on Limits, Continuity & Differentiability for JEE 2026 Vineet L…" at bounding box center [536, 189] width 238 height 118
click at [239, 84] on icon "button" at bounding box center [239, 85] width 8 height 8
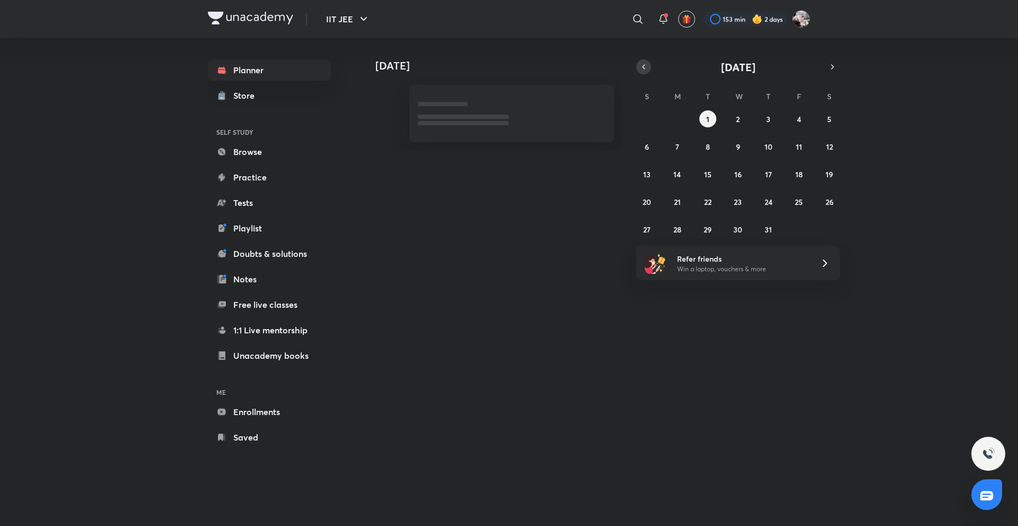
click at [644, 65] on icon "button" at bounding box center [644, 67] width 8 height 10
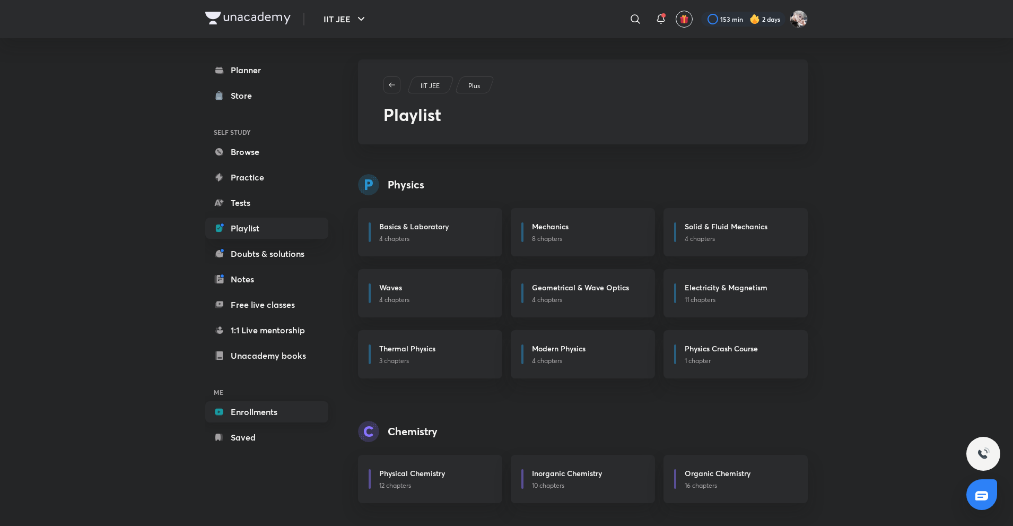
click at [301, 408] on link "Enrollments" at bounding box center [266, 411] width 123 height 21
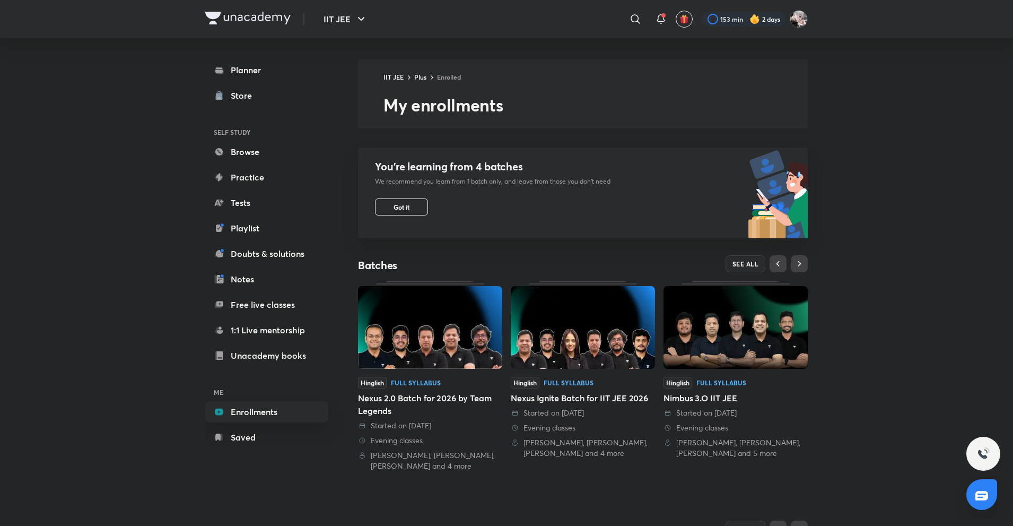
click at [423, 327] on img at bounding box center [430, 327] width 144 height 83
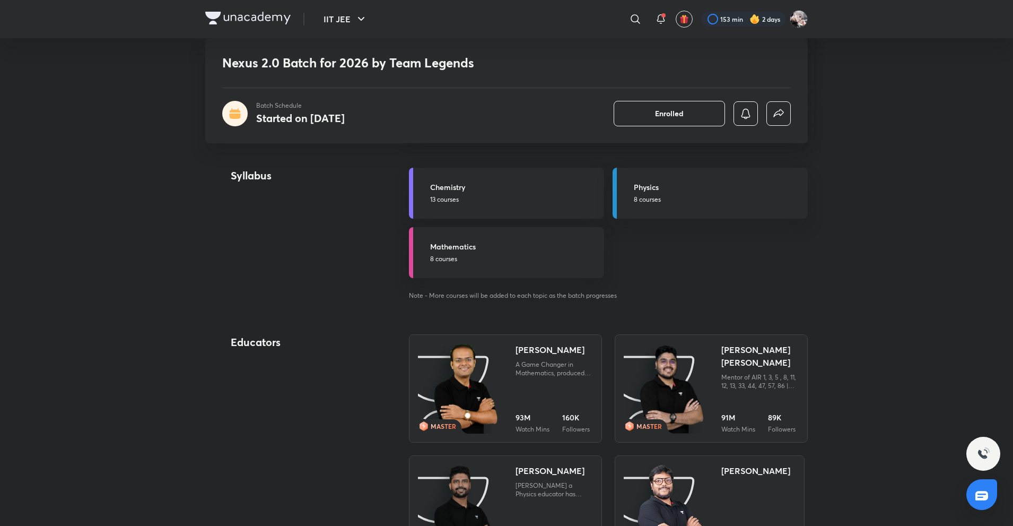
scroll to position [1167, 0]
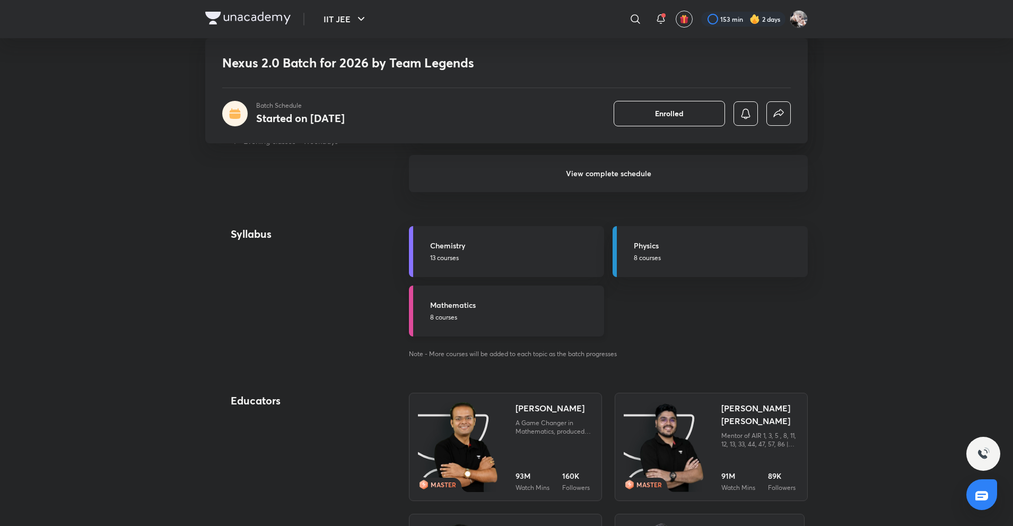
click at [533, 310] on h5 "Mathematics" at bounding box center [514, 304] width 168 height 11
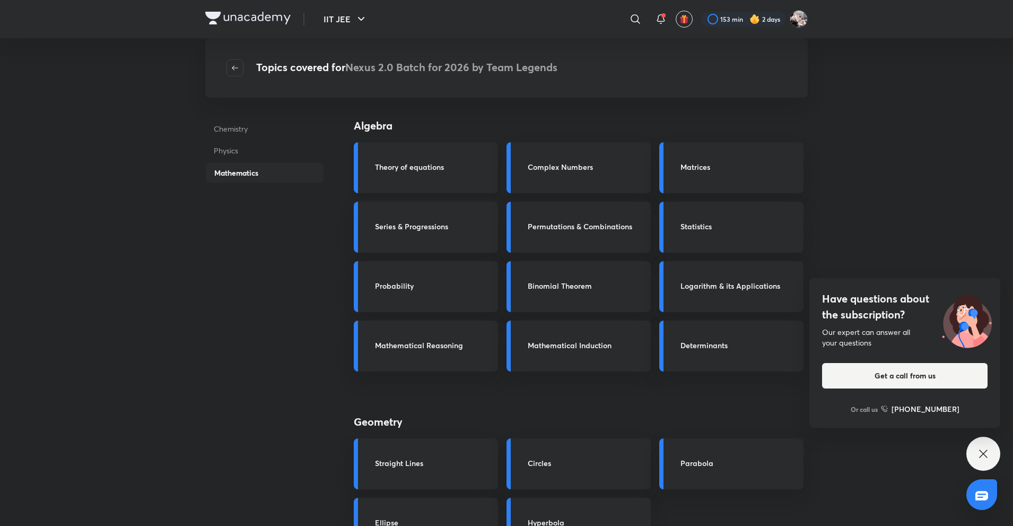
click at [434, 180] on div "Theory of equations" at bounding box center [426, 167] width 144 height 51
click at [431, 168] on h3 "Theory of equations" at bounding box center [433, 166] width 117 height 11
click at [425, 191] on div "Theory of equations" at bounding box center [426, 167] width 144 height 51
click at [405, 171] on h3 "Theory of equations" at bounding box center [433, 166] width 117 height 11
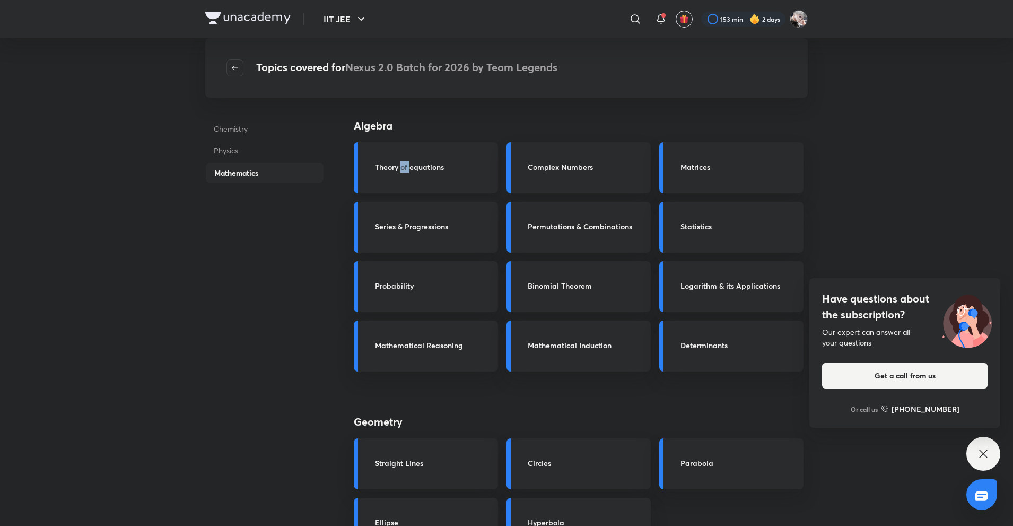
click at [405, 171] on h3 "Theory of equations" at bounding box center [433, 166] width 117 height 11
click at [456, 178] on div "Theory of equations" at bounding box center [426, 167] width 144 height 51
click at [475, 180] on div "Theory of equations" at bounding box center [426, 167] width 144 height 51
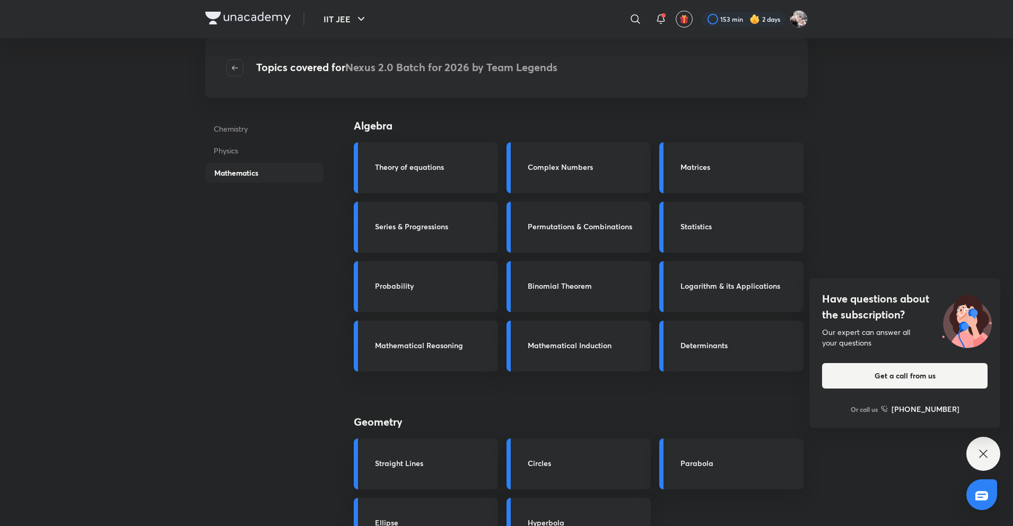
click at [545, 173] on div "Complex Numbers" at bounding box center [586, 167] width 117 height 13
click at [538, 271] on div "Binomial Theorem" at bounding box center [579, 286] width 144 height 51
click at [417, 243] on div "Series & Progressions" at bounding box center [426, 227] width 144 height 51
drag, startPoint x: 445, startPoint y: 307, endPoint x: 412, endPoint y: 160, distance: 150.0
click at [445, 308] on div "Probability" at bounding box center [426, 286] width 144 height 51
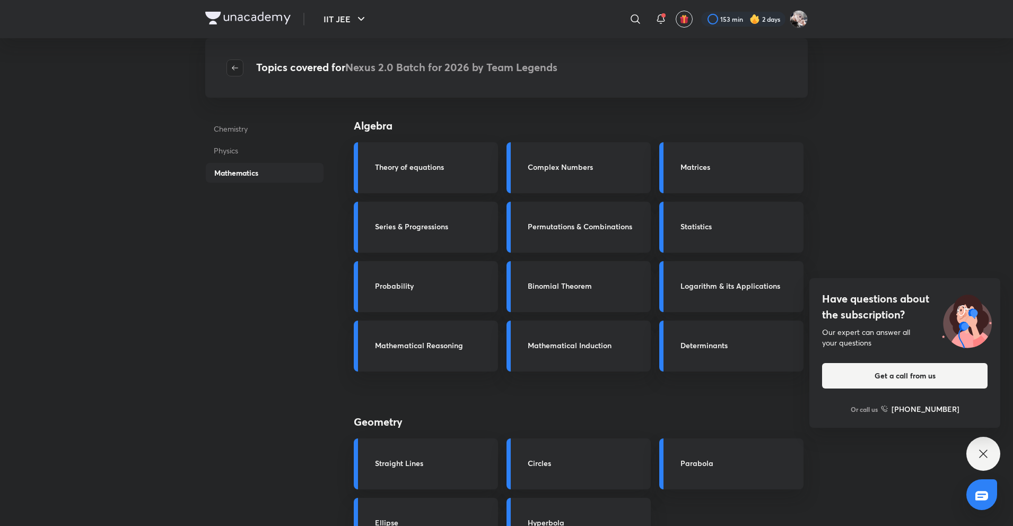
click at [236, 71] on icon "button" at bounding box center [235, 68] width 8 height 8
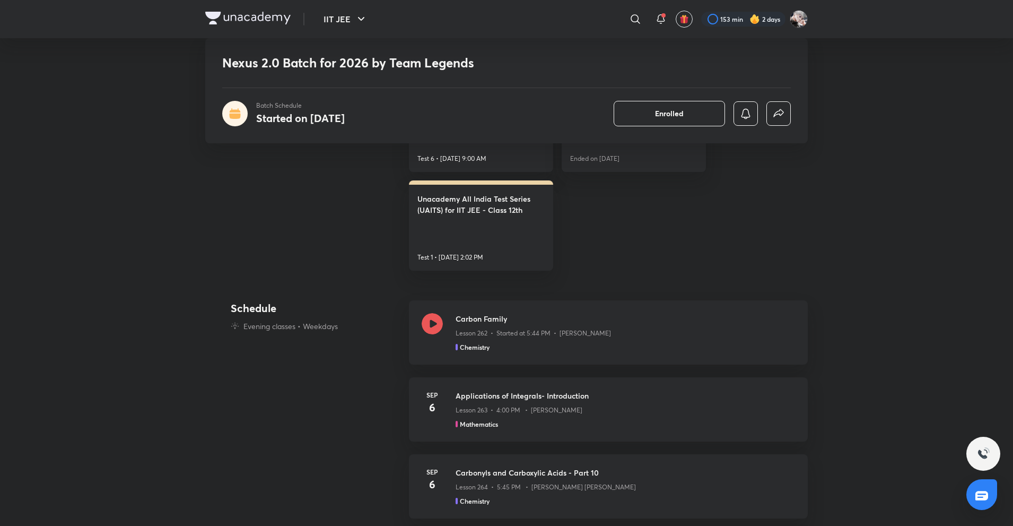
scroll to position [637, 0]
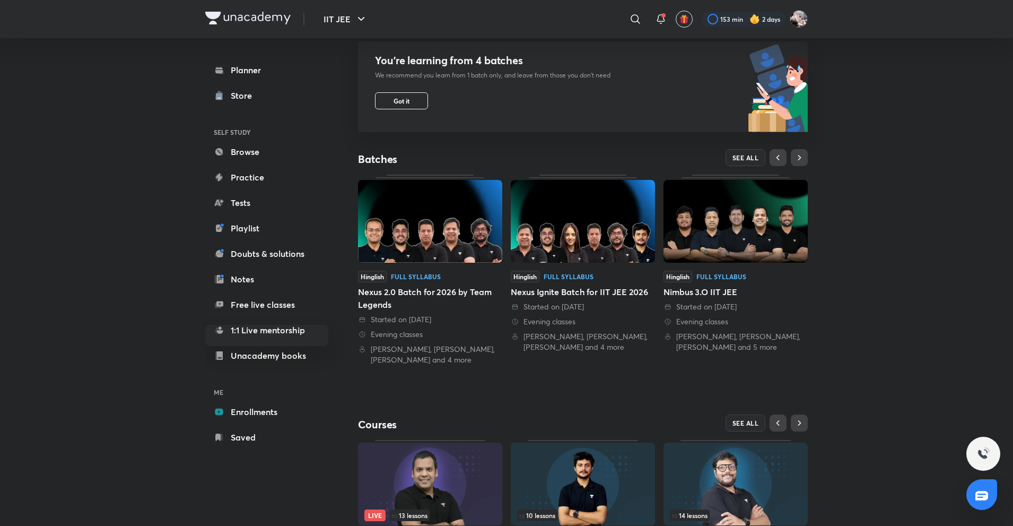
click at [570, 231] on img at bounding box center [583, 221] width 144 height 83
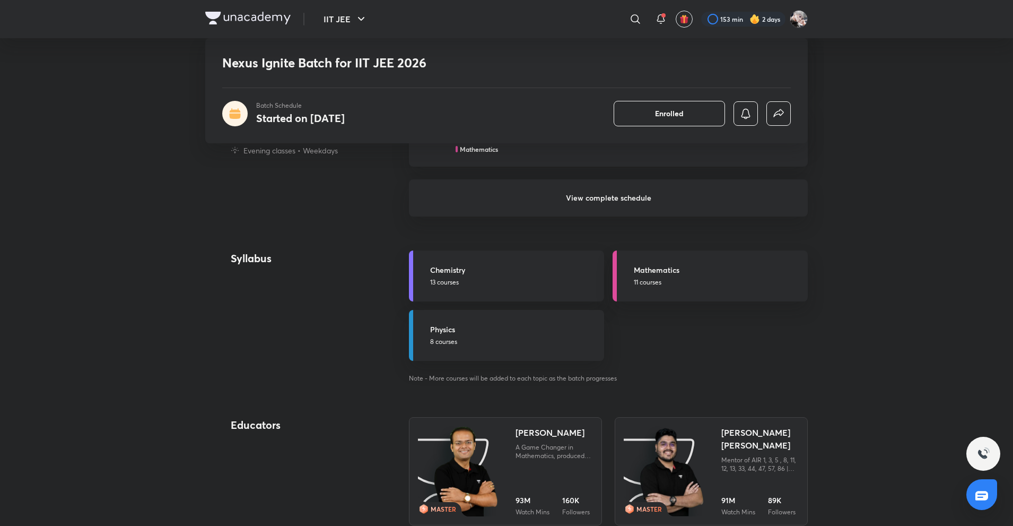
scroll to position [1146, 0]
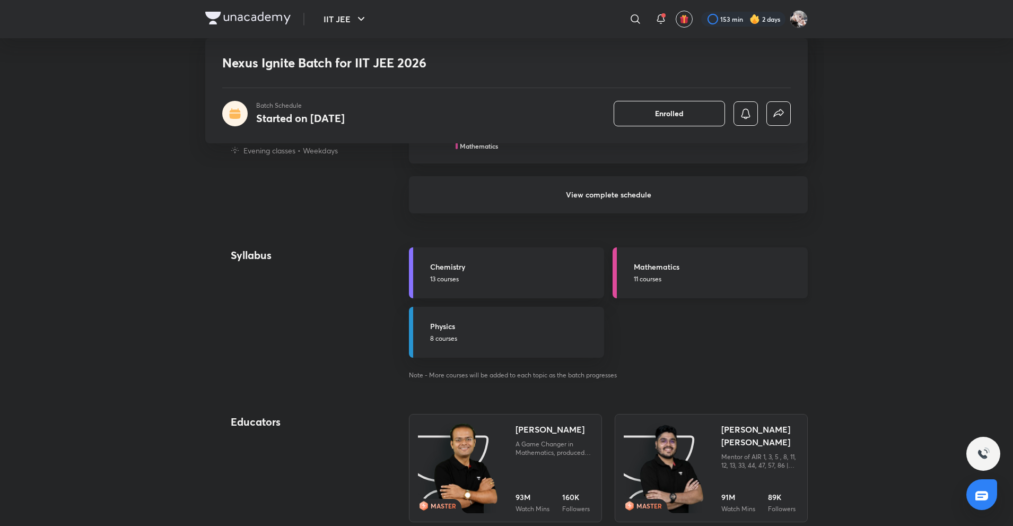
click at [702, 269] on h5 "Mathematics" at bounding box center [718, 266] width 168 height 11
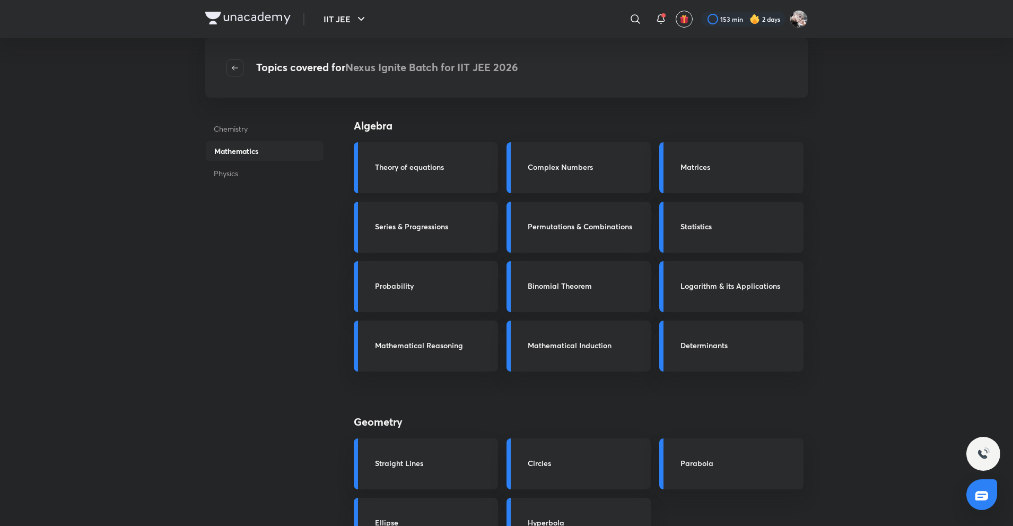
click at [438, 165] on h3 "Theory of equations" at bounding box center [433, 166] width 117 height 11
click at [438, 167] on h3 "Theory of equations" at bounding box center [433, 166] width 117 height 11
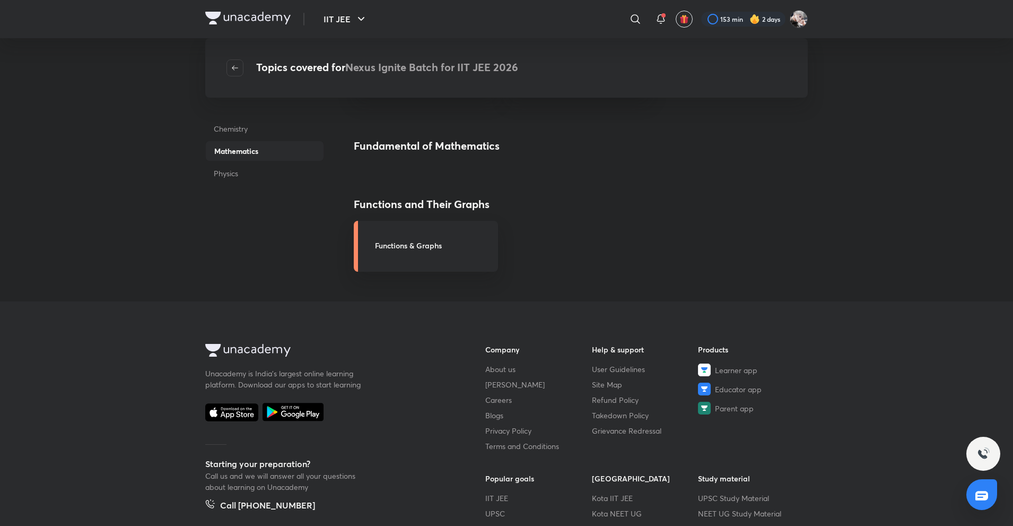
scroll to position [955, 0]
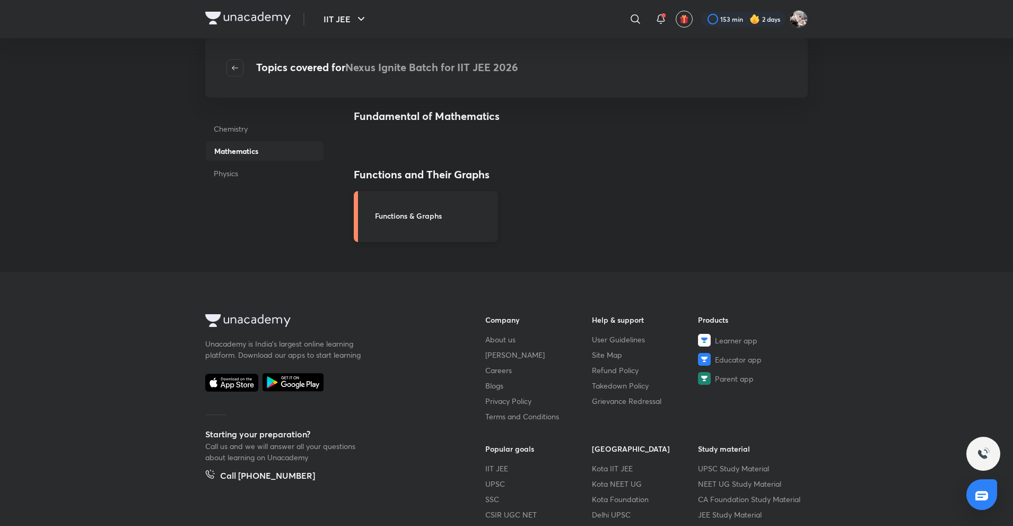
click at [440, 212] on h3 "Functions & Graphs" at bounding box center [433, 215] width 117 height 11
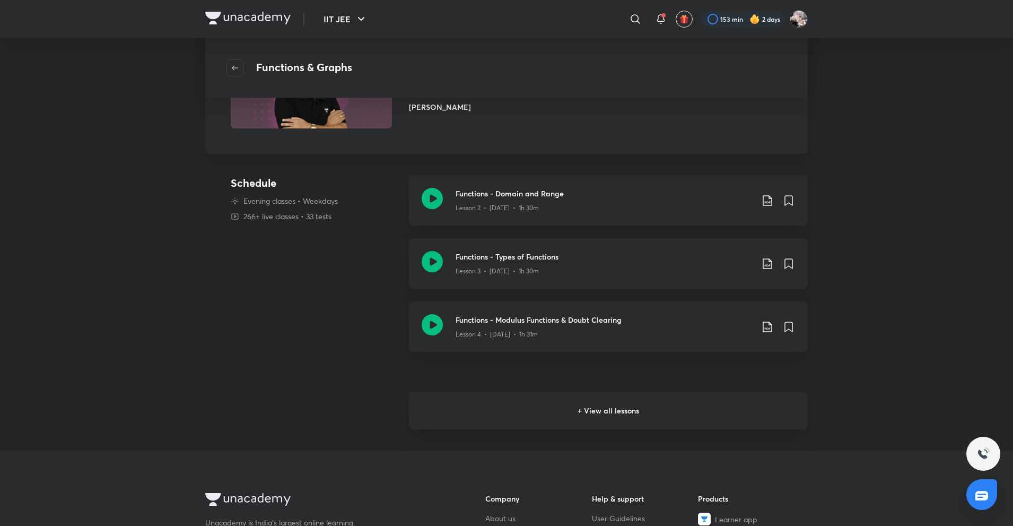
scroll to position [106, 0]
click at [498, 397] on h6 "+ View all lessons" at bounding box center [608, 409] width 399 height 37
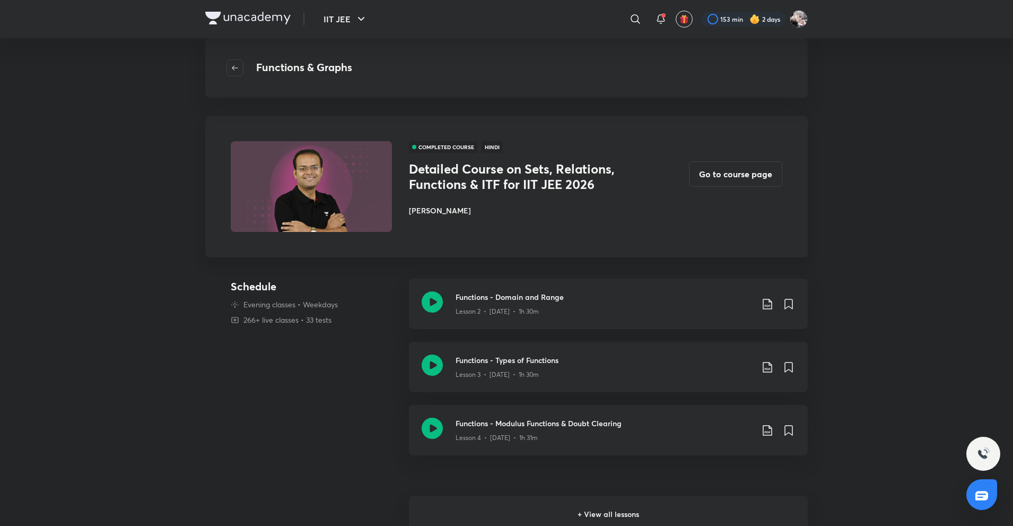
scroll to position [0, 0]
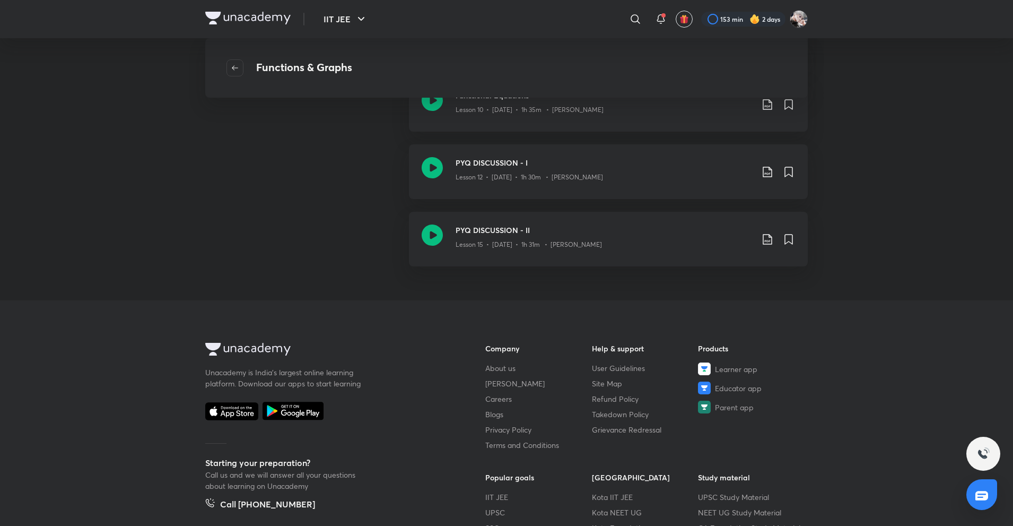
scroll to position [530, 0]
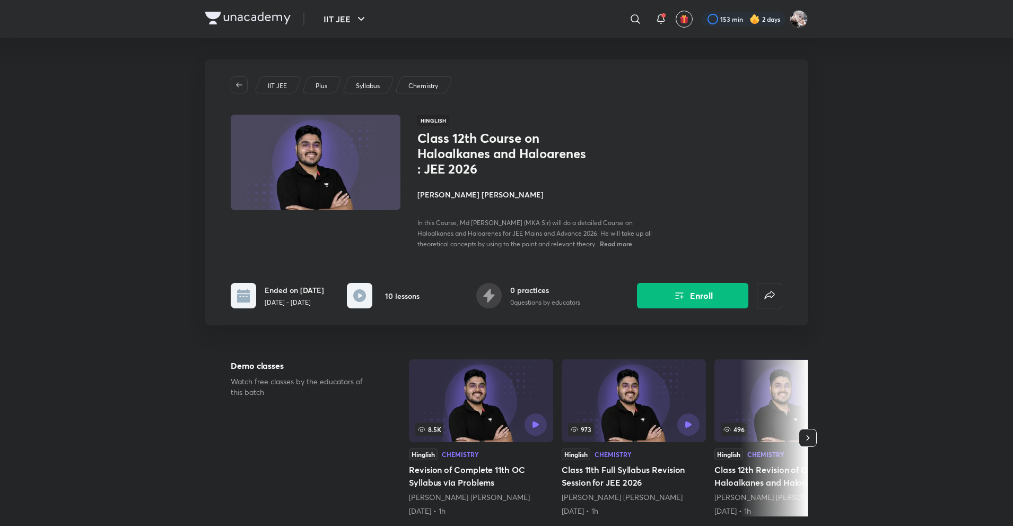
click at [232, 16] on img at bounding box center [247, 18] width 85 height 13
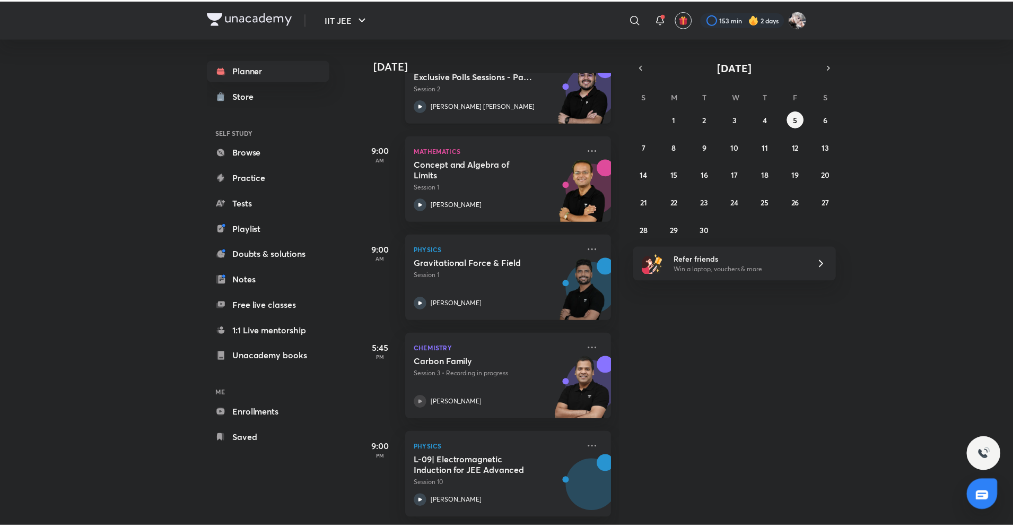
scroll to position [204, 0]
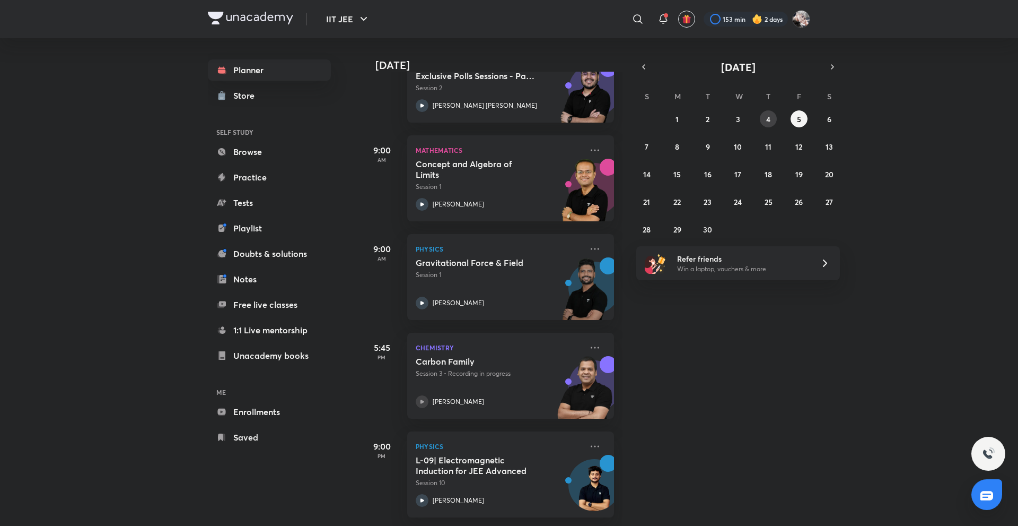
click at [770, 118] on abbr "4" at bounding box center [768, 119] width 4 height 10
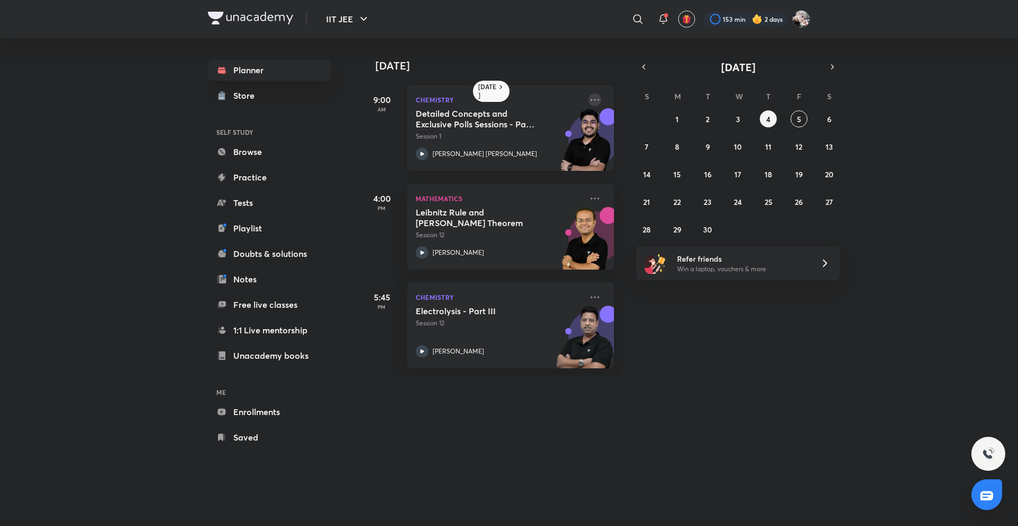
click at [589, 101] on icon at bounding box center [595, 99] width 13 height 13
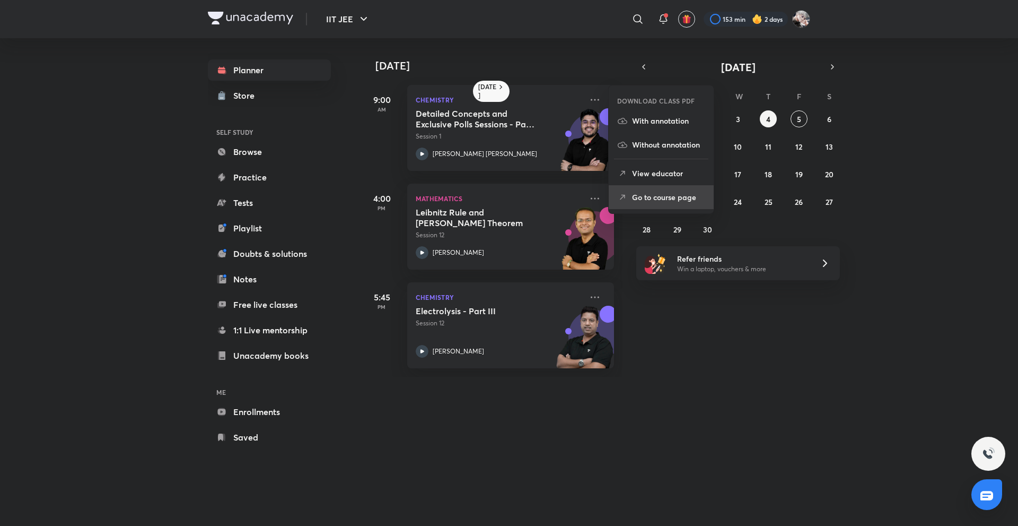
click at [640, 194] on p "Go to course page" at bounding box center [668, 196] width 73 height 11
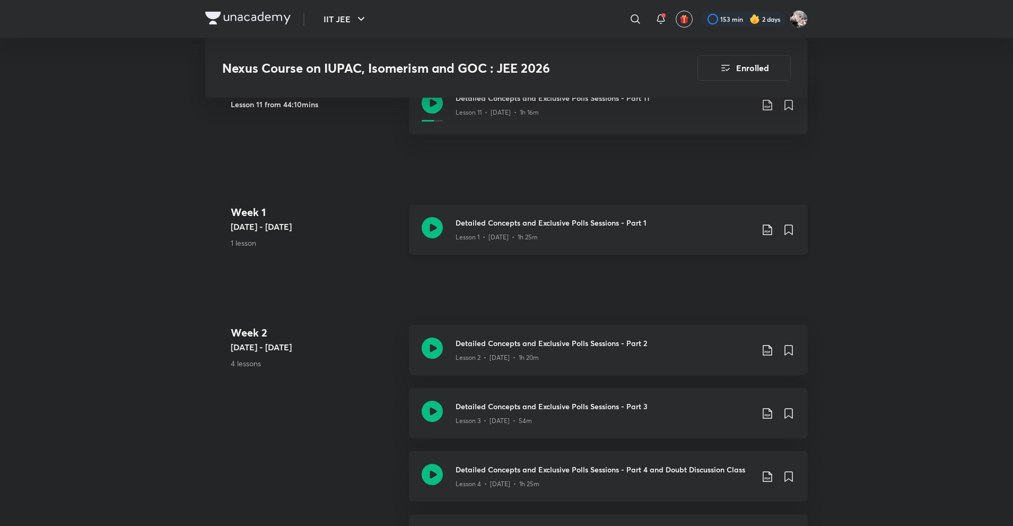
scroll to position [530, 0]
click at [535, 239] on p "Lesson 1 • Jan 30 • 1h 25m" at bounding box center [497, 235] width 82 height 10
click at [577, 344] on h3 "Detailed Concepts and Exclusive Polls Sessions - Part 2" at bounding box center [604, 340] width 297 height 11
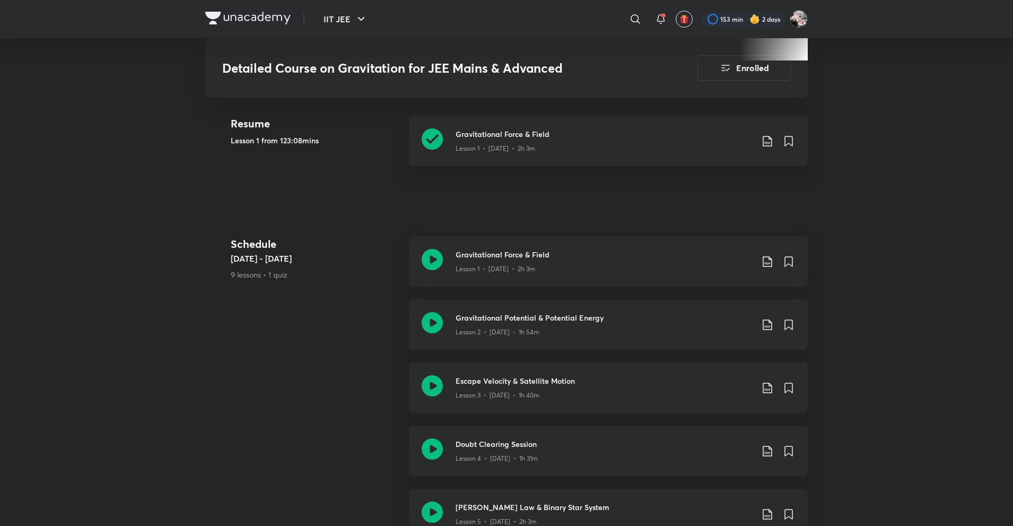
scroll to position [503, 0]
click at [466, 311] on h3 "Gravitational Potential & Potential Energy" at bounding box center [604, 316] width 297 height 11
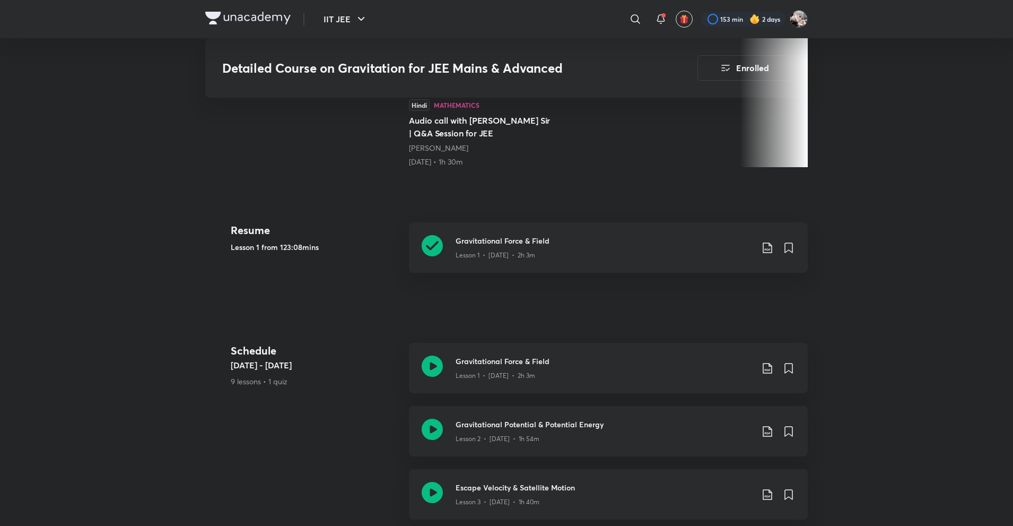
scroll to position [403, 0]
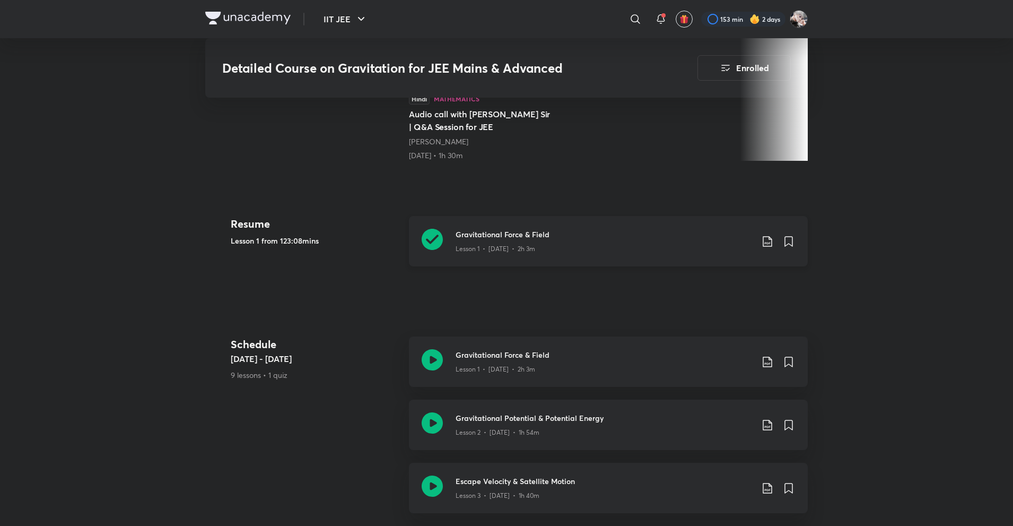
click at [495, 229] on h3 "Gravitational Force & Field" at bounding box center [604, 234] width 297 height 11
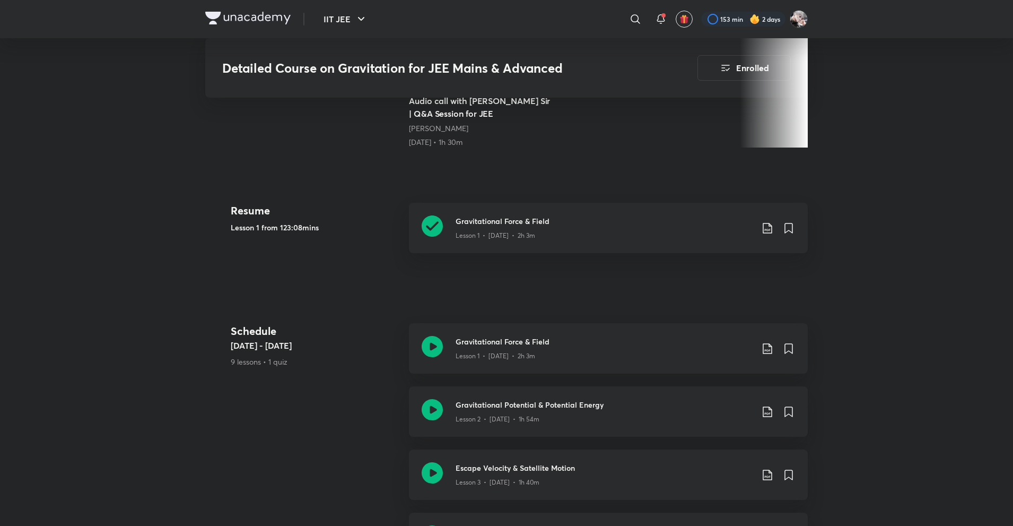
scroll to position [418, 0]
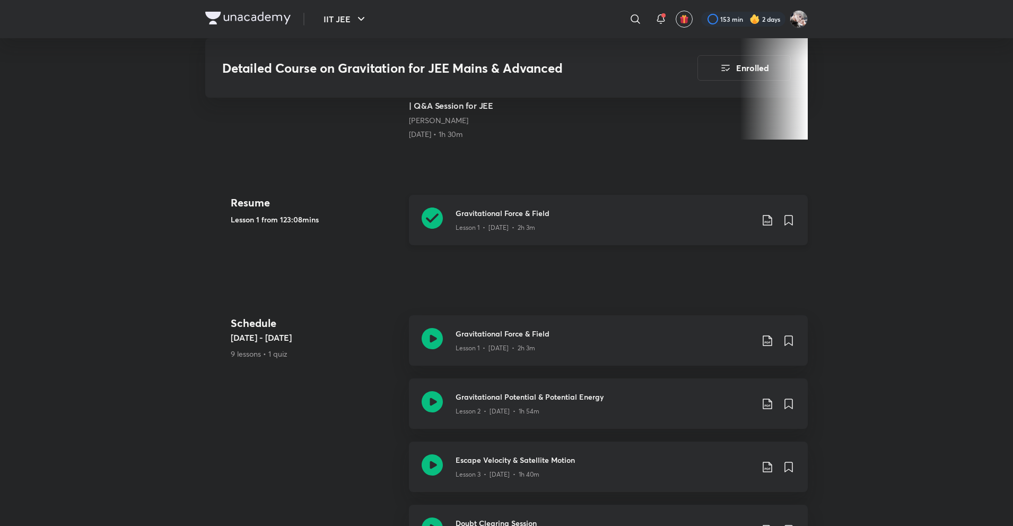
scroll to position [424, 0]
click at [547, 405] on div "Gravitational Potential & Potential Energy Lesson 2 • [DATE] • 1h 54m" at bounding box center [608, 403] width 399 height 50
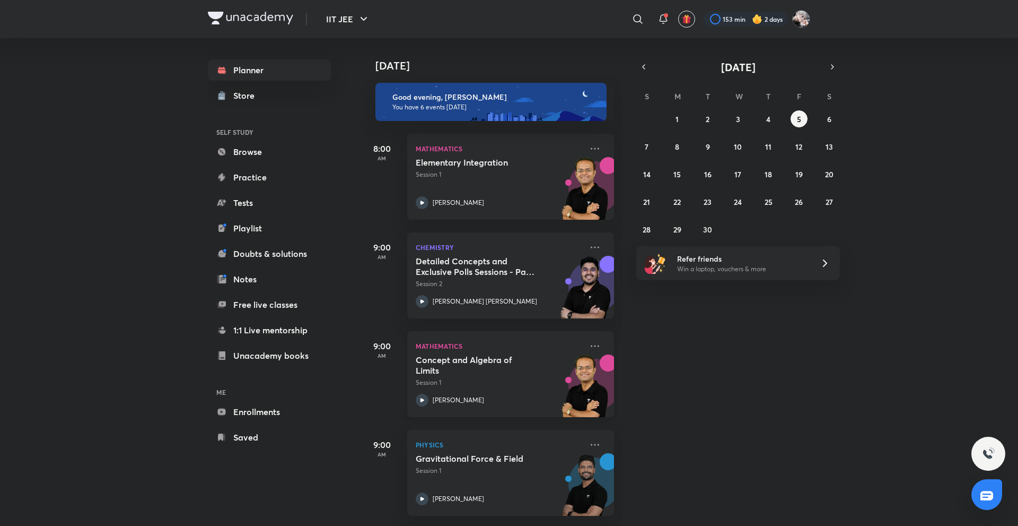
click at [484, 370] on h5 "Concept and Algebra of Limits" at bounding box center [482, 364] width 132 height 21
click at [589, 345] on icon at bounding box center [595, 345] width 13 height 13
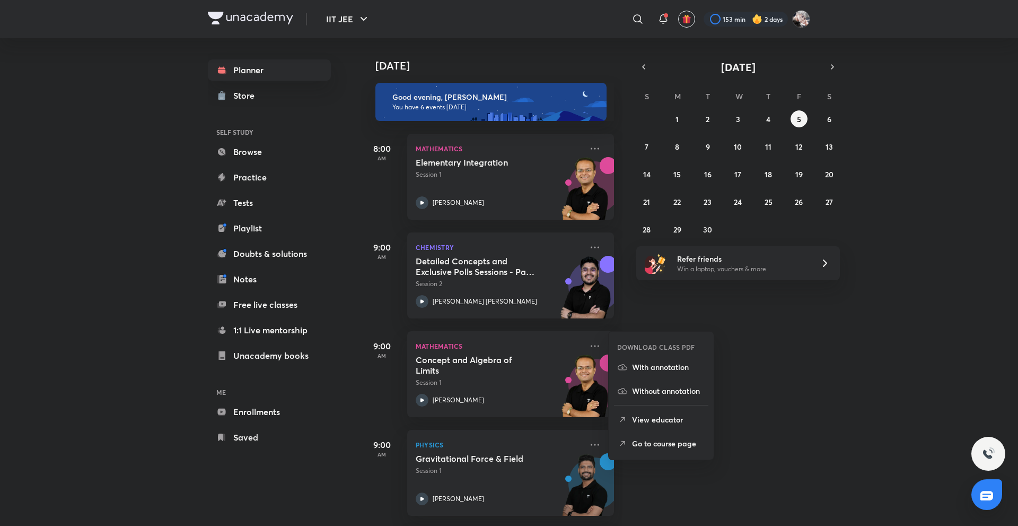
click at [676, 446] on p "Go to course page" at bounding box center [668, 443] width 73 height 11
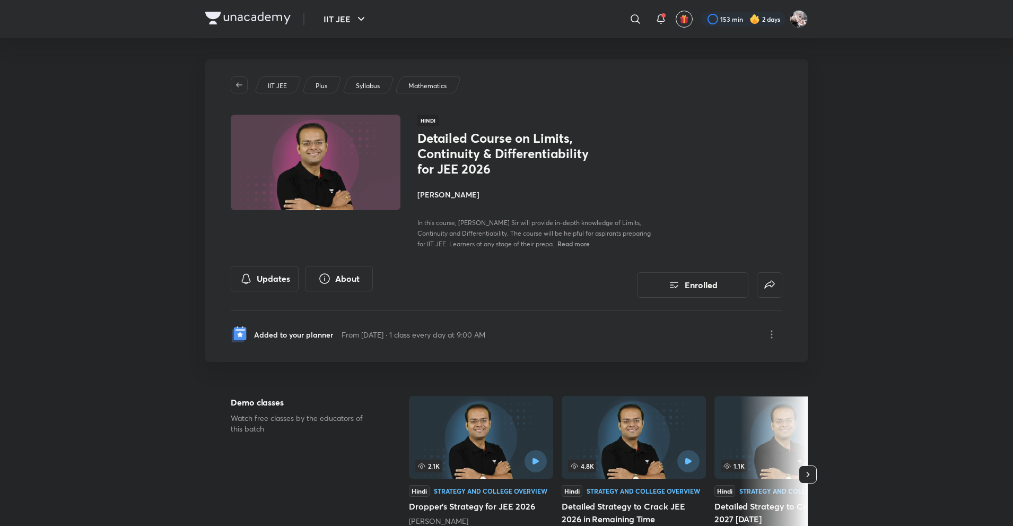
click at [443, 197] on h4 "[PERSON_NAME]" at bounding box center [536, 194] width 238 height 11
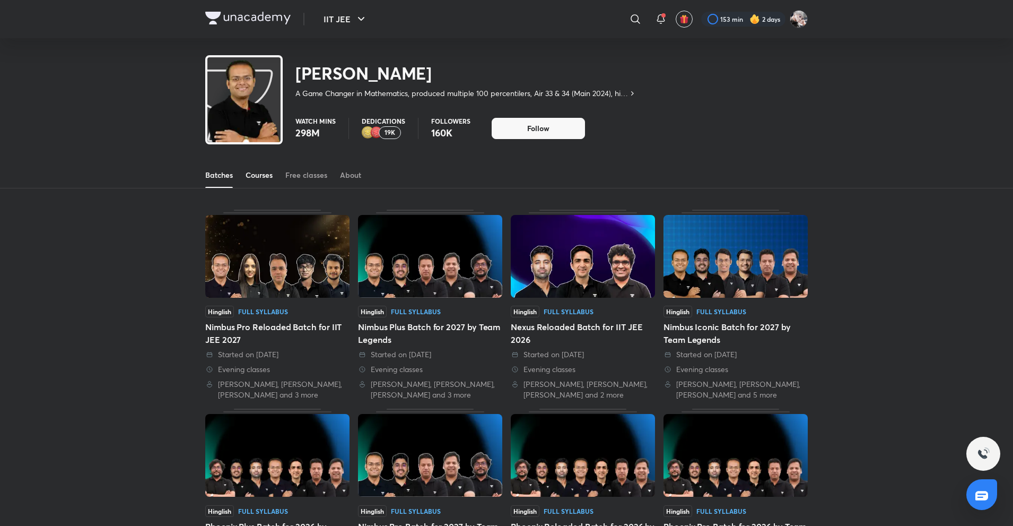
click at [252, 177] on div "Courses" at bounding box center [259, 175] width 27 height 11
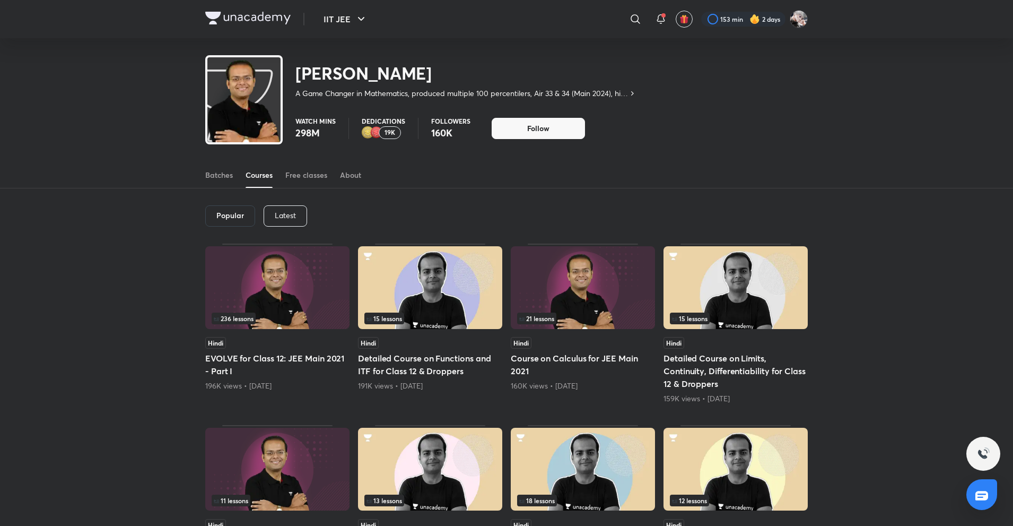
click at [299, 221] on div "Latest" at bounding box center [285, 215] width 43 height 21
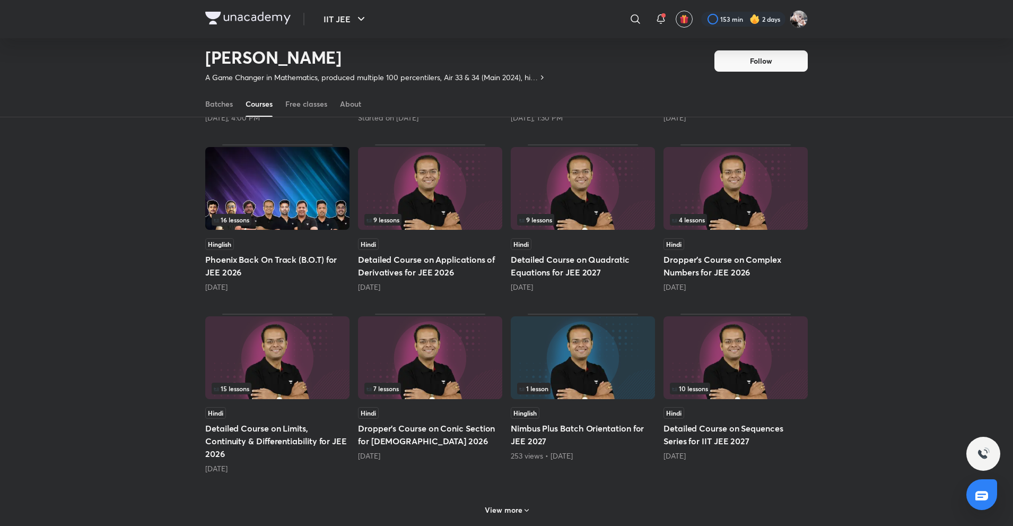
scroll to position [258, 0]
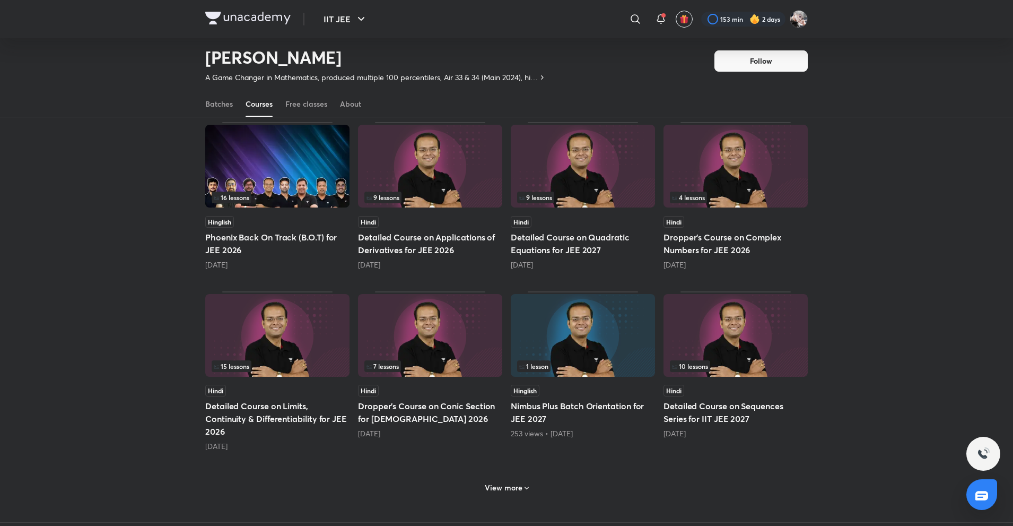
click at [507, 494] on div "View more" at bounding box center [507, 487] width 53 height 17
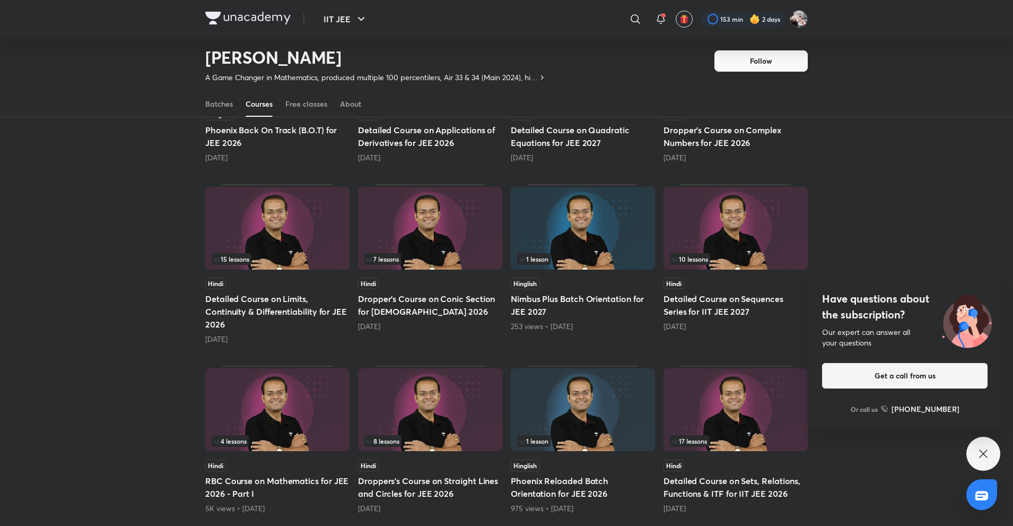
scroll to position [364, 0]
click at [295, 240] on img at bounding box center [277, 229] width 144 height 83
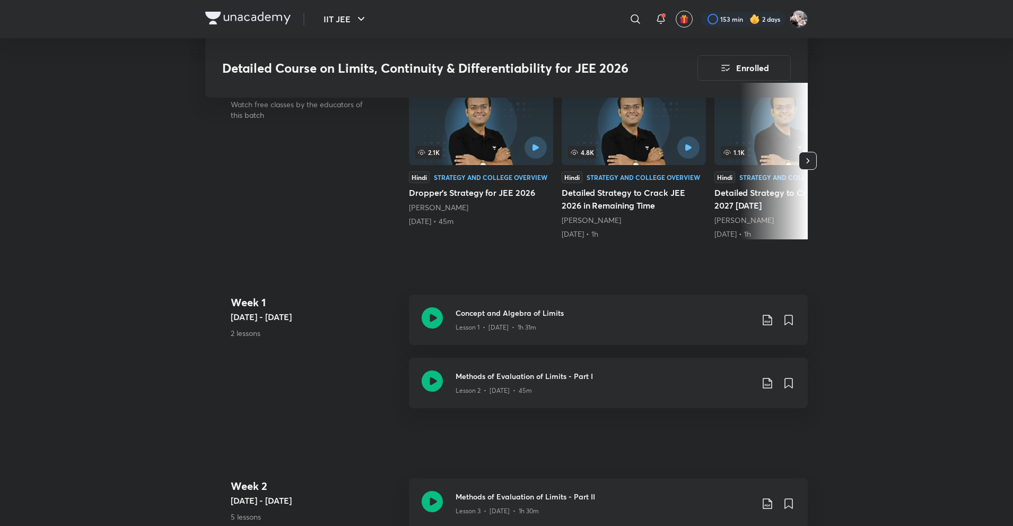
scroll to position [318, 0]
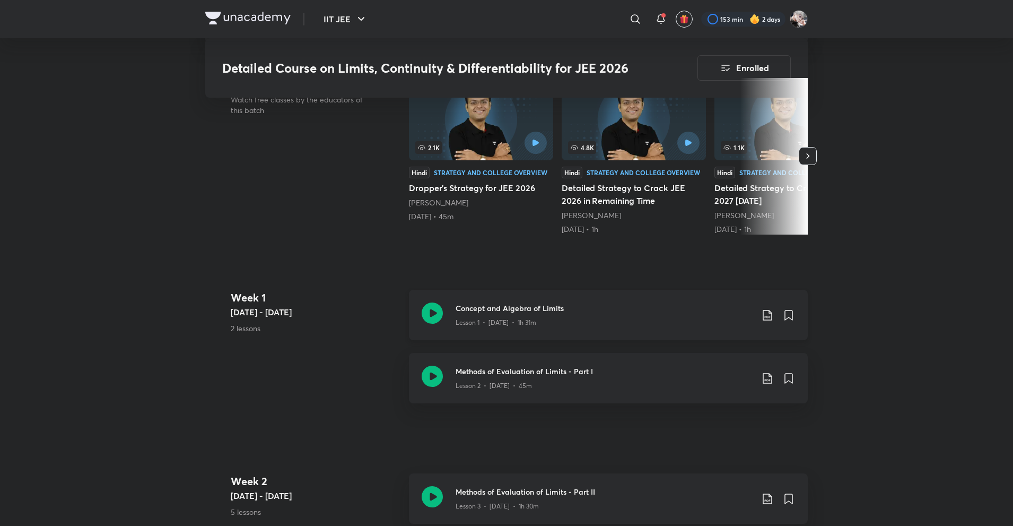
click at [533, 329] on div "Concept and Algebra of Limits Lesson 1 • [DATE] • 1h 31m" at bounding box center [608, 315] width 399 height 50
